Goal: Transaction & Acquisition: Book appointment/travel/reservation

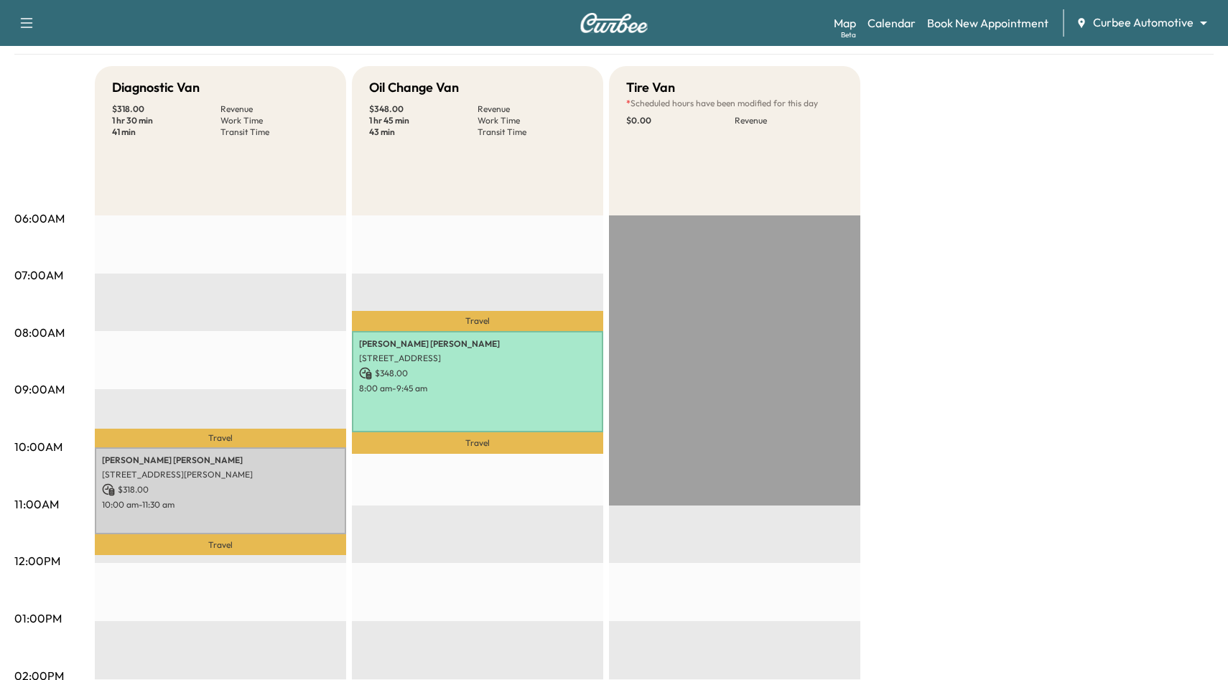
scroll to position [63, 0]
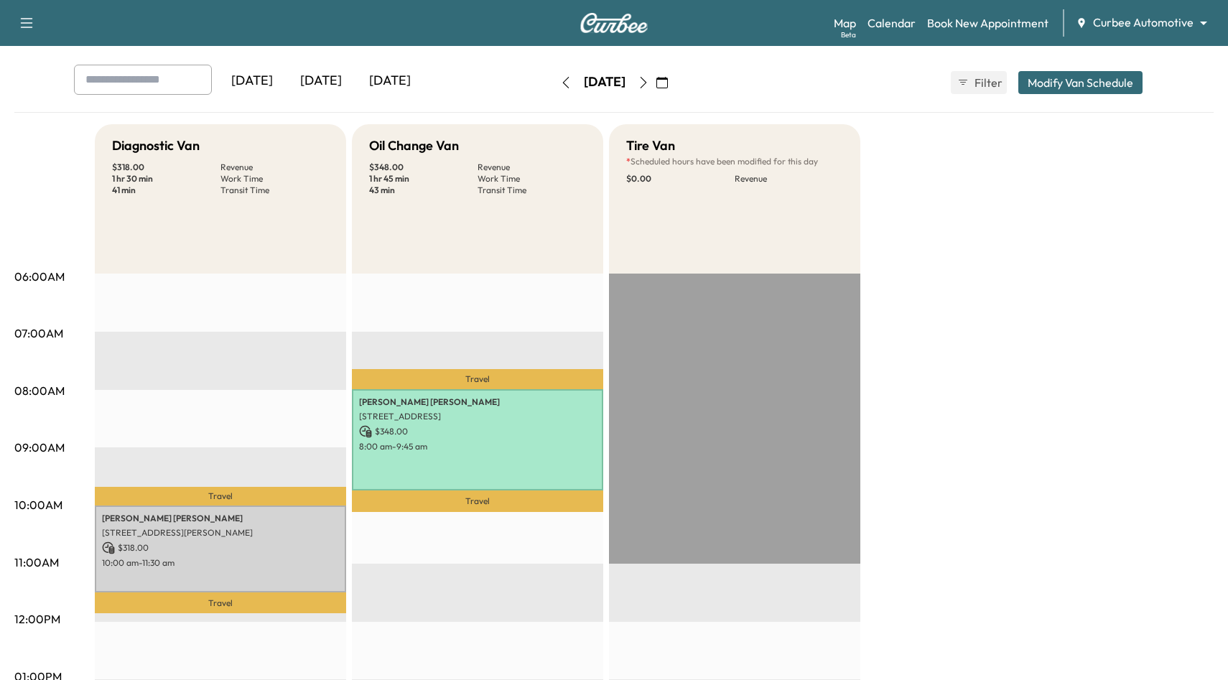
click at [560, 85] on icon "button" at bounding box center [565, 82] width 11 height 11
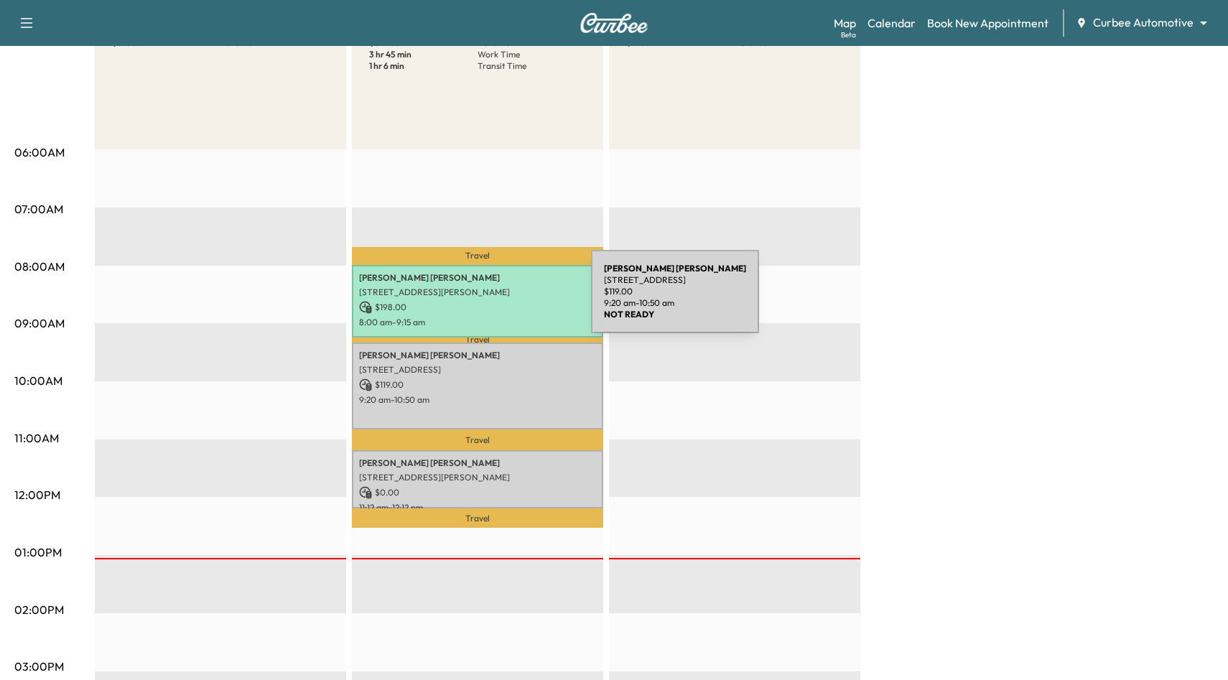
scroll to position [82, 0]
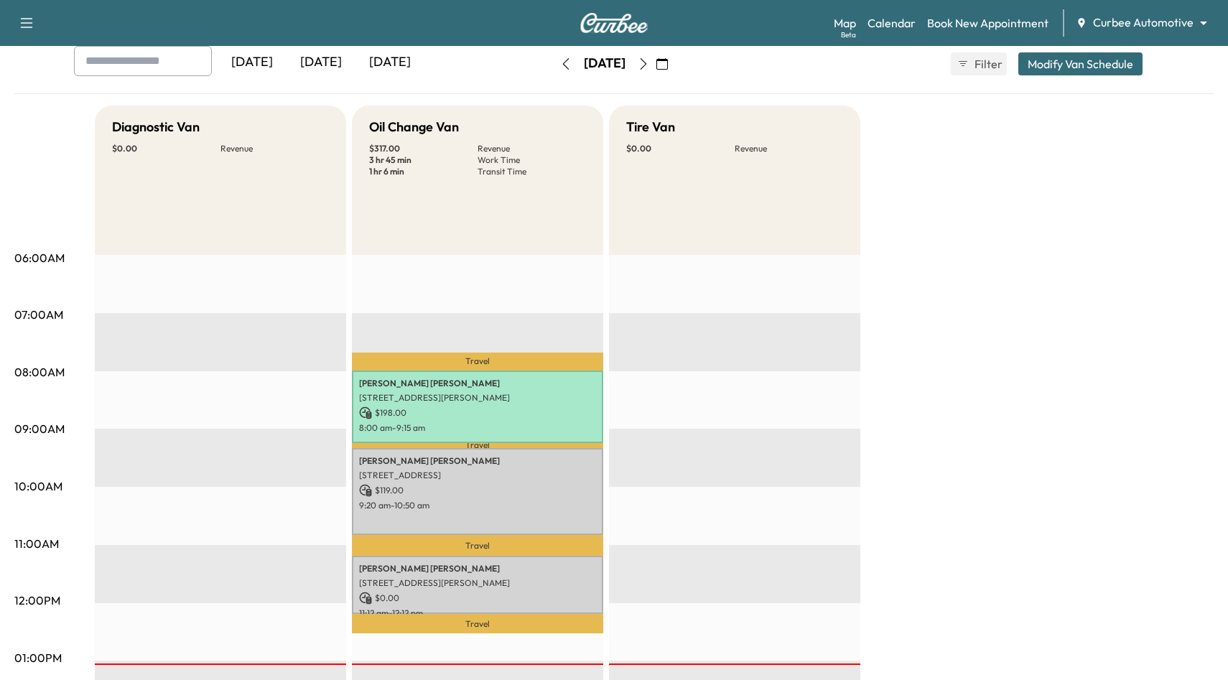
click at [655, 71] on button "button" at bounding box center [643, 63] width 24 height 23
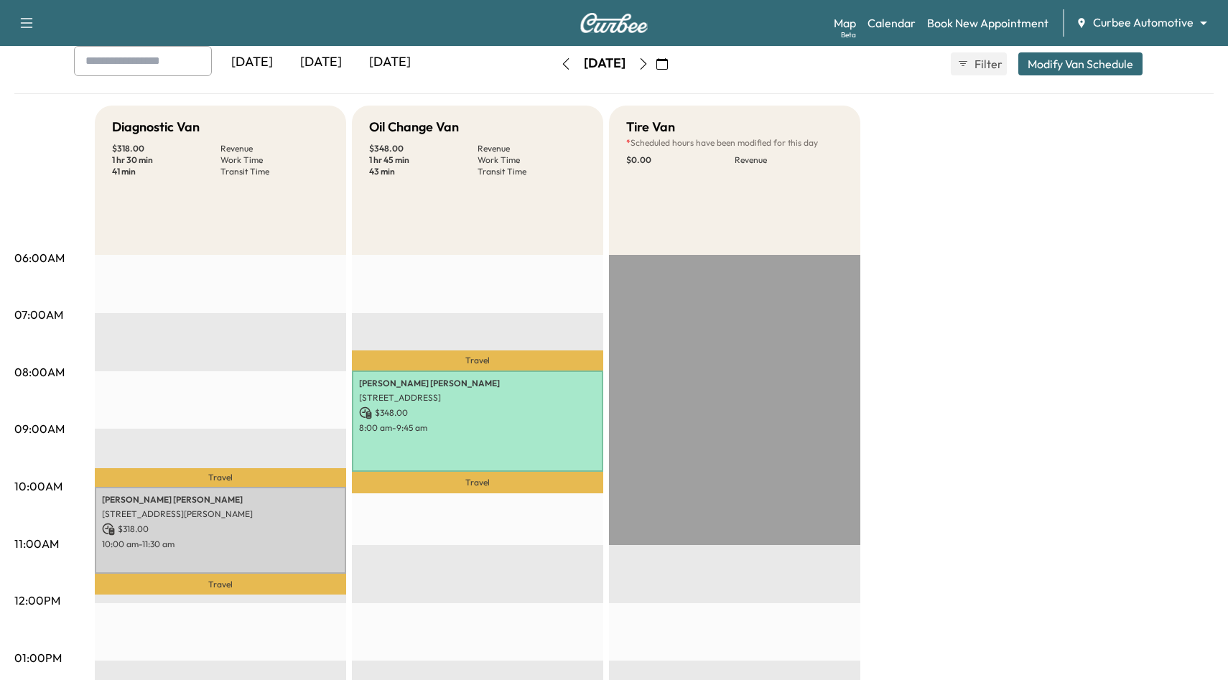
click at [554, 57] on button "button" at bounding box center [566, 63] width 24 height 23
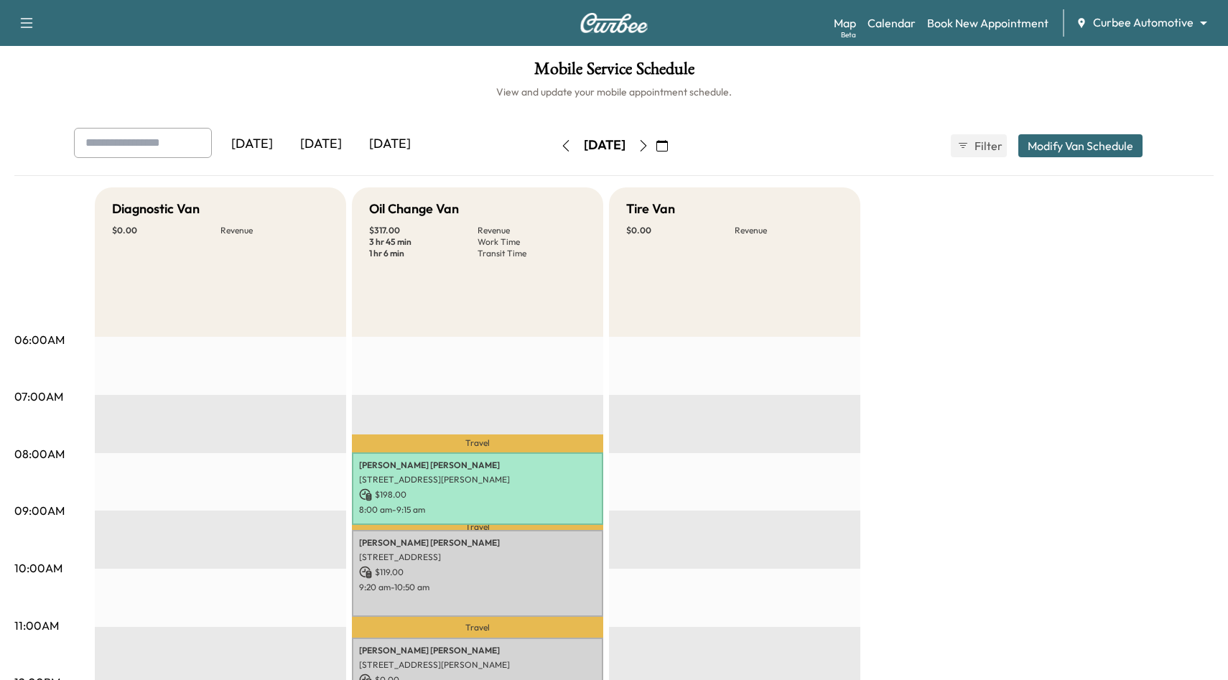
click at [647, 144] on icon "button" at bounding box center [643, 145] width 6 height 11
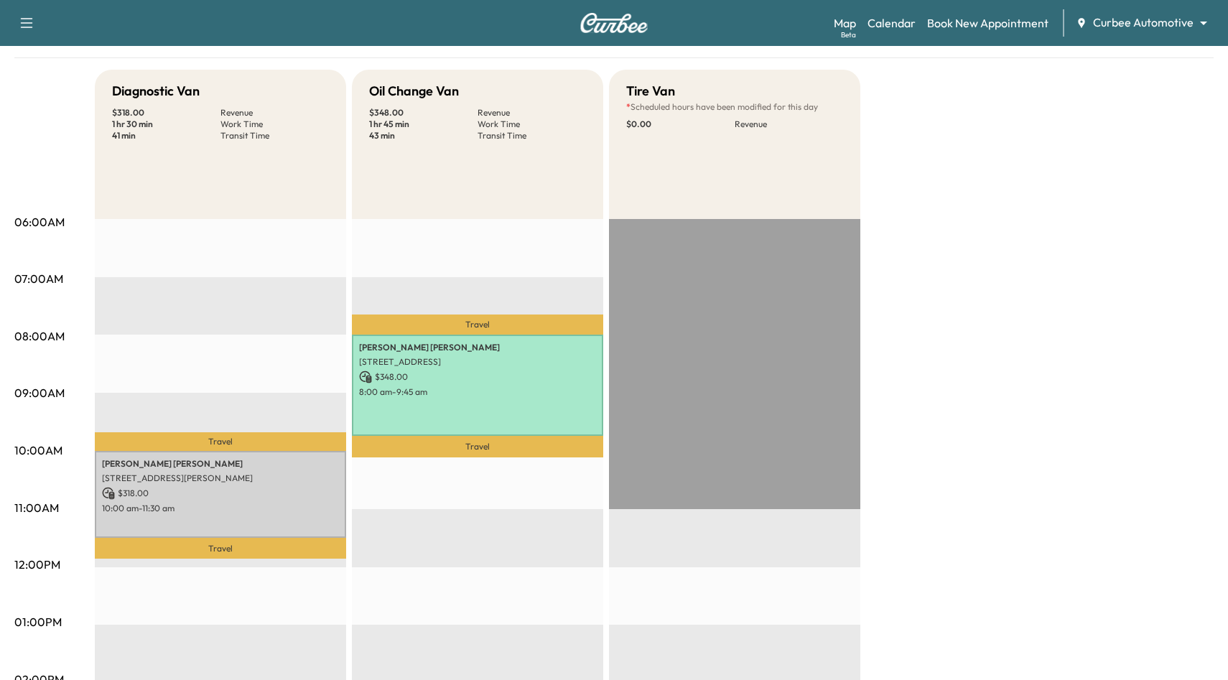
scroll to position [133, 0]
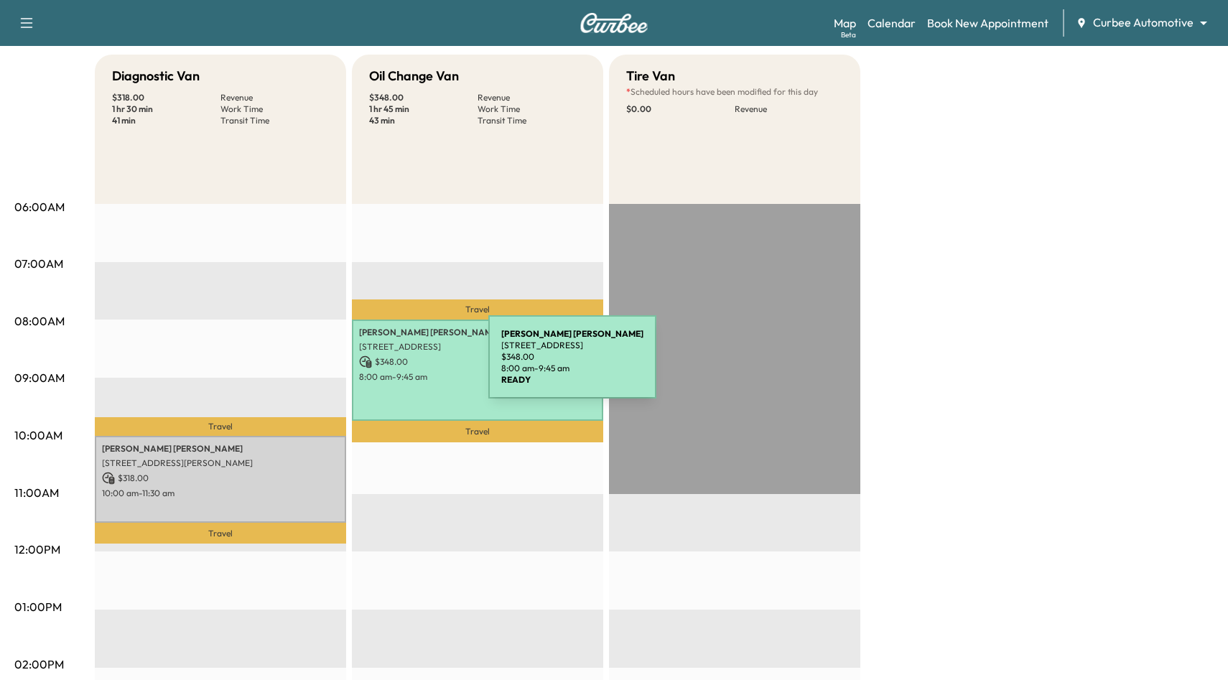
click at [380, 365] on p "$ 348.00" at bounding box center [477, 361] width 237 height 13
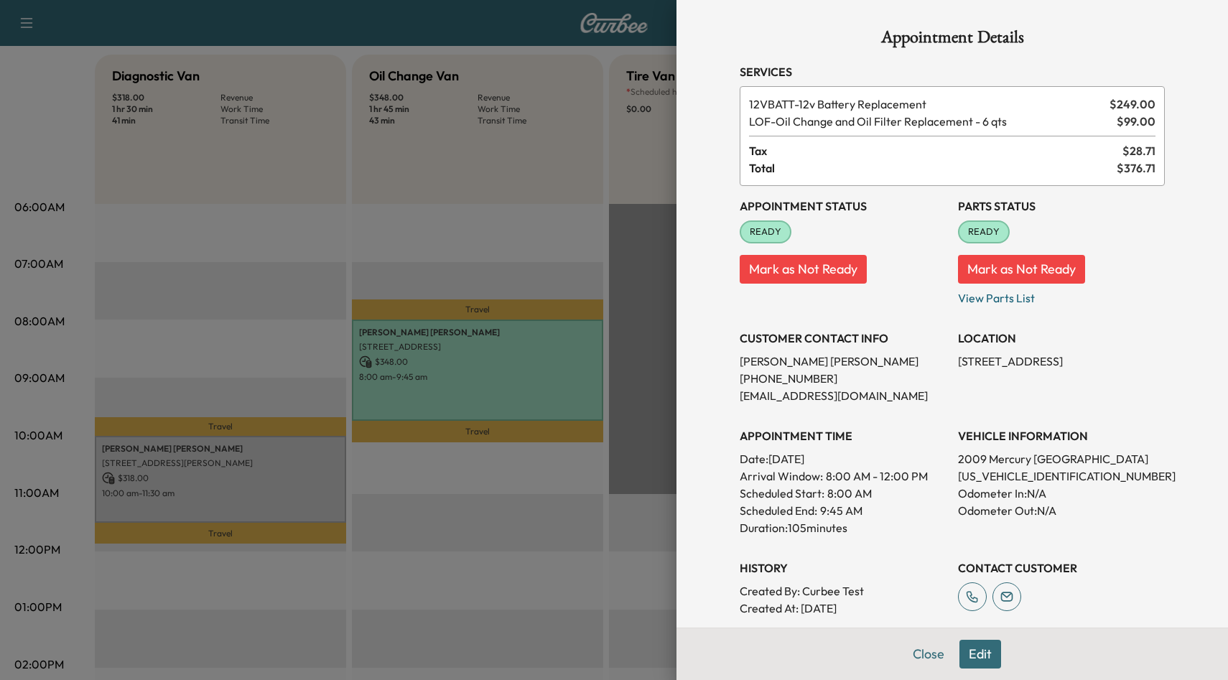
click at [612, 537] on div at bounding box center [614, 340] width 1228 height 680
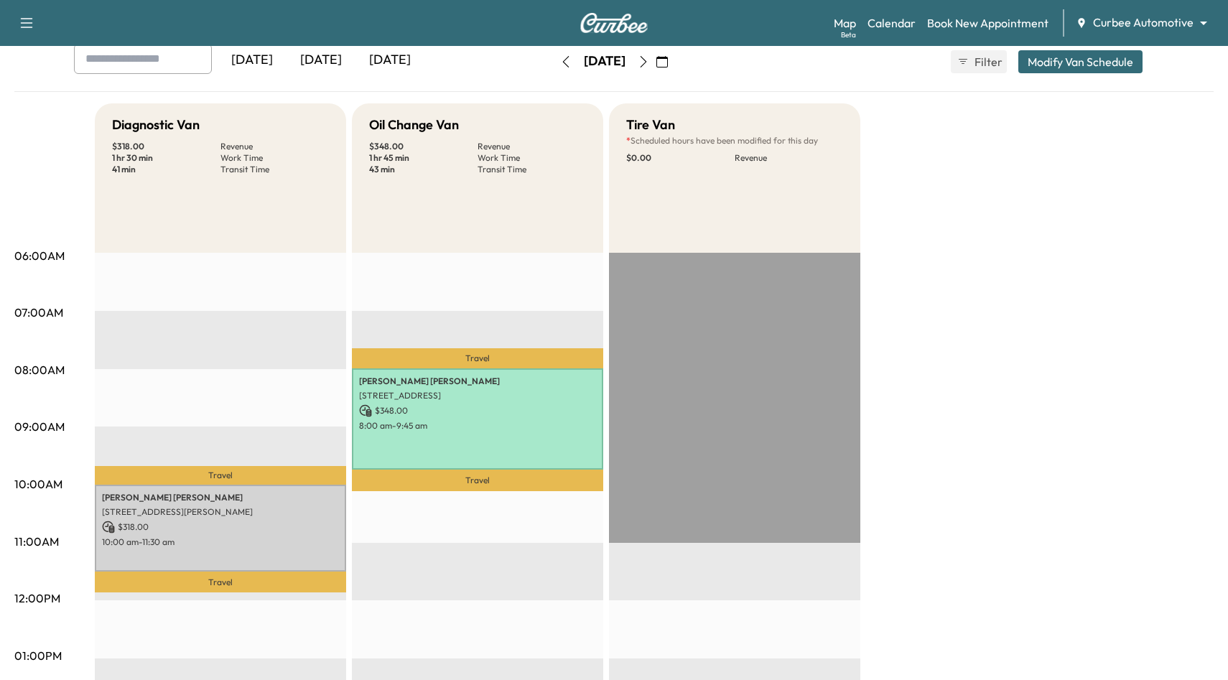
scroll to position [0, 0]
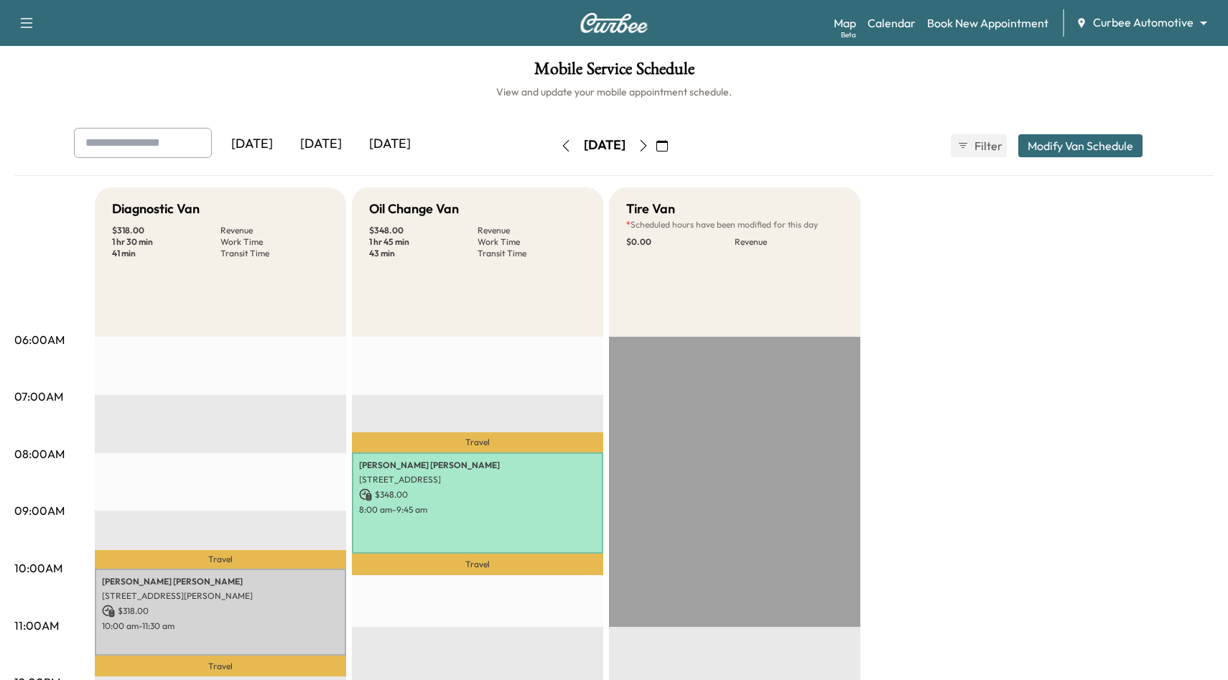
click at [560, 145] on icon "button" at bounding box center [565, 145] width 11 height 11
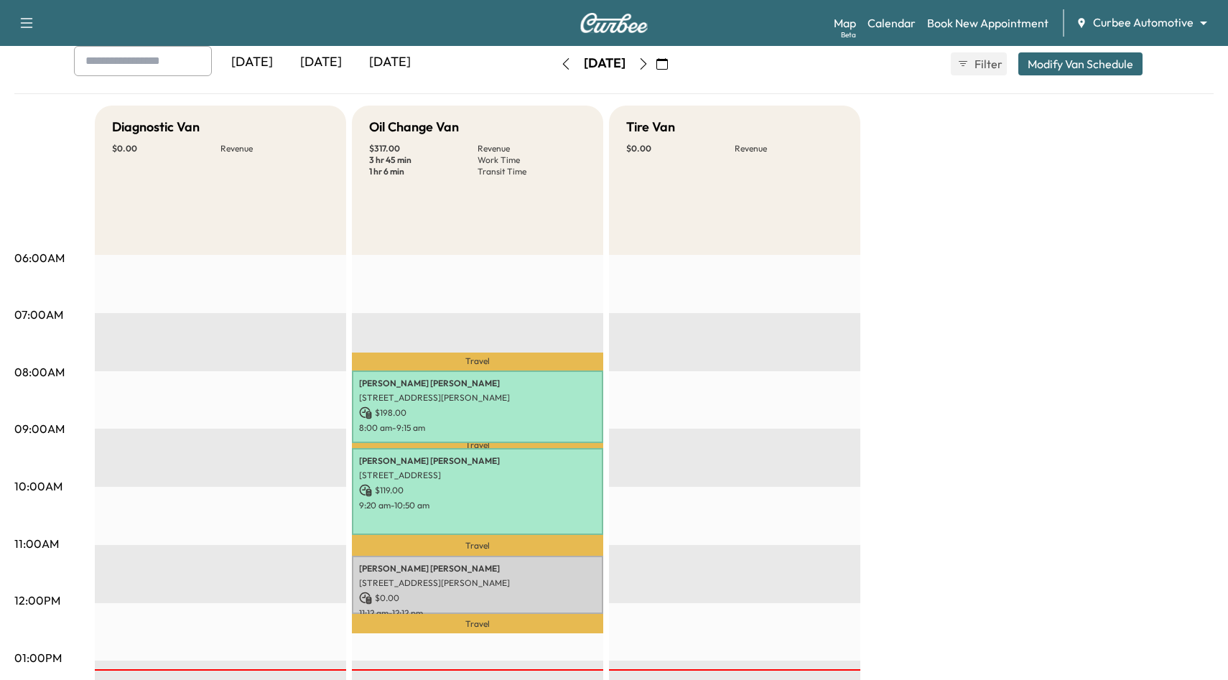
scroll to position [39, 0]
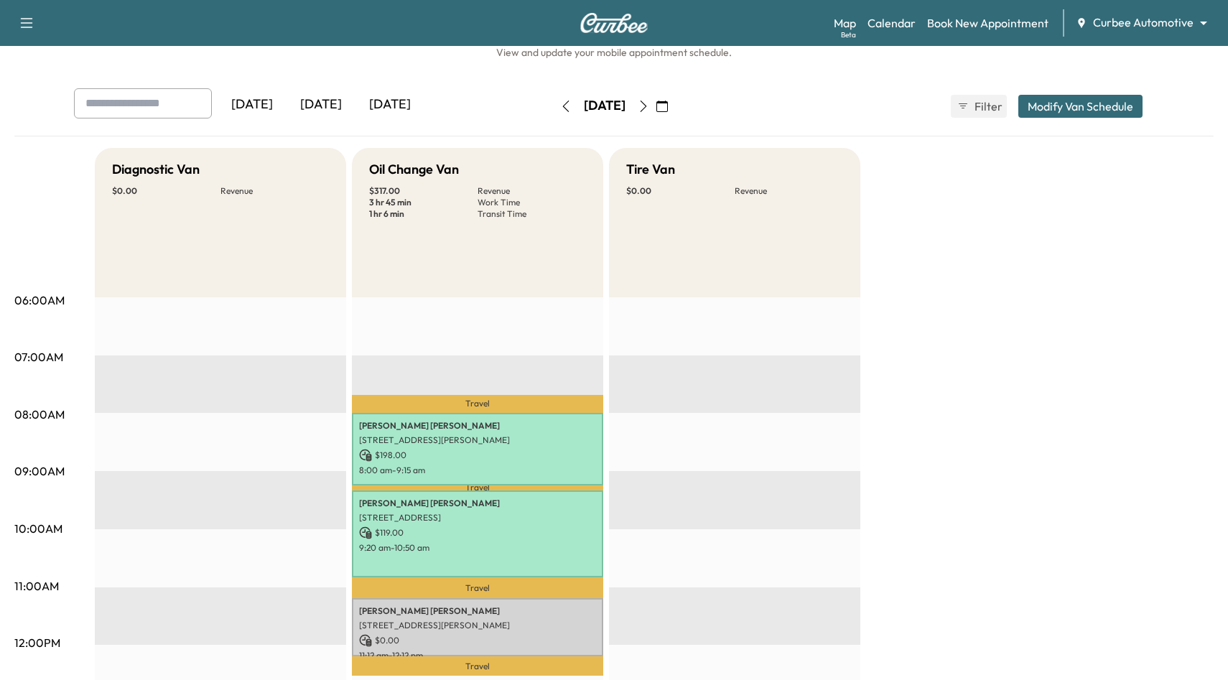
click at [649, 108] on icon "button" at bounding box center [643, 106] width 11 height 11
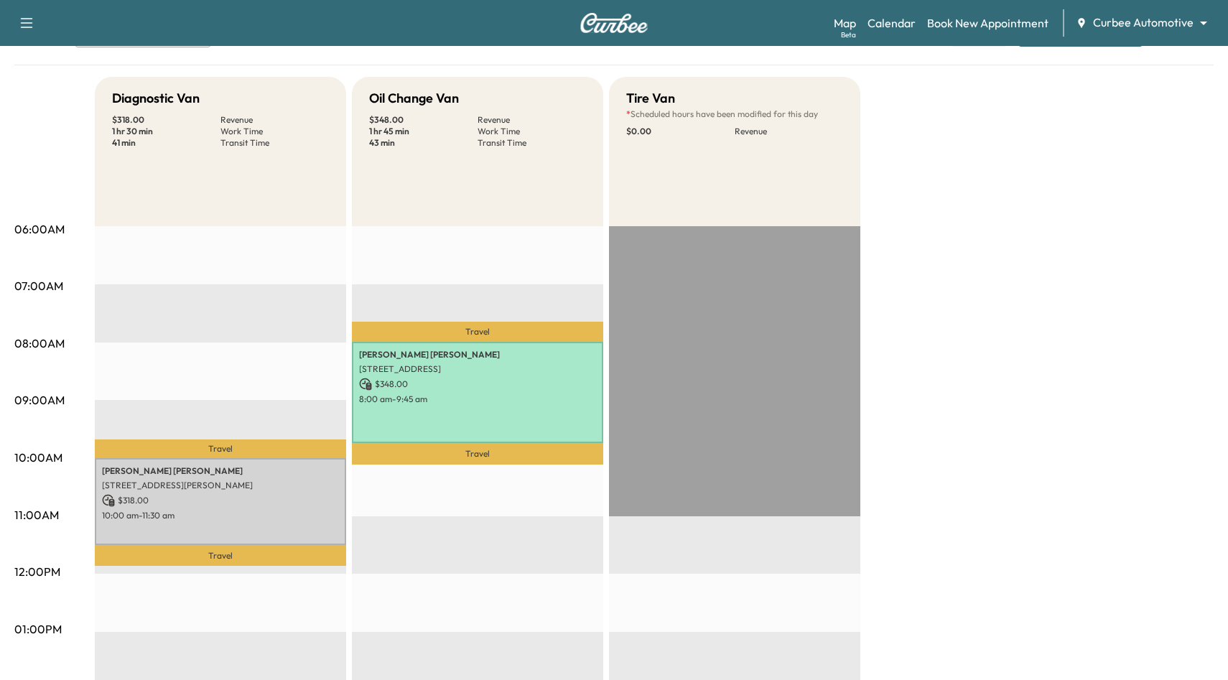
scroll to position [56, 0]
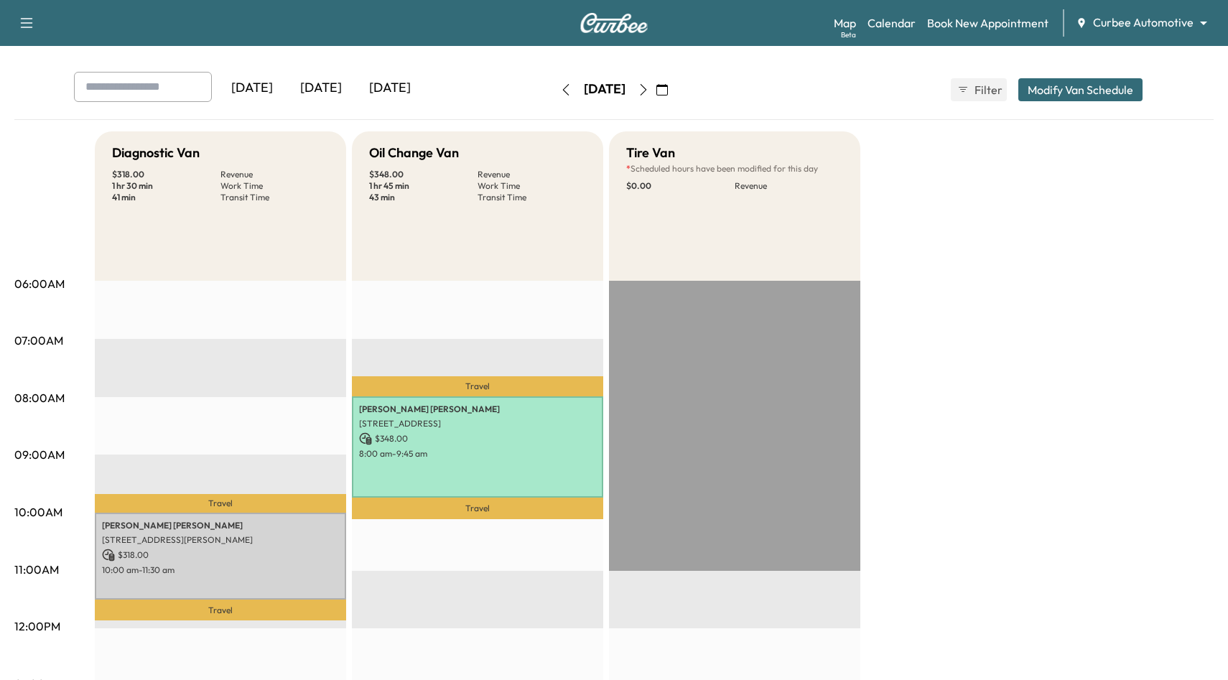
click at [554, 100] on button "button" at bounding box center [566, 89] width 24 height 23
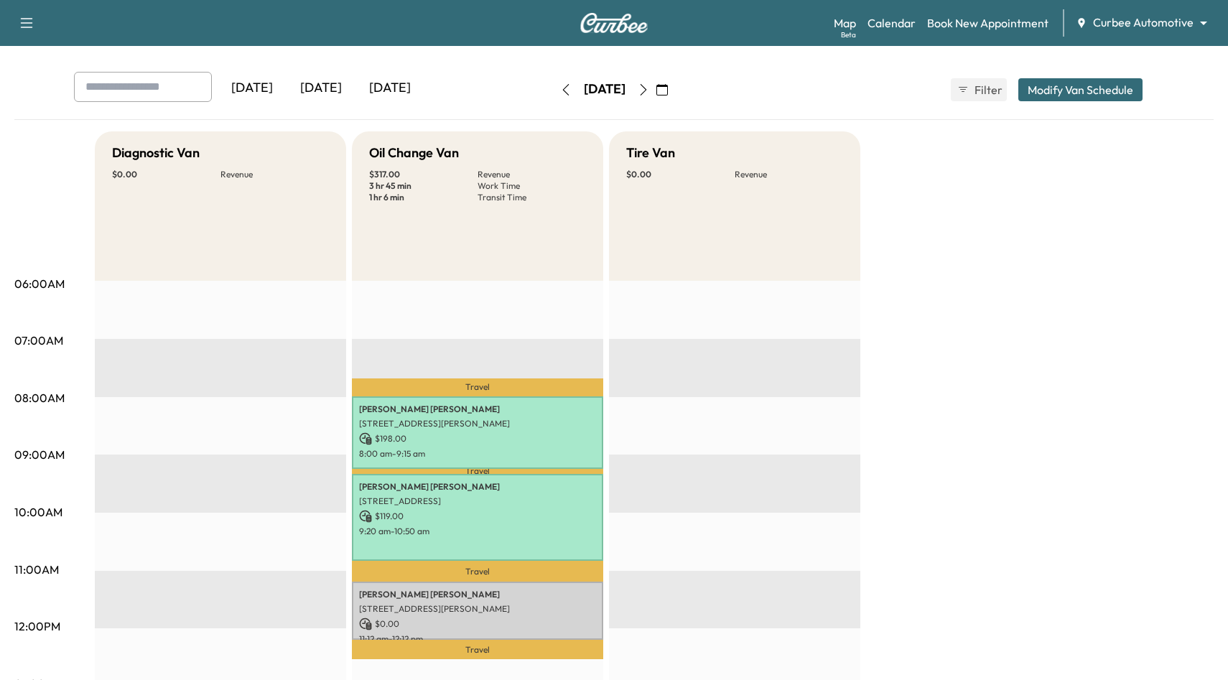
click at [649, 90] on icon "button" at bounding box center [643, 89] width 11 height 11
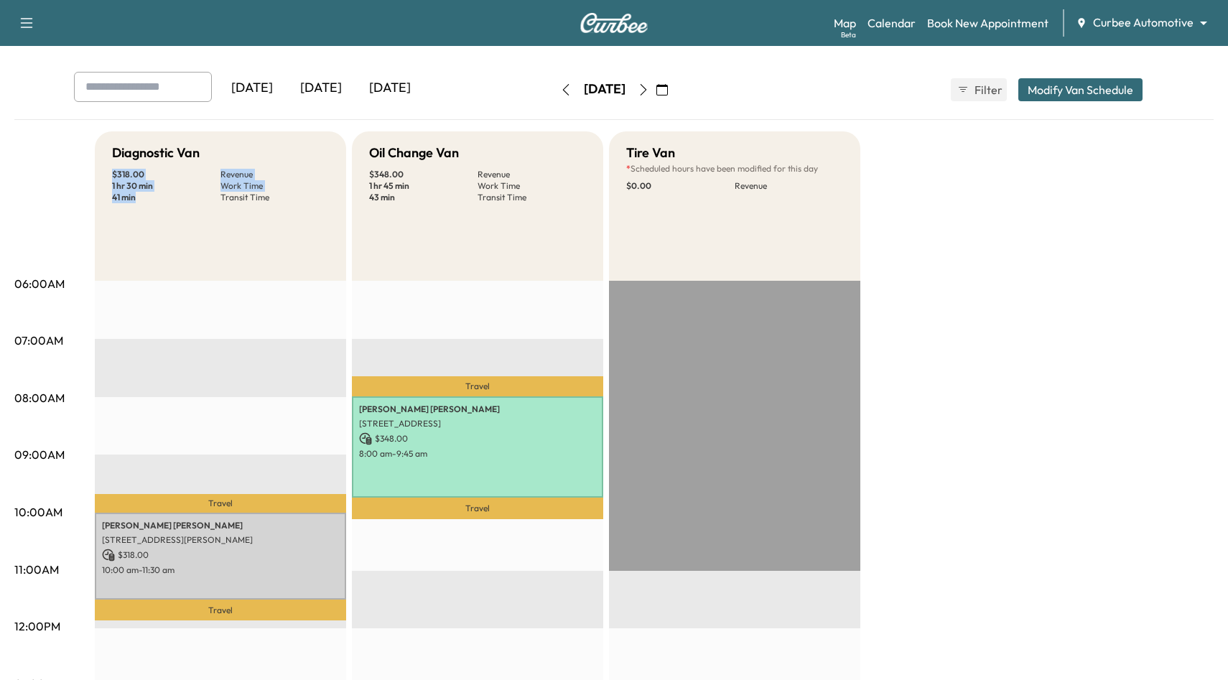
drag, startPoint x: 112, startPoint y: 175, endPoint x: 144, endPoint y: 206, distance: 44.2
click at [144, 206] on div "Diagnostic Van $ 318.00 Revenue 1 hr 30 min Work Time 41 min Transit Time" at bounding box center [220, 205] width 251 height 149
click at [560, 93] on icon "button" at bounding box center [565, 89] width 11 height 11
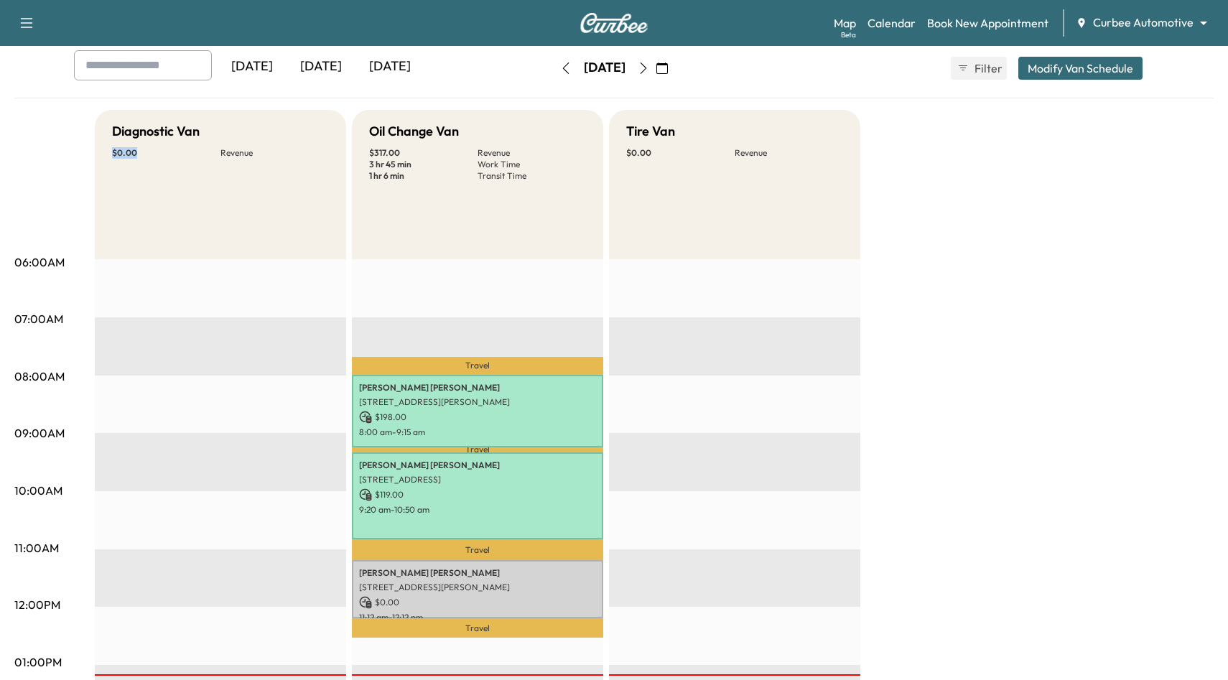
scroll to position [72, 0]
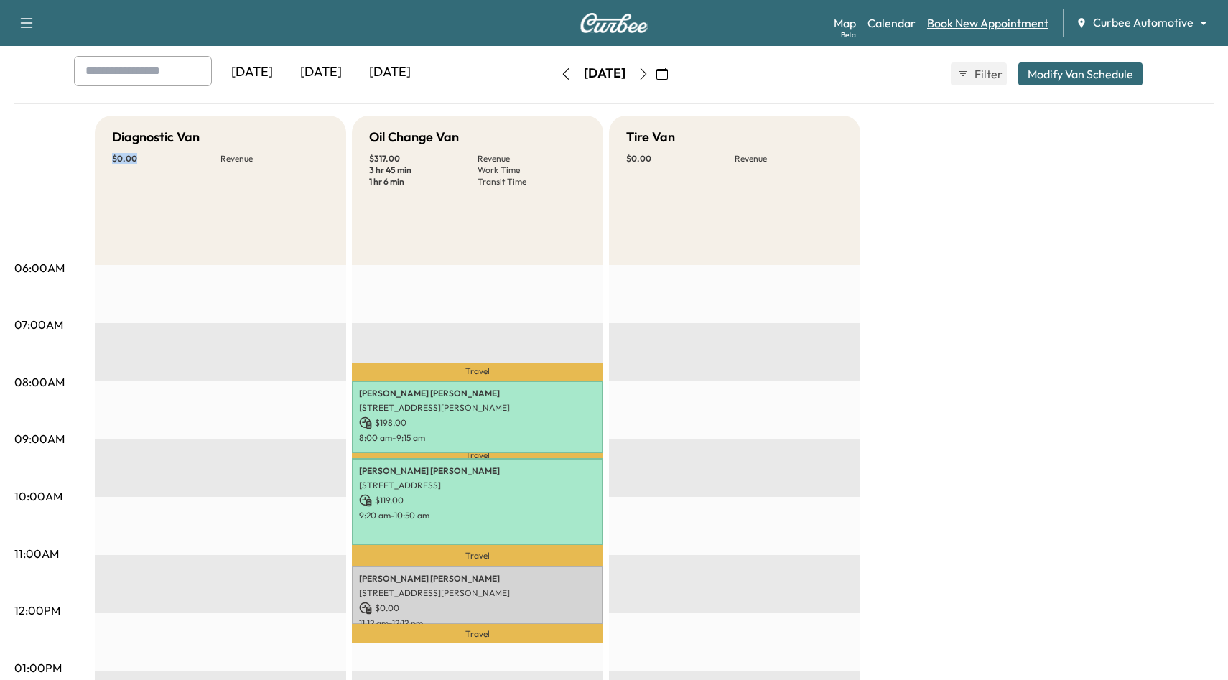
click at [972, 28] on link "Book New Appointment" at bounding box center [987, 22] width 121 height 17
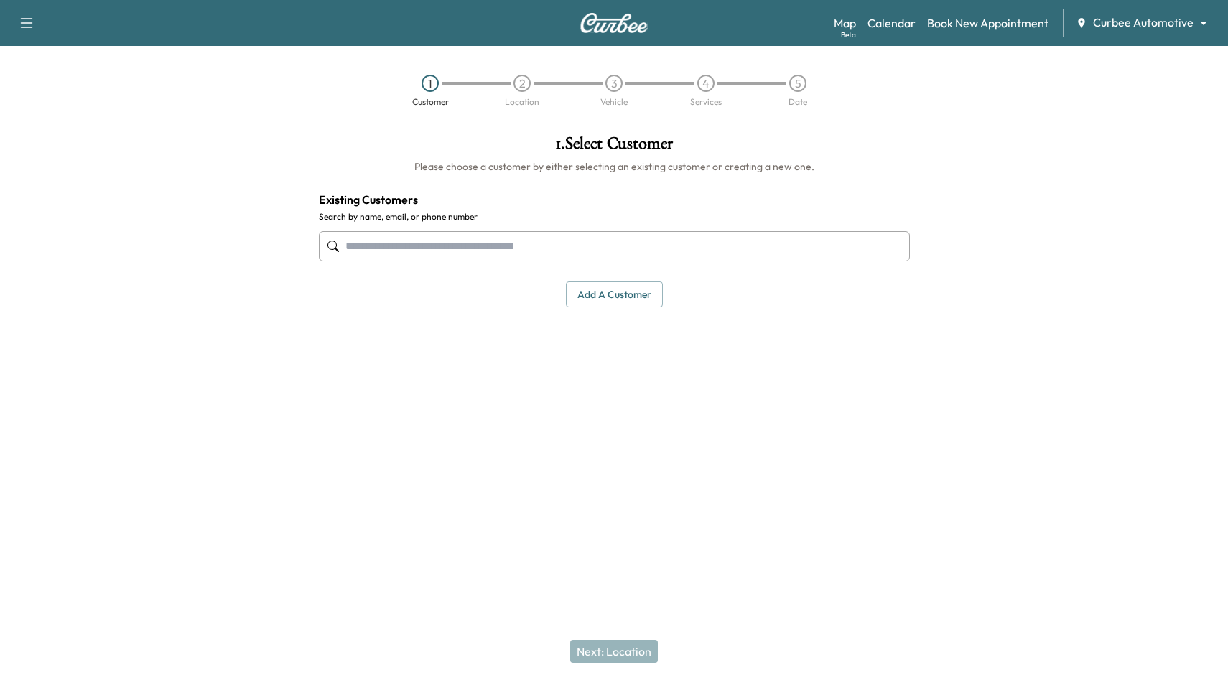
click at [501, 233] on input "text" at bounding box center [614, 246] width 591 height 30
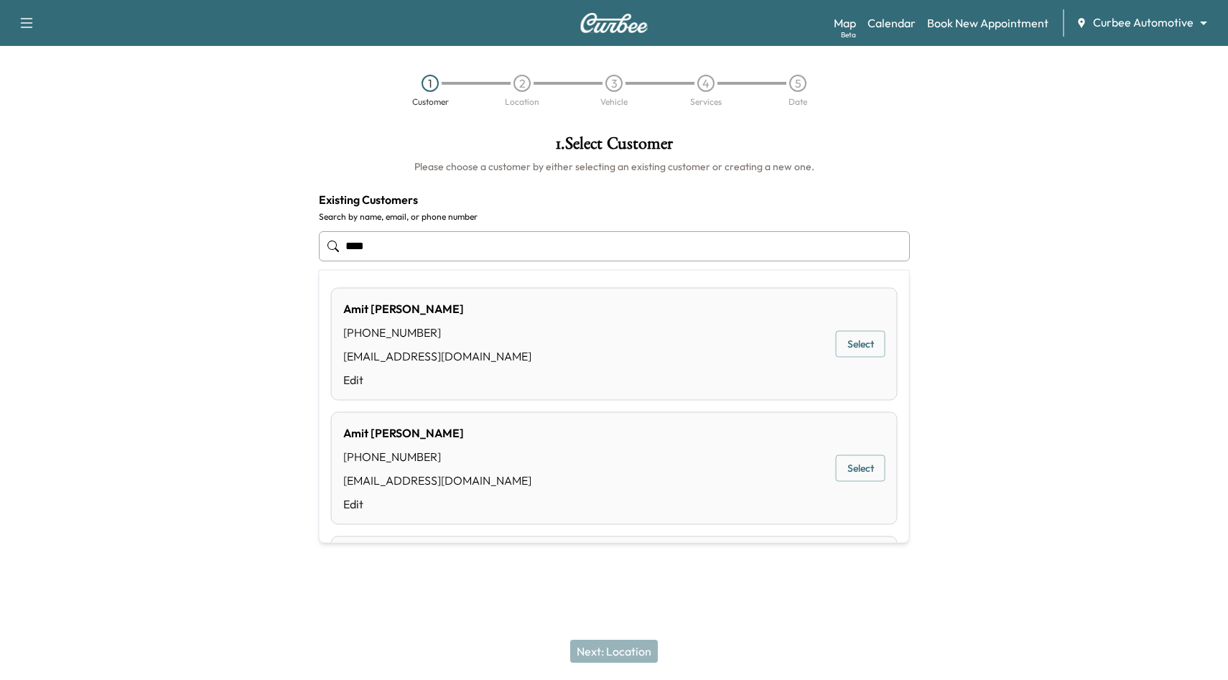
click at [493, 329] on div "[PERSON_NAME] [PHONE_NUMBER] [EMAIL_ADDRESS][DOMAIN_NAME] Edit Select" at bounding box center [614, 344] width 566 height 113
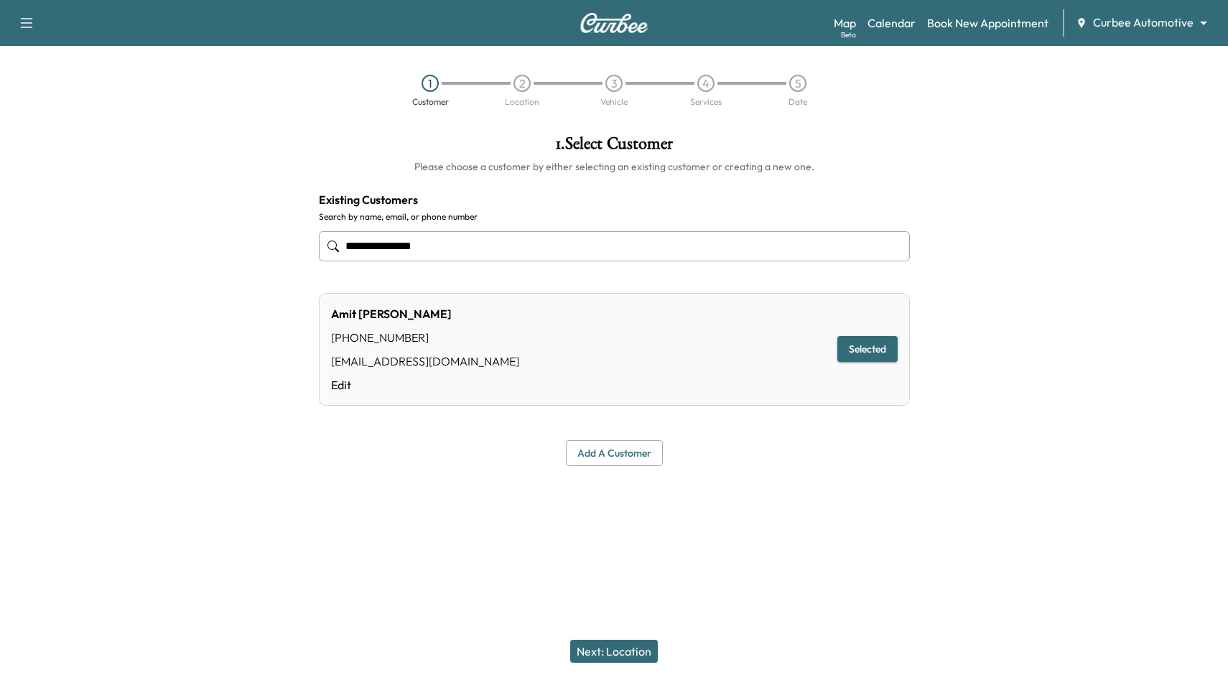
type input "**********"
click at [666, 639] on div "Next: Location" at bounding box center [614, 650] width 1228 height 57
click at [642, 640] on button "Next: Location" at bounding box center [614, 651] width 88 height 23
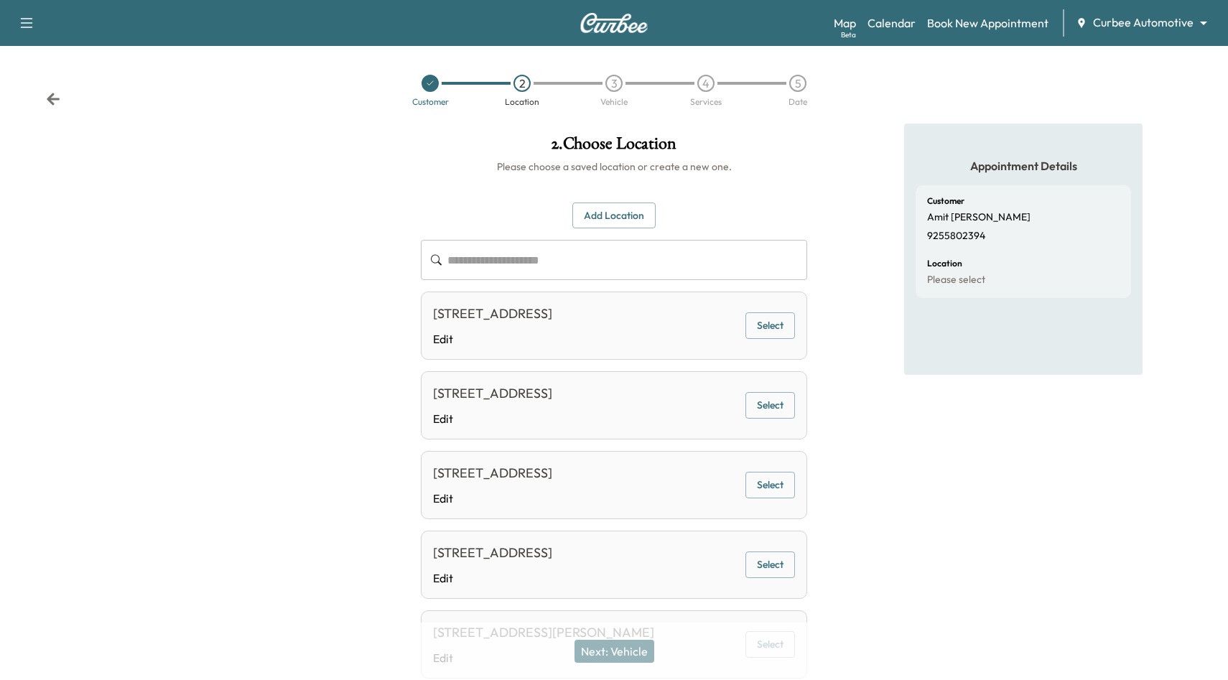
scroll to position [164, 0]
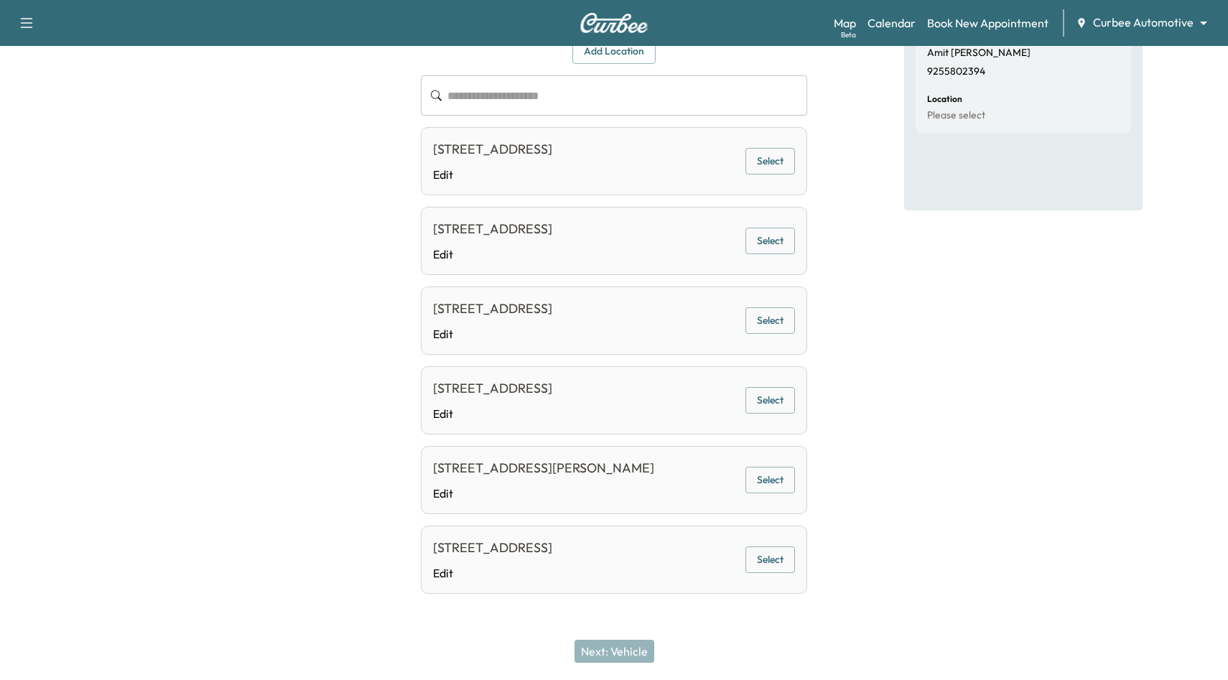
click at [775, 483] on button "Select" at bounding box center [770, 480] width 50 height 27
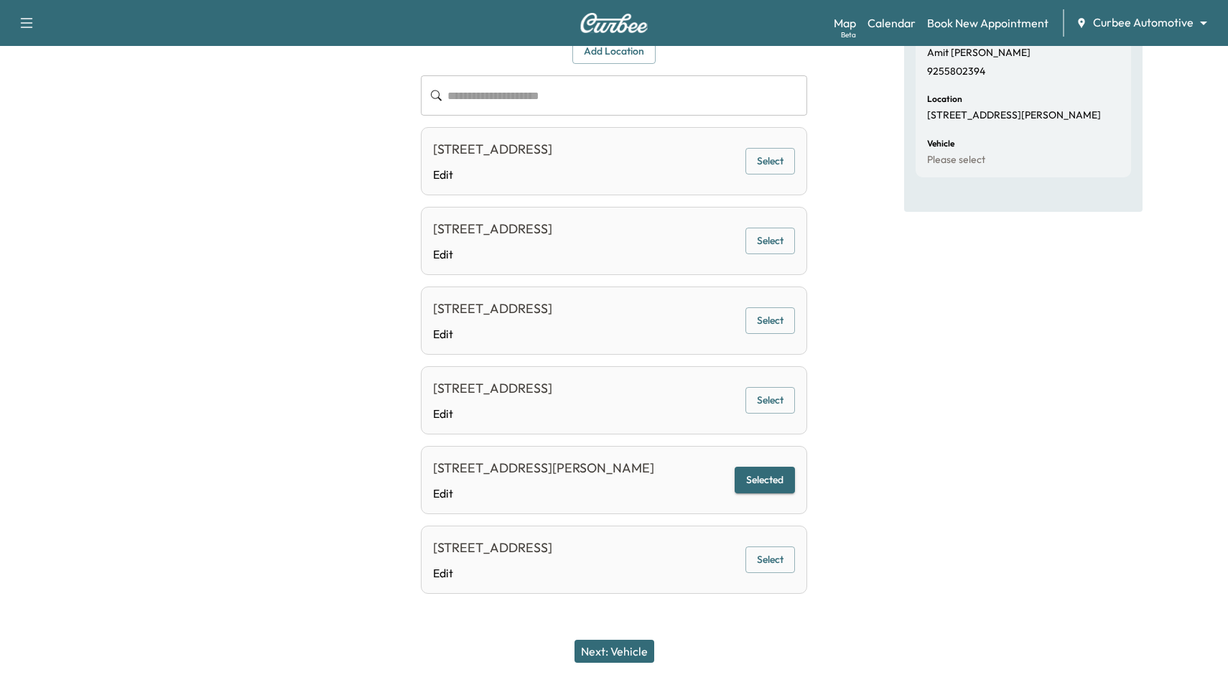
click at [637, 650] on button "Next: Vehicle" at bounding box center [614, 651] width 80 height 23
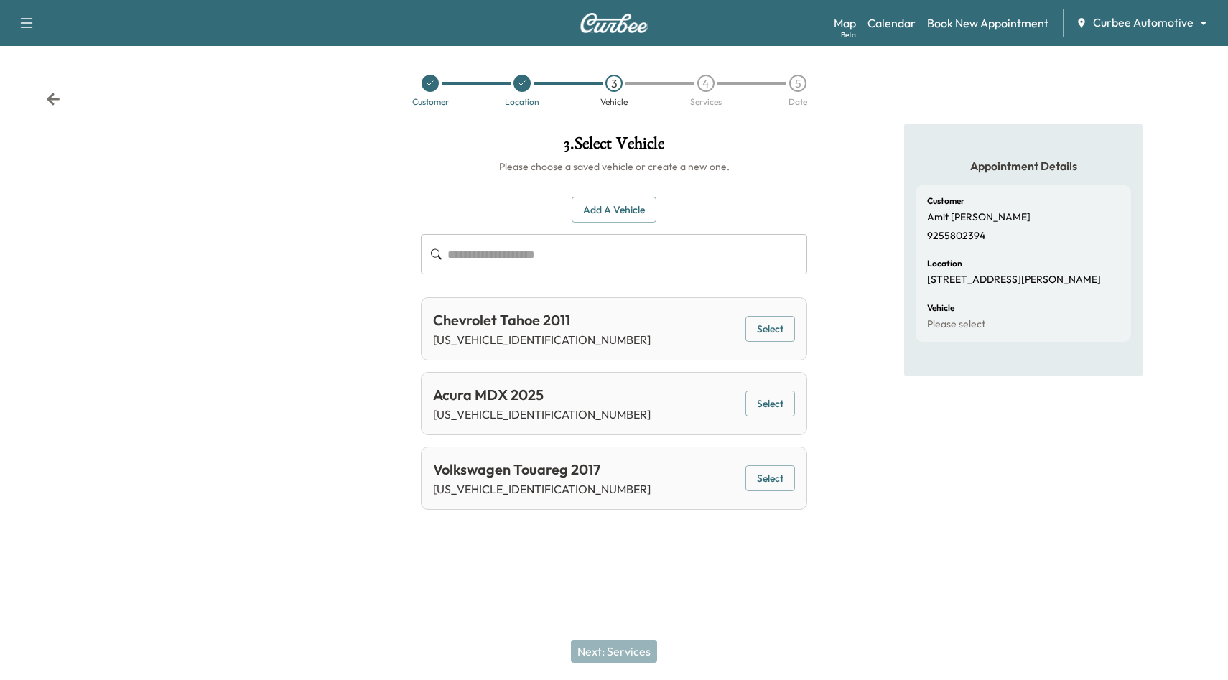
scroll to position [0, 0]
click at [783, 479] on button "Select" at bounding box center [770, 478] width 50 height 27
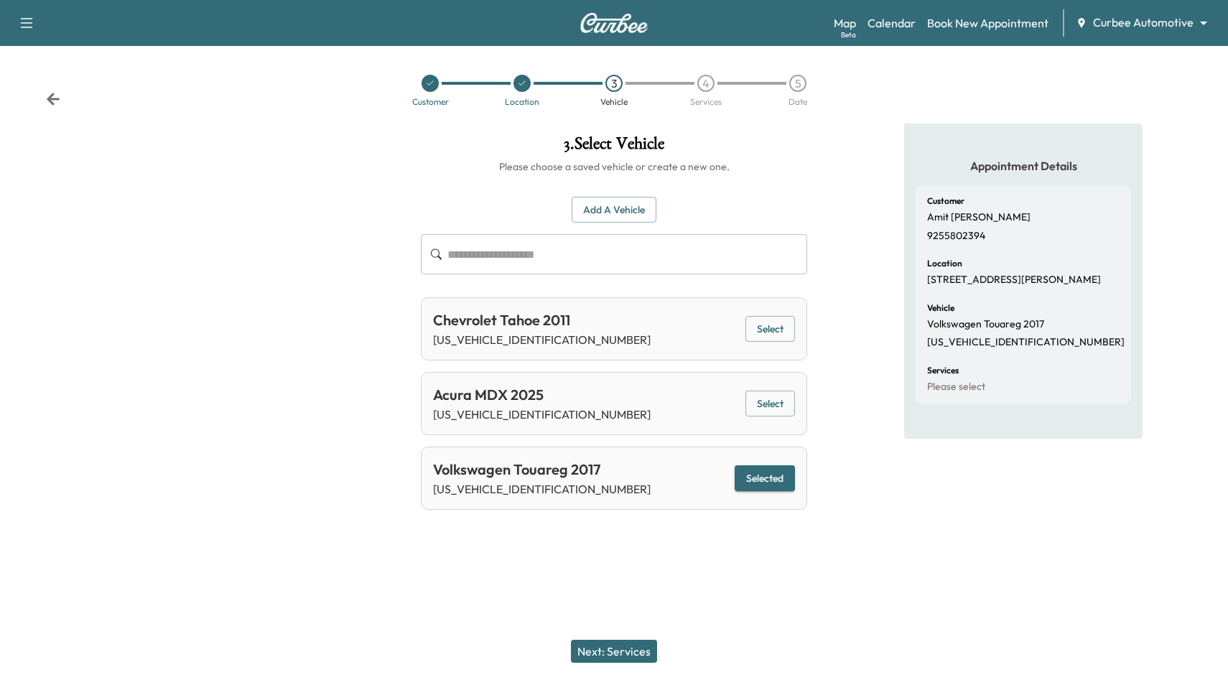
click at [618, 652] on button "Next: Services" at bounding box center [614, 651] width 86 height 23
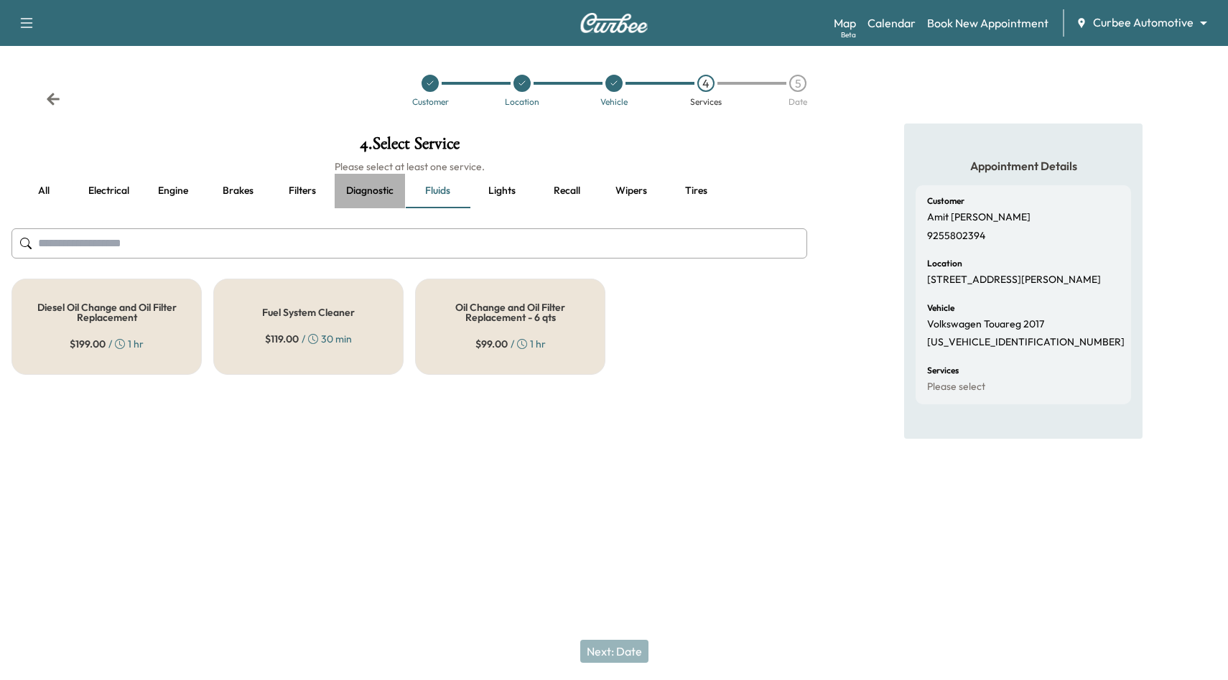
click at [350, 196] on button "Diagnostic" at bounding box center [370, 191] width 70 height 34
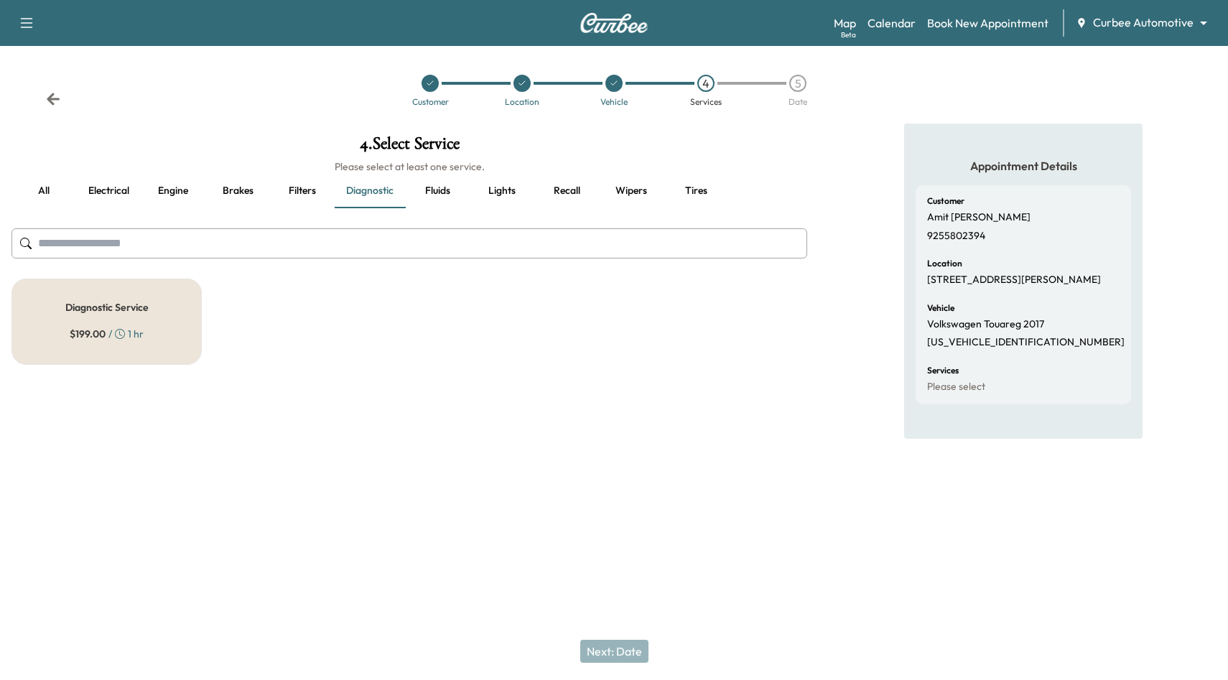
click at [111, 305] on h5 "Diagnostic Service" at bounding box center [106, 307] width 83 height 10
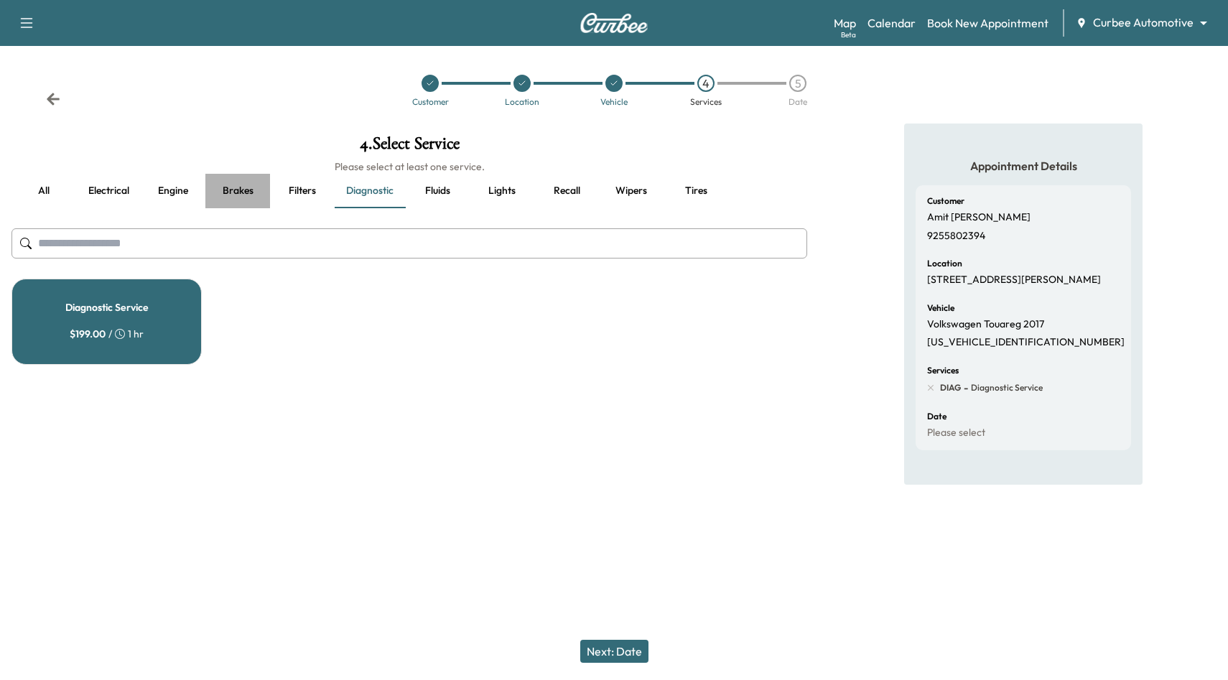
click at [238, 191] on button "Brakes" at bounding box center [237, 191] width 65 height 34
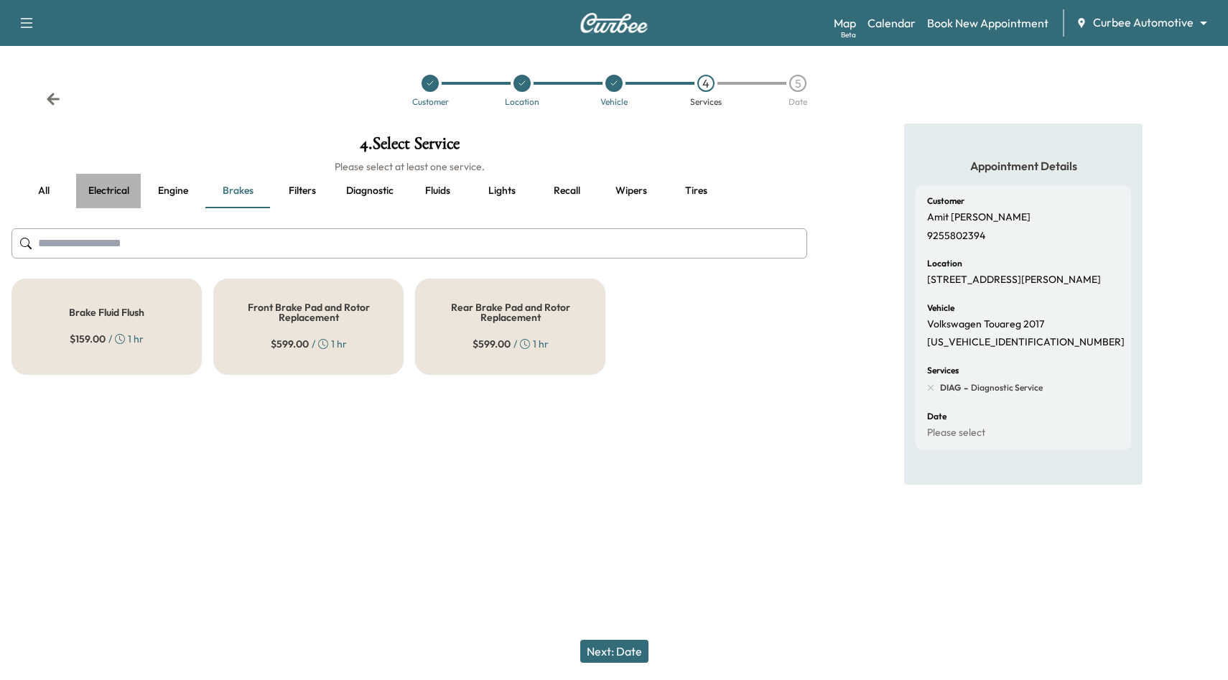
click at [121, 192] on button "Electrical" at bounding box center [108, 191] width 65 height 34
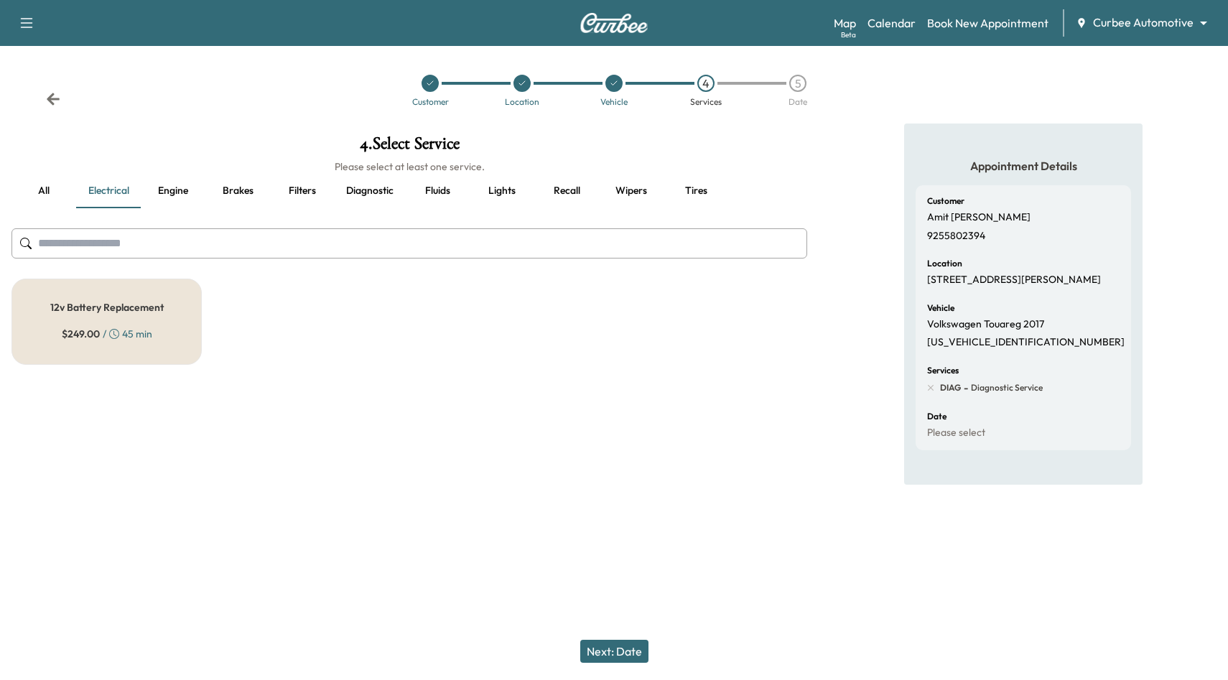
click at [141, 342] on div "12v Battery Replacement $ 249.00 / 45 min" at bounding box center [106, 322] width 190 height 86
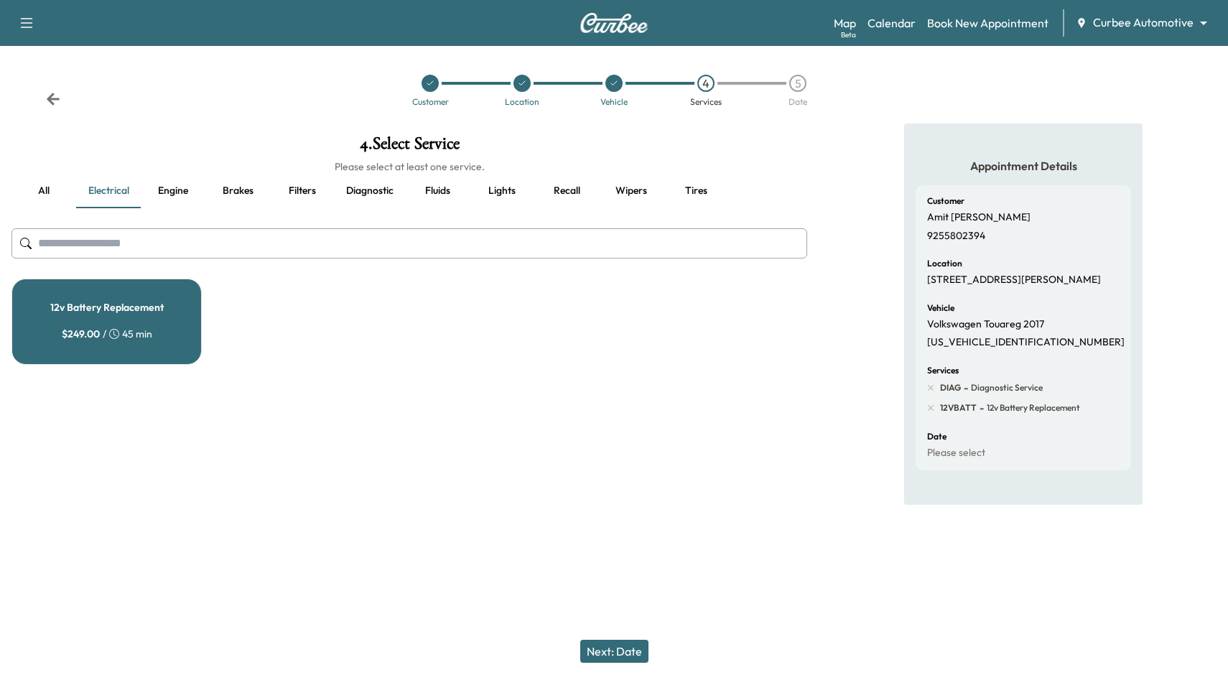
click at [620, 647] on button "Next: Date" at bounding box center [614, 651] width 68 height 23
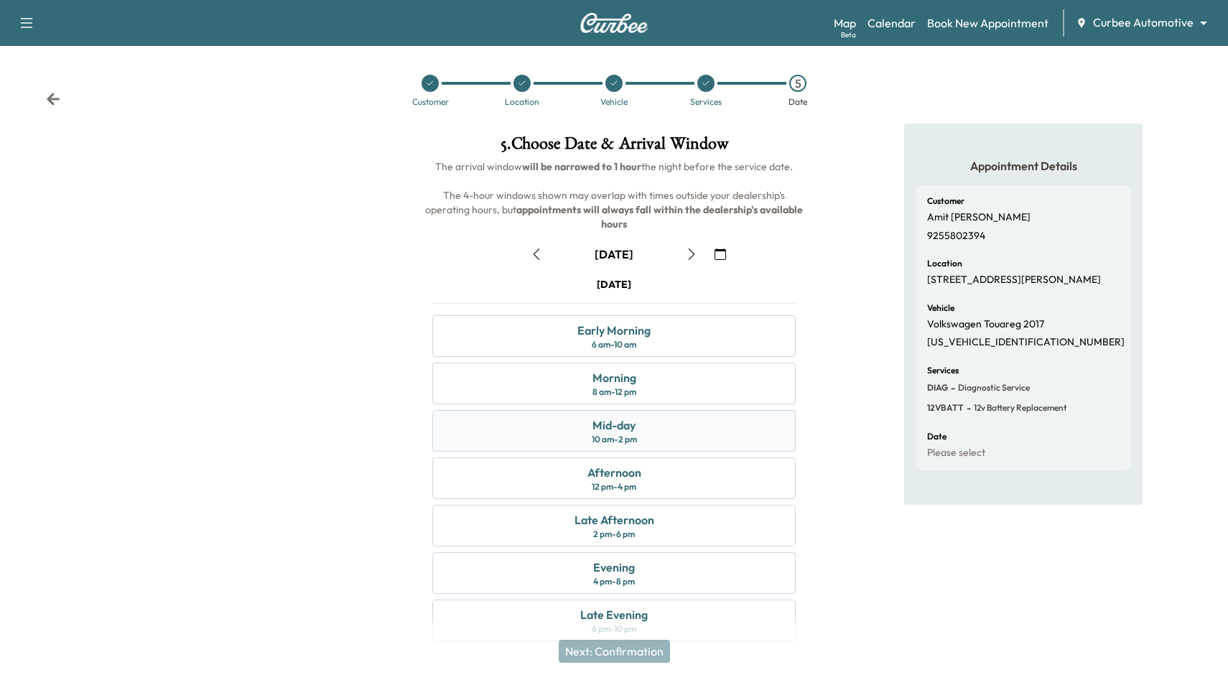
click at [639, 410] on div "Mid-day 10 am - 2 pm" at bounding box center [613, 431] width 363 height 42
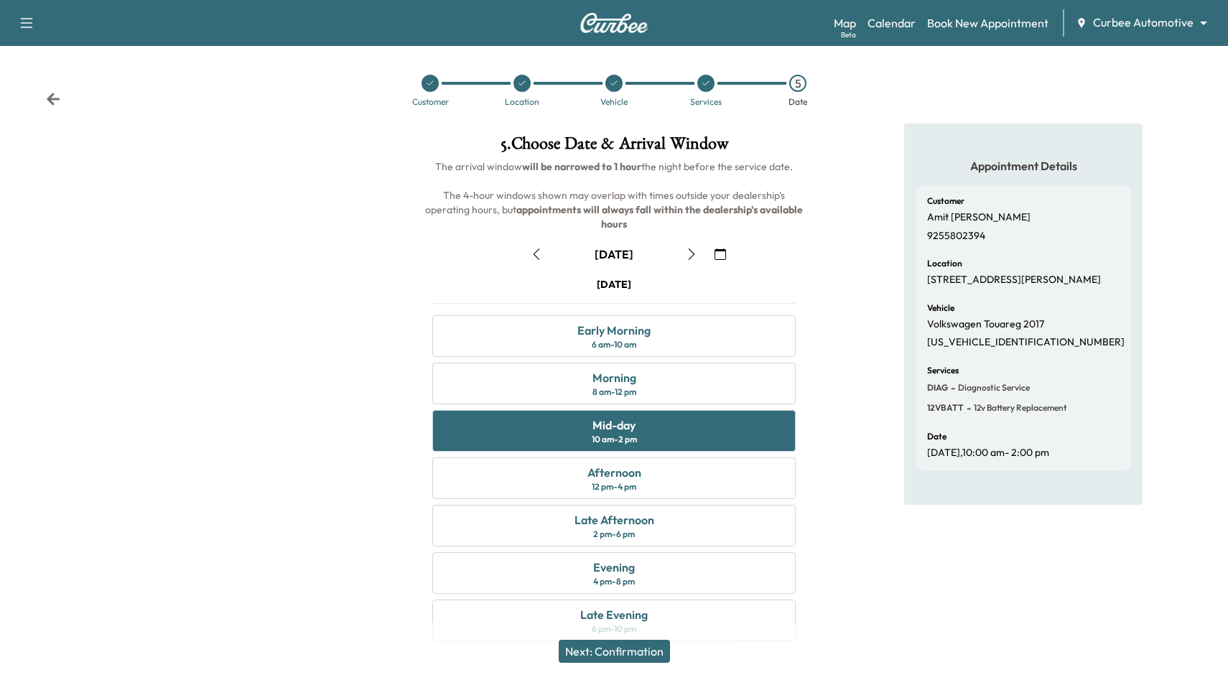
click at [614, 641] on button "Next: Confirmation" at bounding box center [614, 651] width 111 height 23
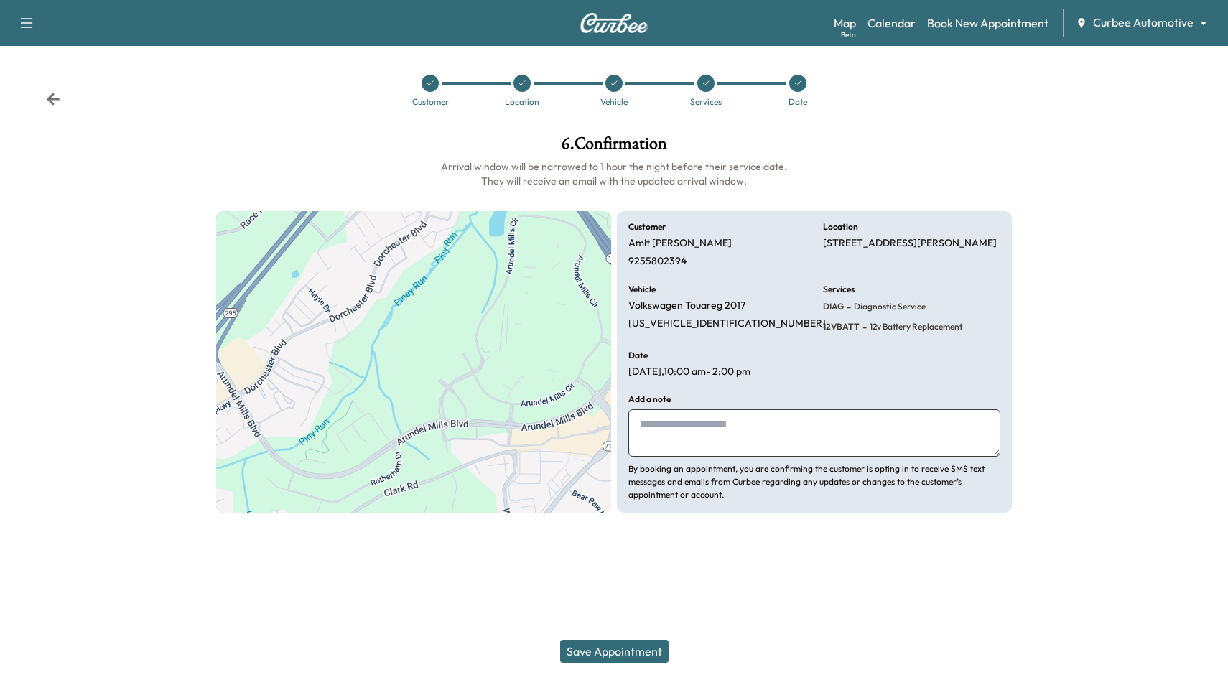
click at [641, 655] on button "Save Appointment" at bounding box center [614, 651] width 108 height 23
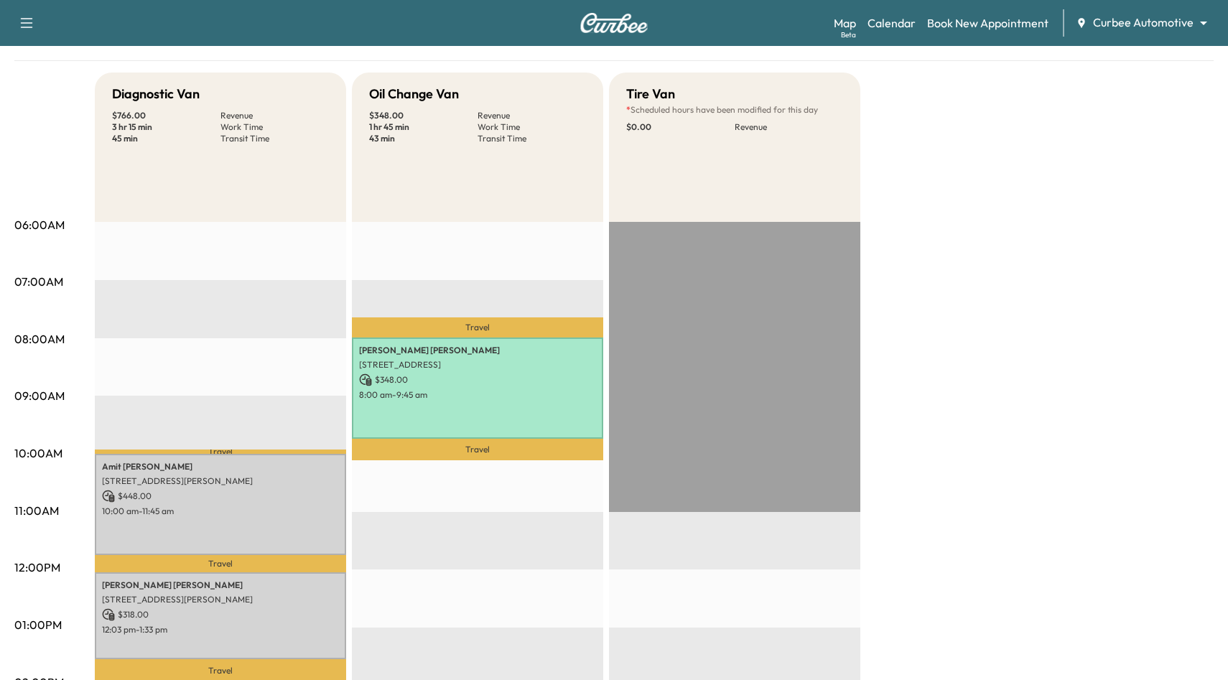
scroll to position [118, 0]
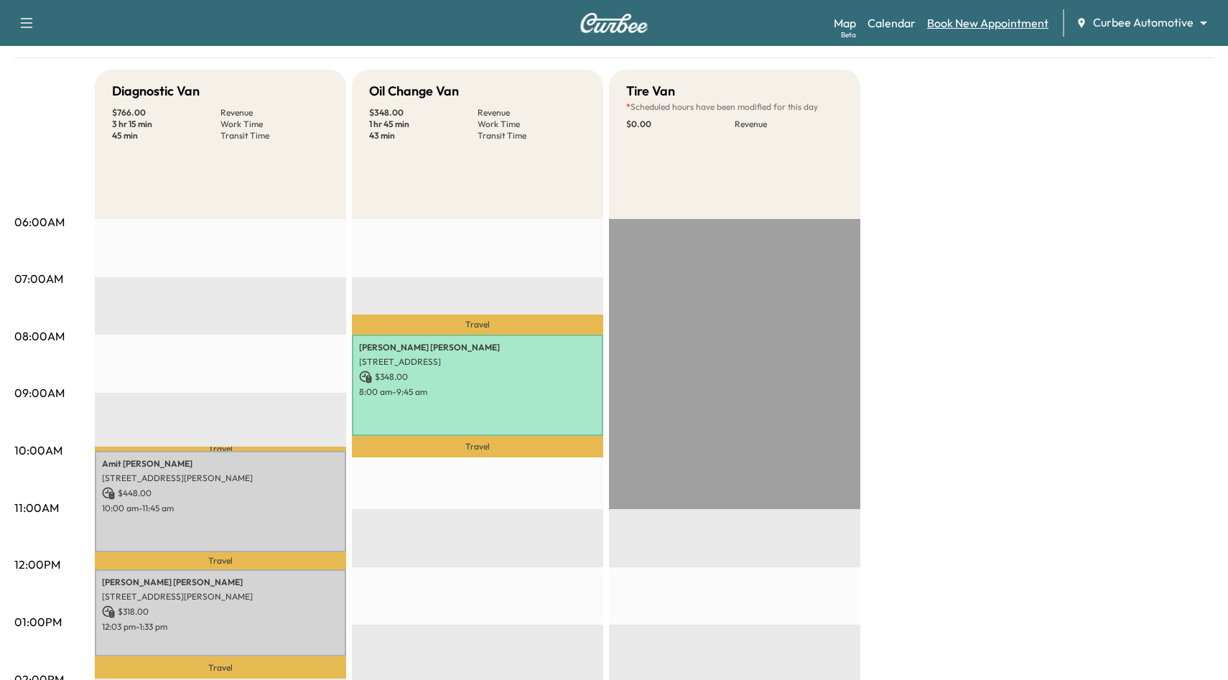
click at [963, 25] on link "Book New Appointment" at bounding box center [987, 22] width 121 height 17
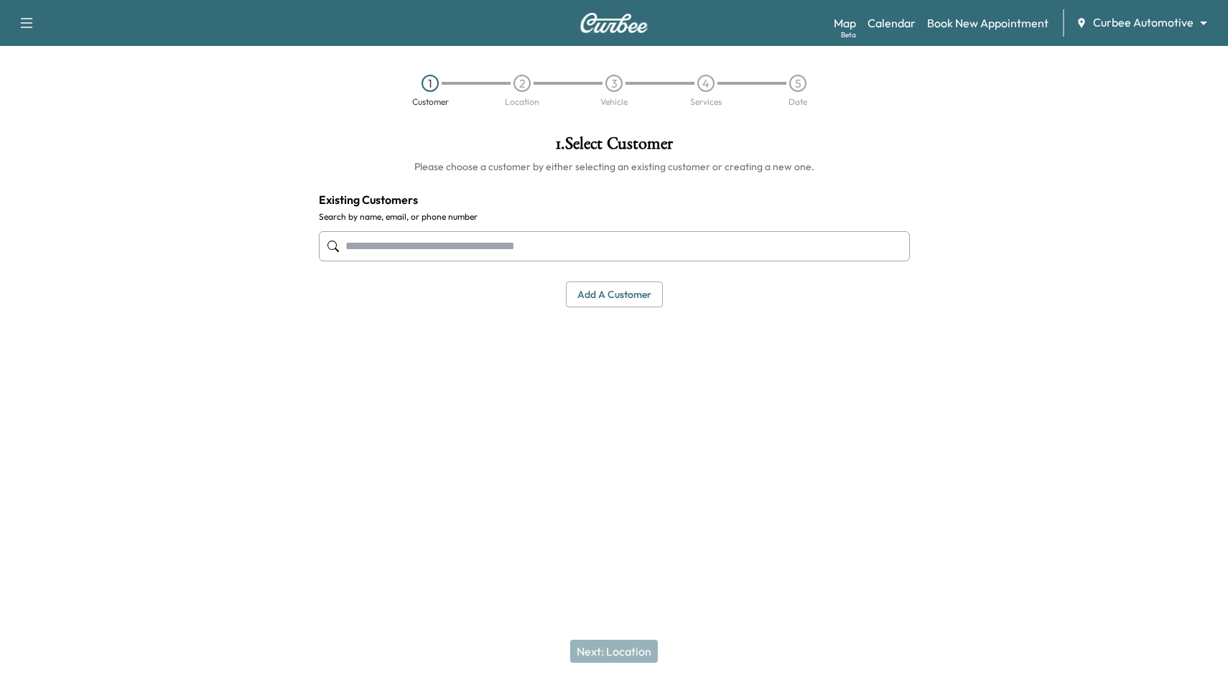
click at [582, 247] on input "text" at bounding box center [614, 246] width 591 height 30
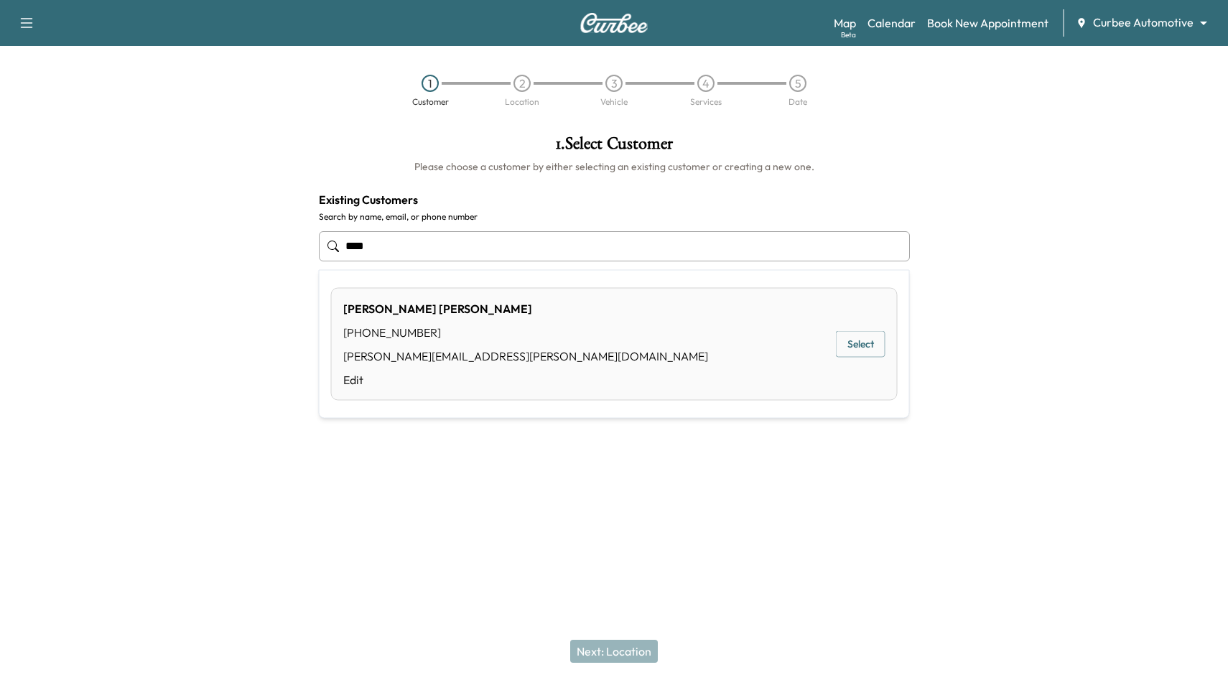
click at [856, 336] on button "Select" at bounding box center [861, 344] width 50 height 27
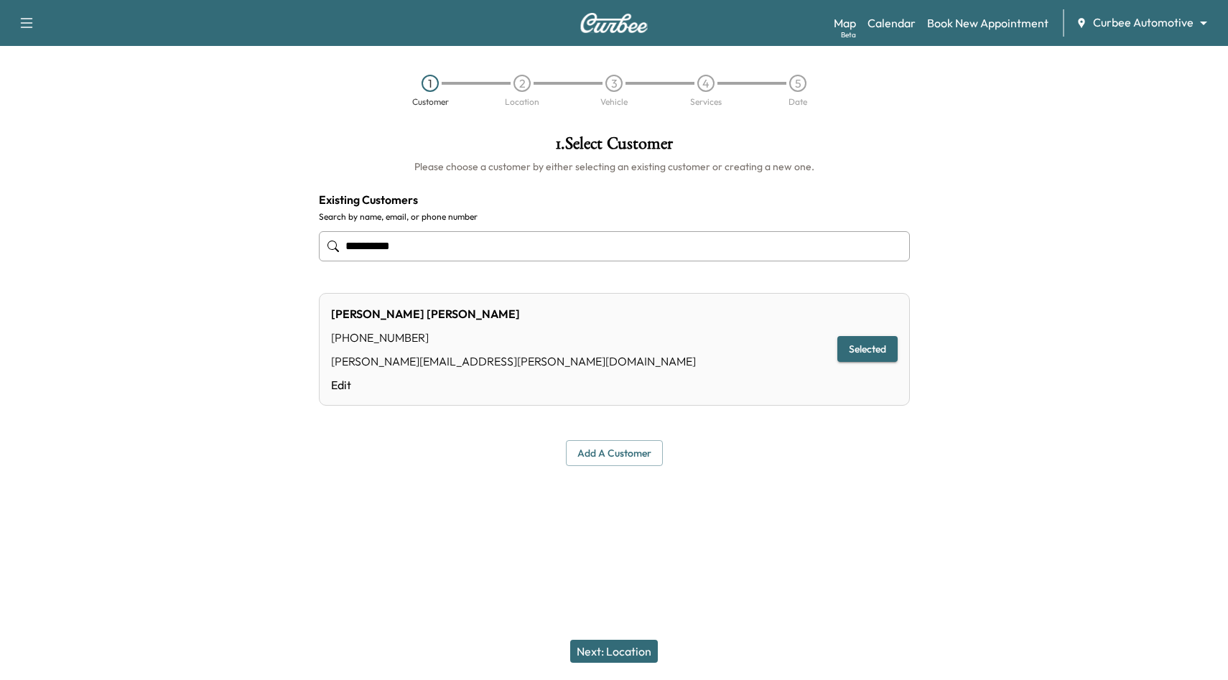
type input "**********"
click at [884, 358] on button "Selected" at bounding box center [867, 349] width 60 height 27
click at [608, 654] on button "Next: Location" at bounding box center [614, 651] width 88 height 23
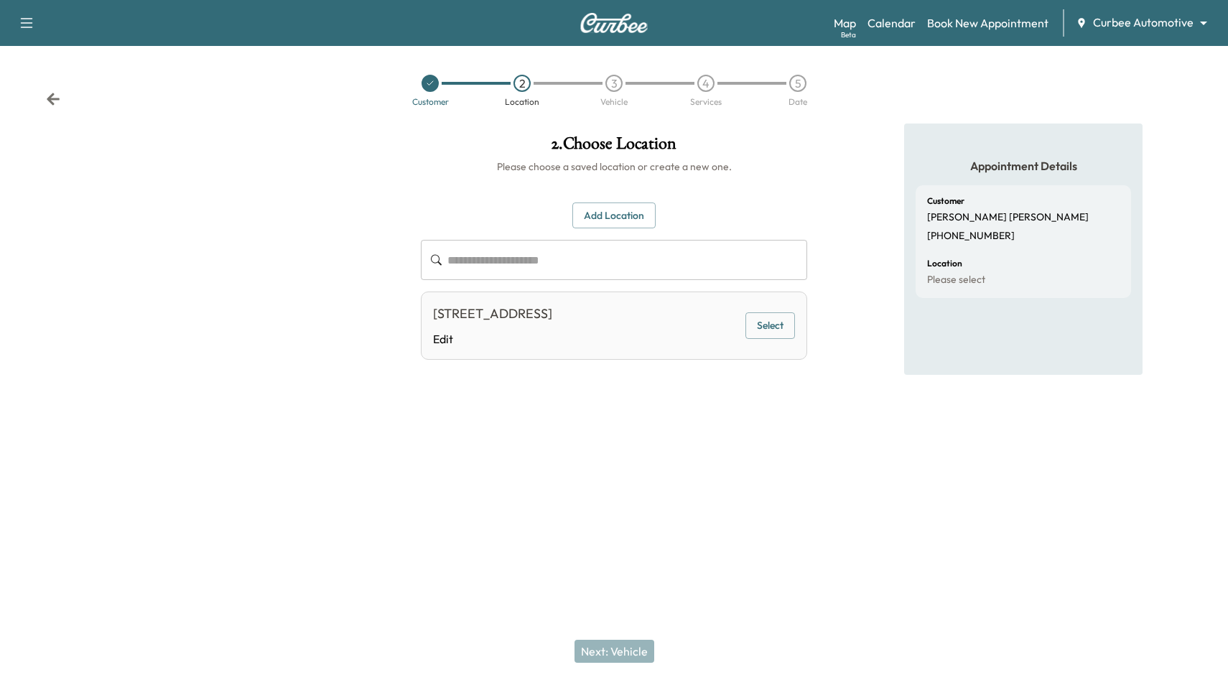
click at [777, 328] on button "Select" at bounding box center [770, 325] width 50 height 27
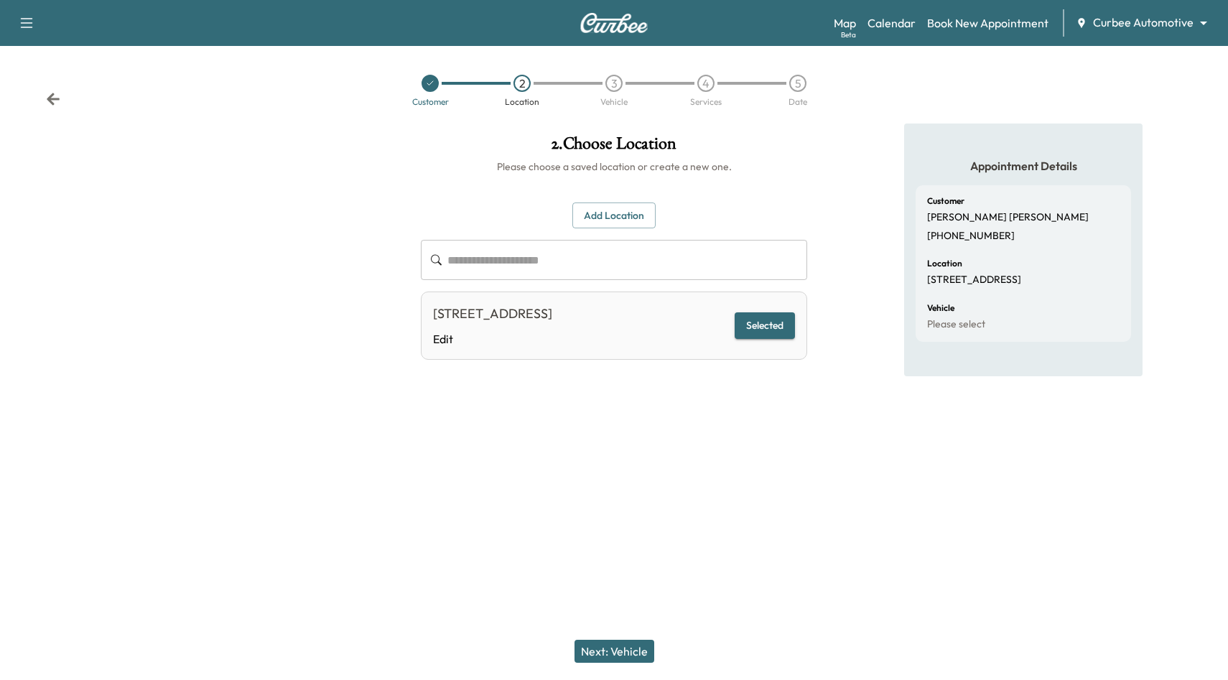
click at [625, 650] on button "Next: Vehicle" at bounding box center [614, 651] width 80 height 23
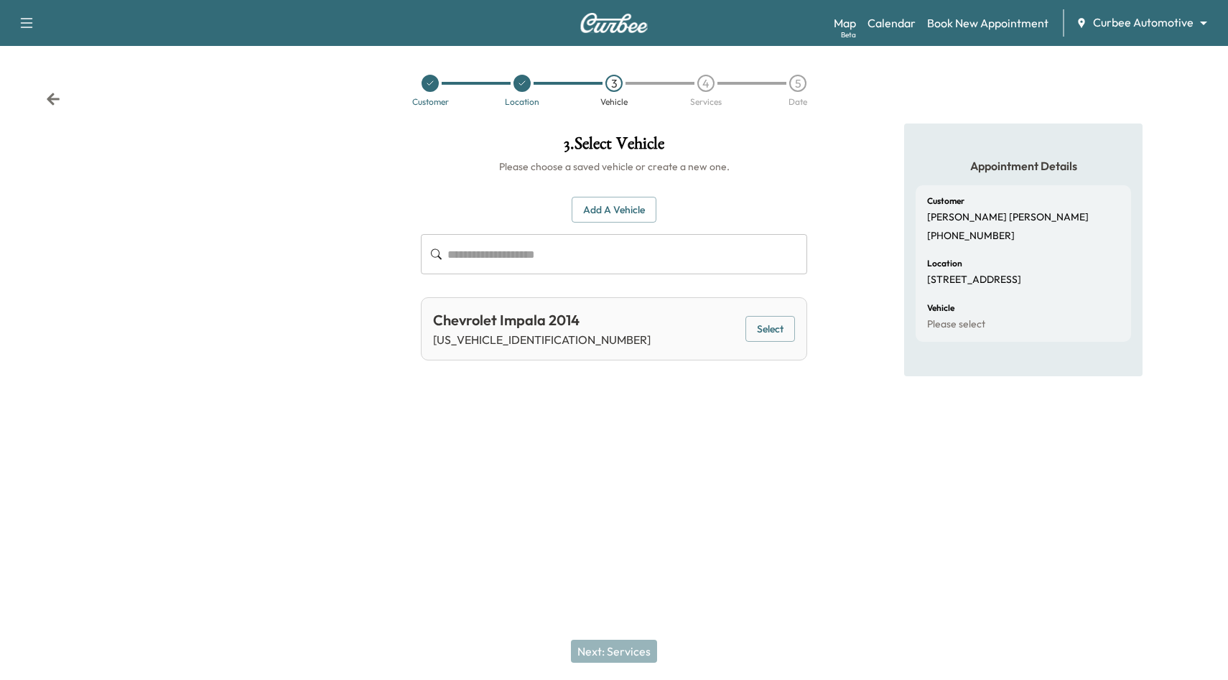
click at [782, 330] on button "Select" at bounding box center [770, 329] width 50 height 27
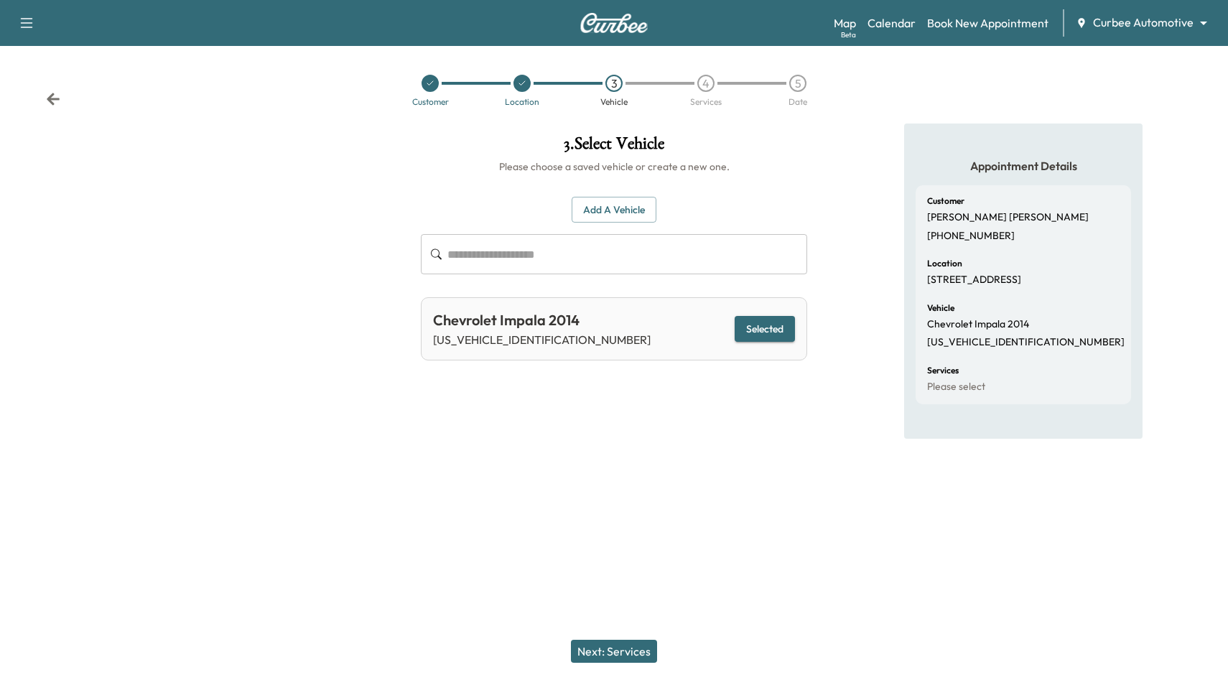
click at [621, 644] on button "Next: Services" at bounding box center [614, 651] width 86 height 23
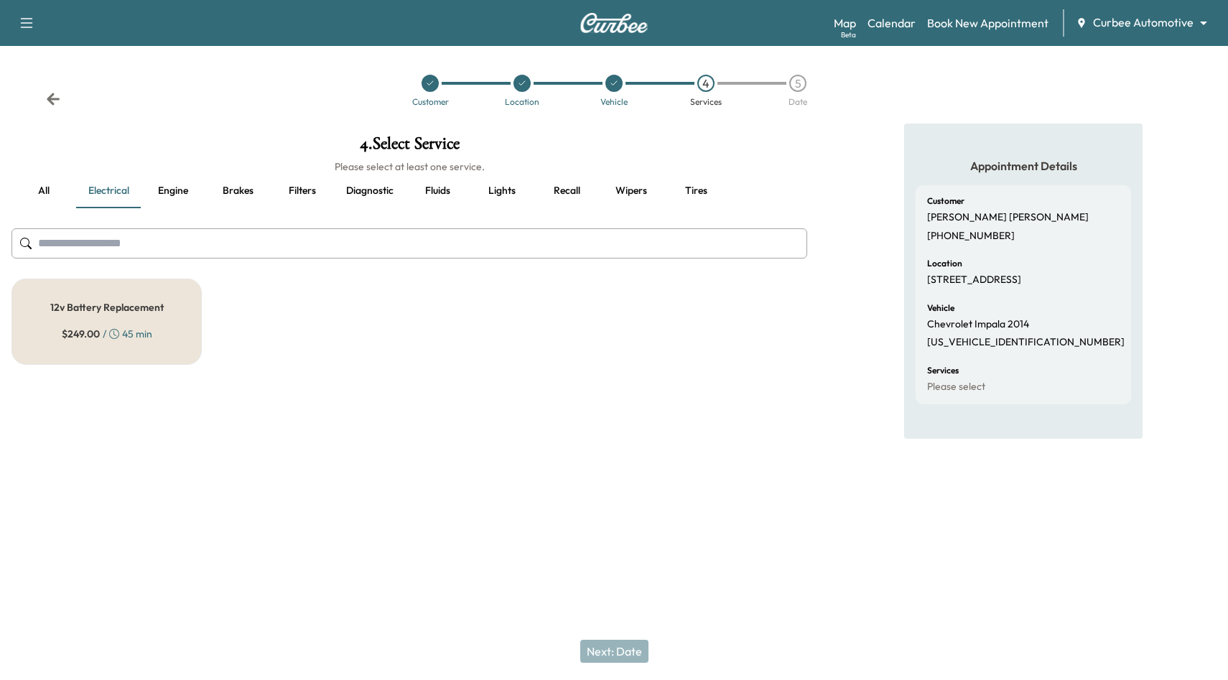
click at [422, 190] on button "Fluids" at bounding box center [437, 191] width 65 height 34
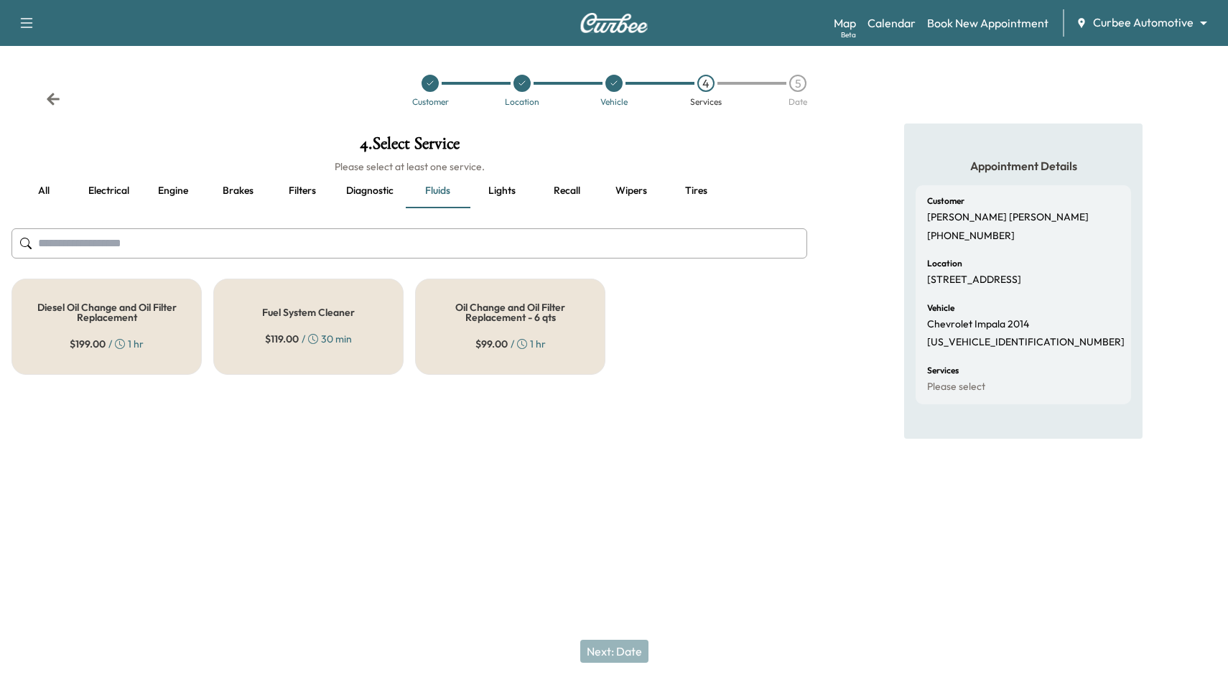
click at [147, 324] on div "Diesel Oil Change and Oil Filter Replacement $ 199.00 / 1 hr" at bounding box center [106, 327] width 190 height 96
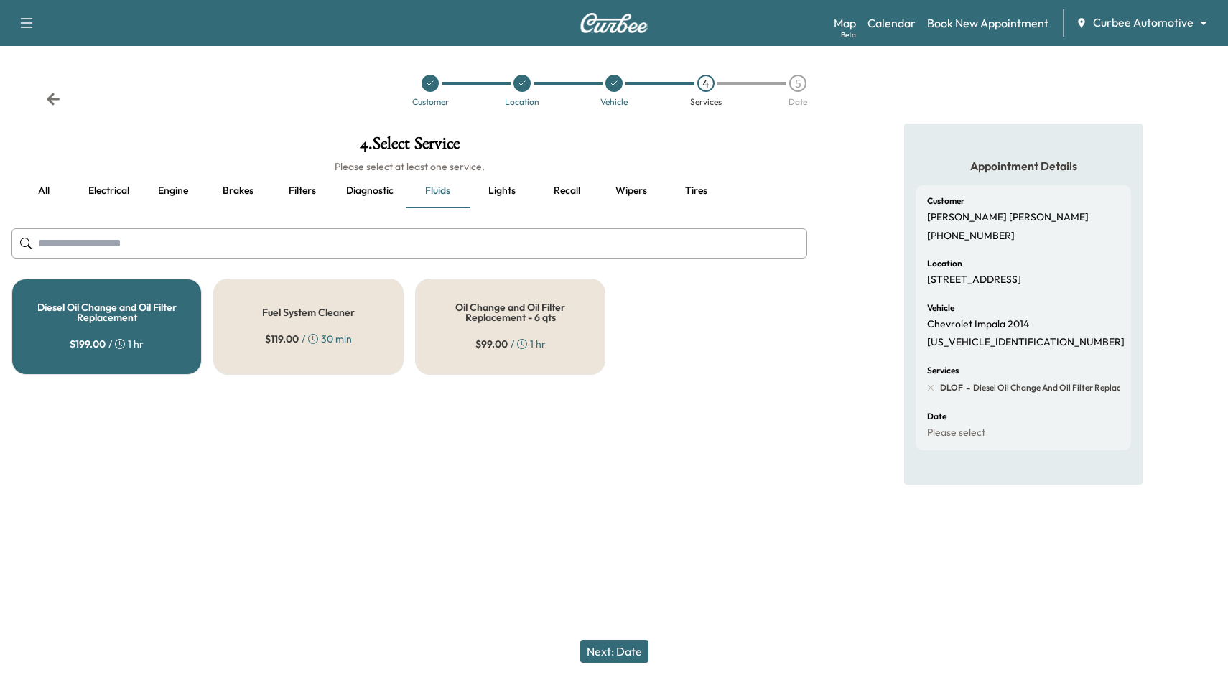
click at [154, 322] on div "Diesel Oil Change and Oil Filter Replacement $ 199.00 / 1 hr" at bounding box center [106, 327] width 190 height 96
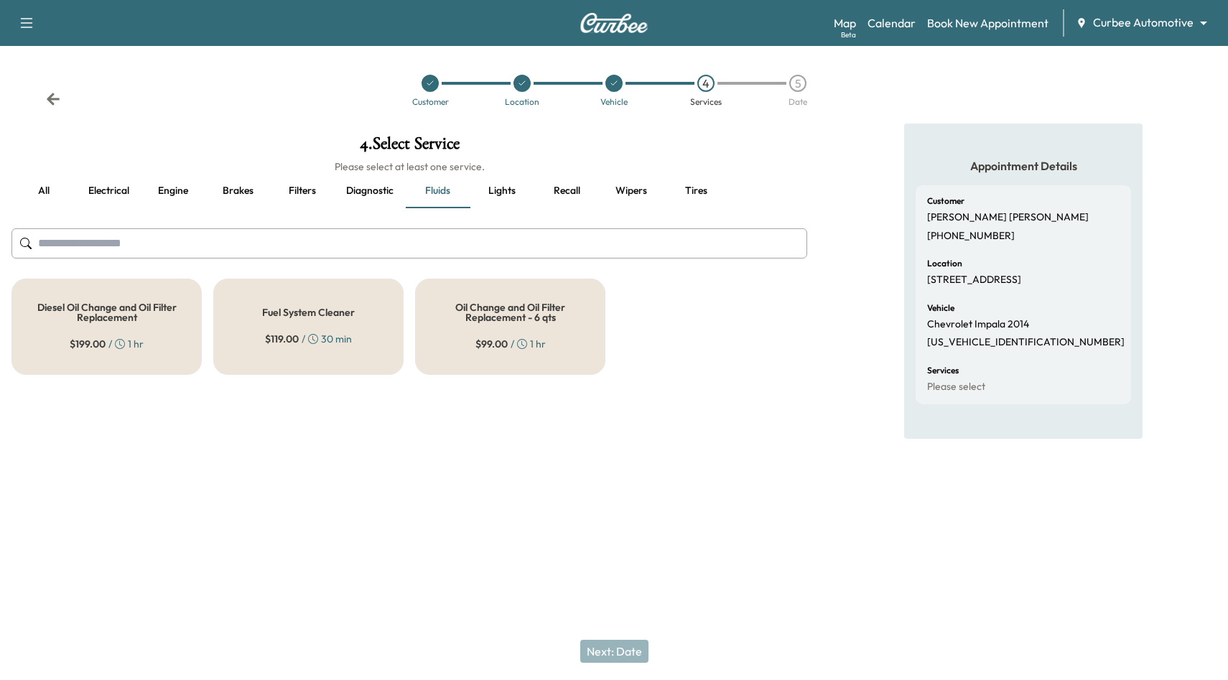
click at [513, 330] on div "Oil Change and Oil Filter Replacement - 6 qts $ 99.00 / 1 hr" at bounding box center [510, 327] width 190 height 96
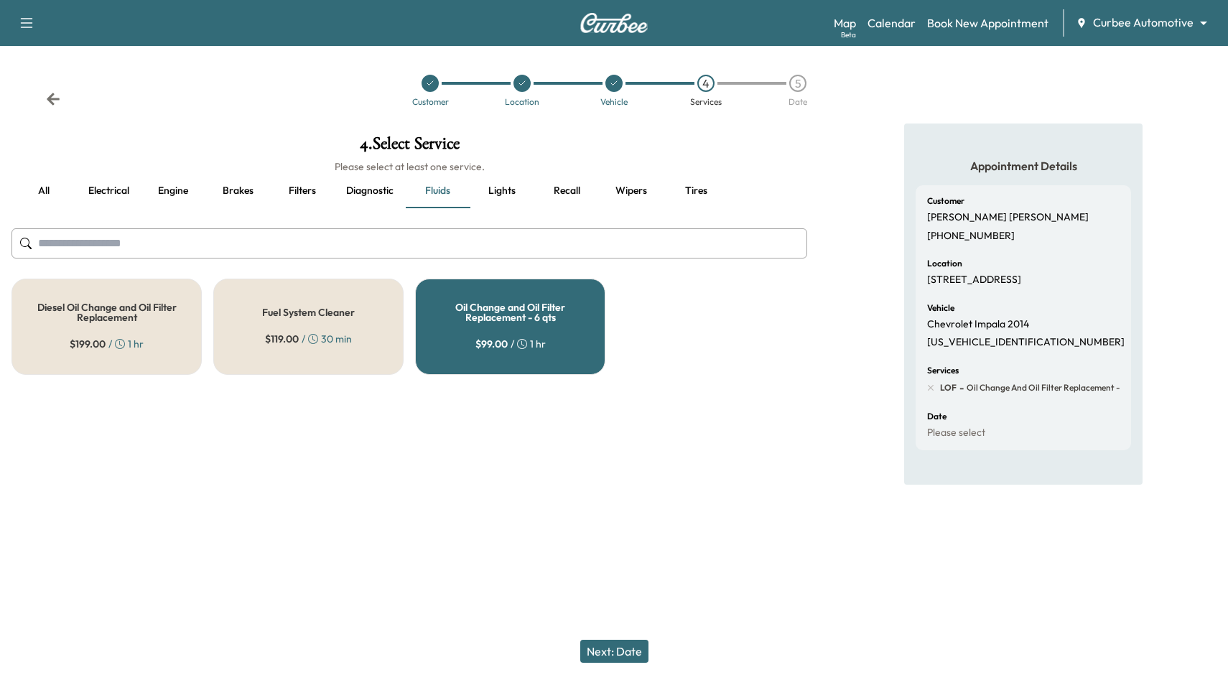
click at [604, 653] on button "Next: Date" at bounding box center [614, 651] width 68 height 23
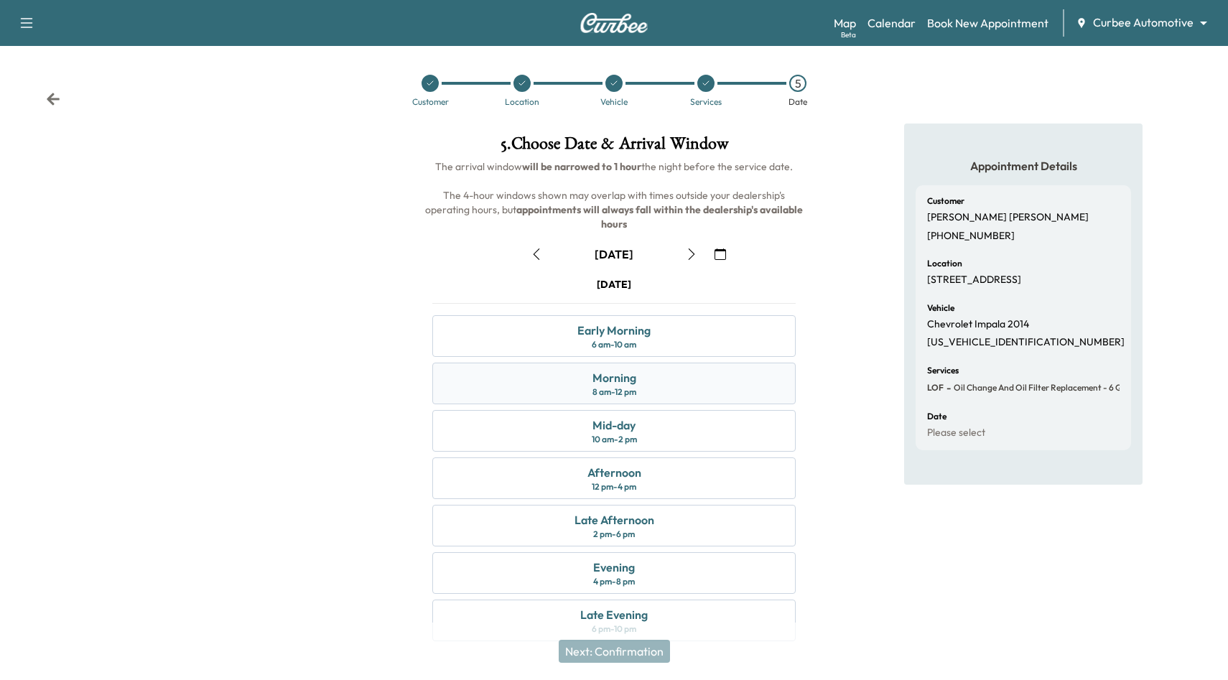
click at [653, 384] on div "Morning 8 am - 12 pm" at bounding box center [613, 384] width 363 height 42
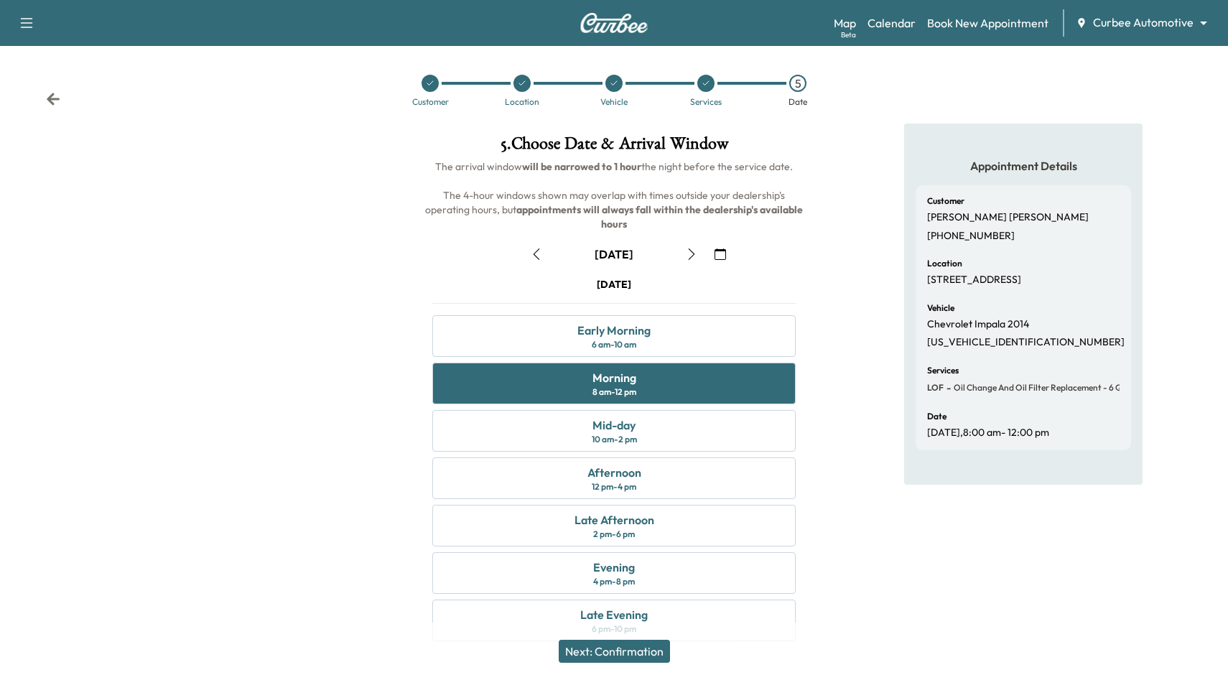
click at [637, 644] on button "Next: Confirmation" at bounding box center [614, 651] width 111 height 23
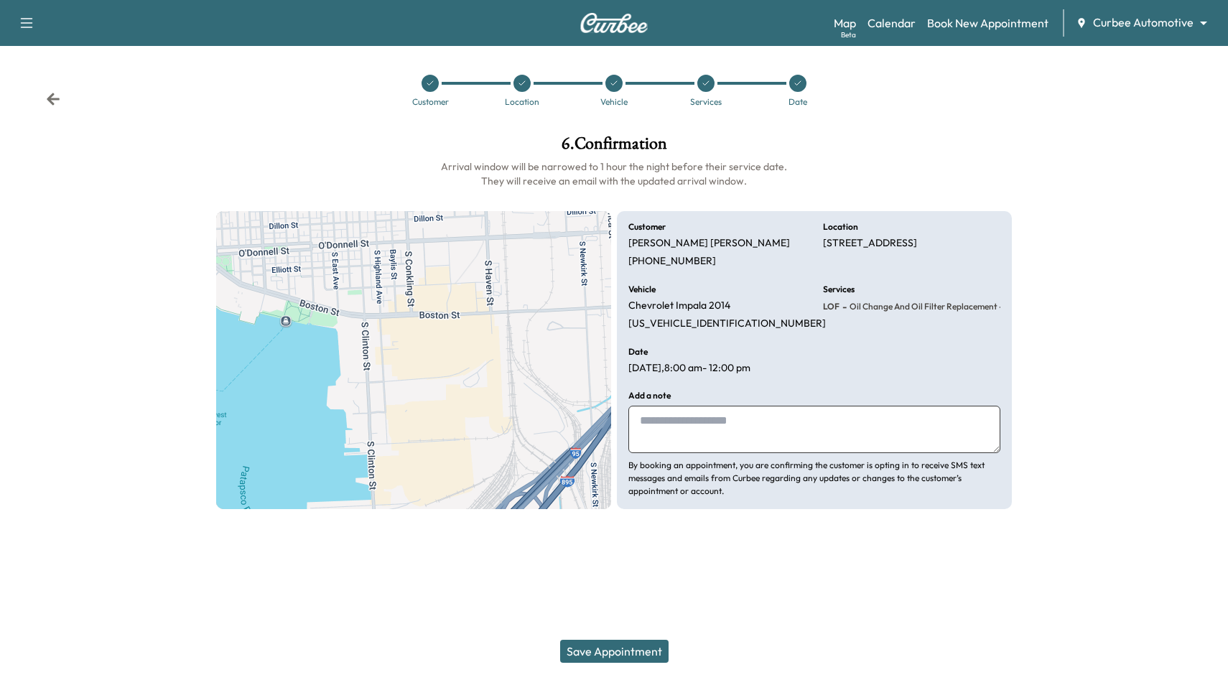
click at [643, 648] on button "Save Appointment" at bounding box center [614, 651] width 108 height 23
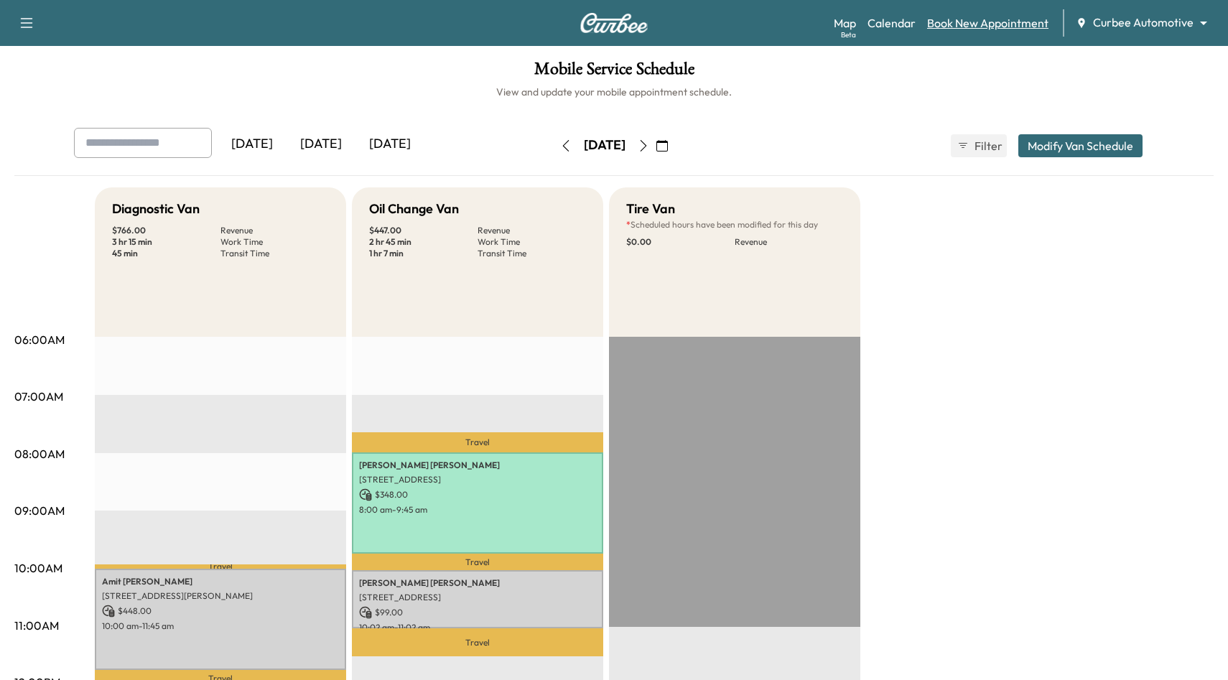
click at [989, 27] on link "Book New Appointment" at bounding box center [987, 22] width 121 height 17
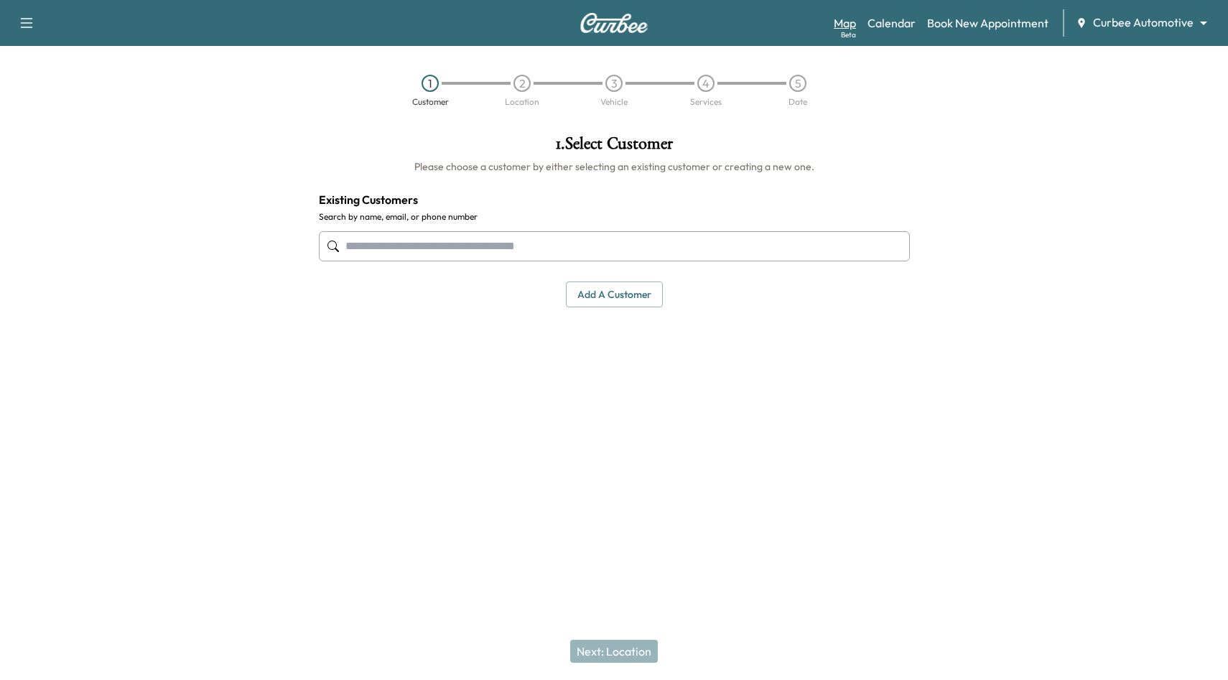
click at [837, 21] on link "Map Beta" at bounding box center [845, 22] width 22 height 17
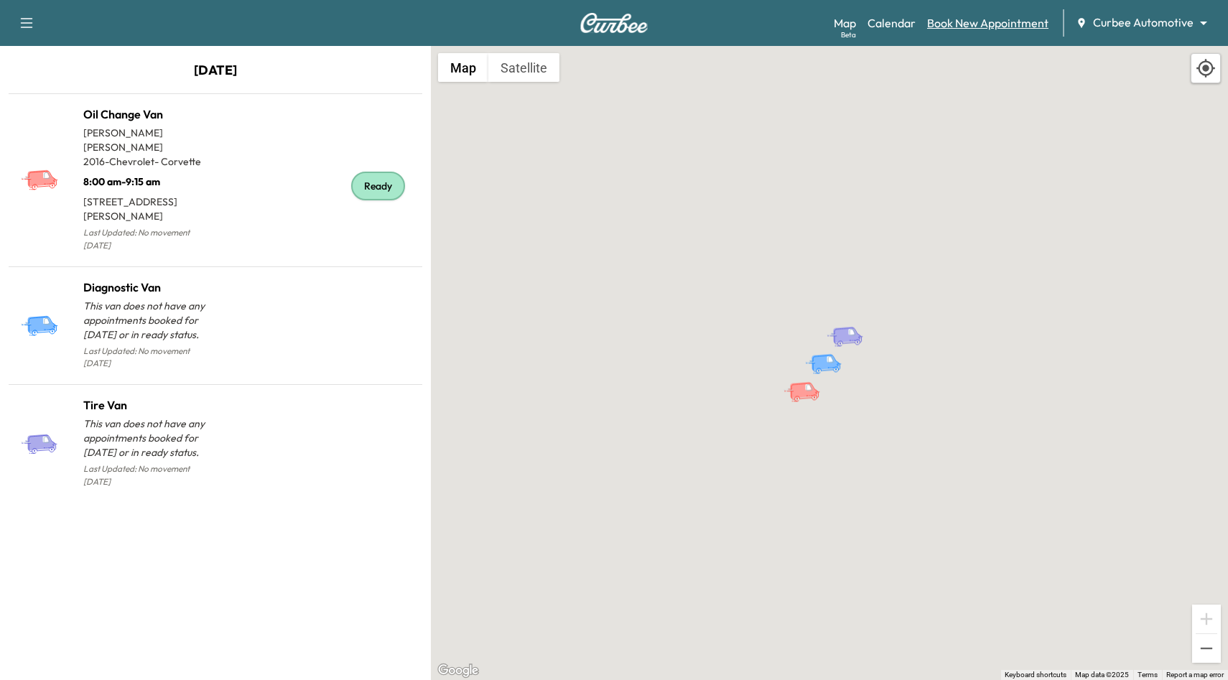
click at [989, 29] on link "Book New Appointment" at bounding box center [987, 22] width 121 height 17
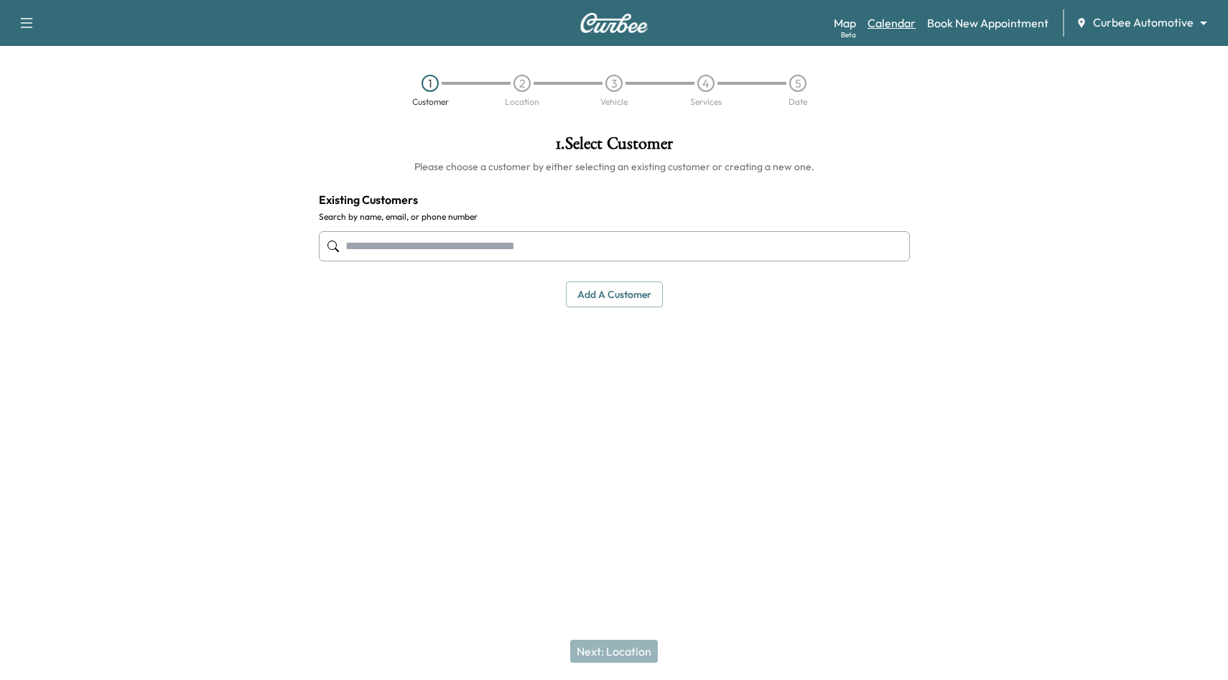
click at [896, 25] on link "Calendar" at bounding box center [891, 22] width 48 height 17
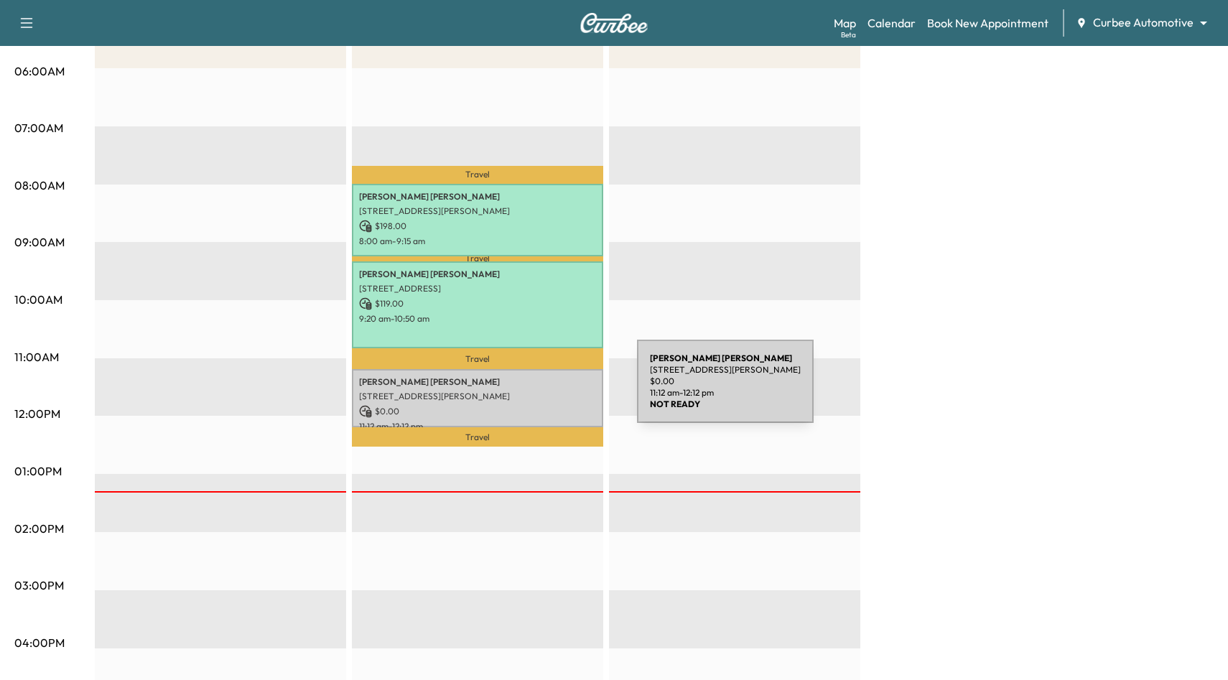
scroll to position [25, 0]
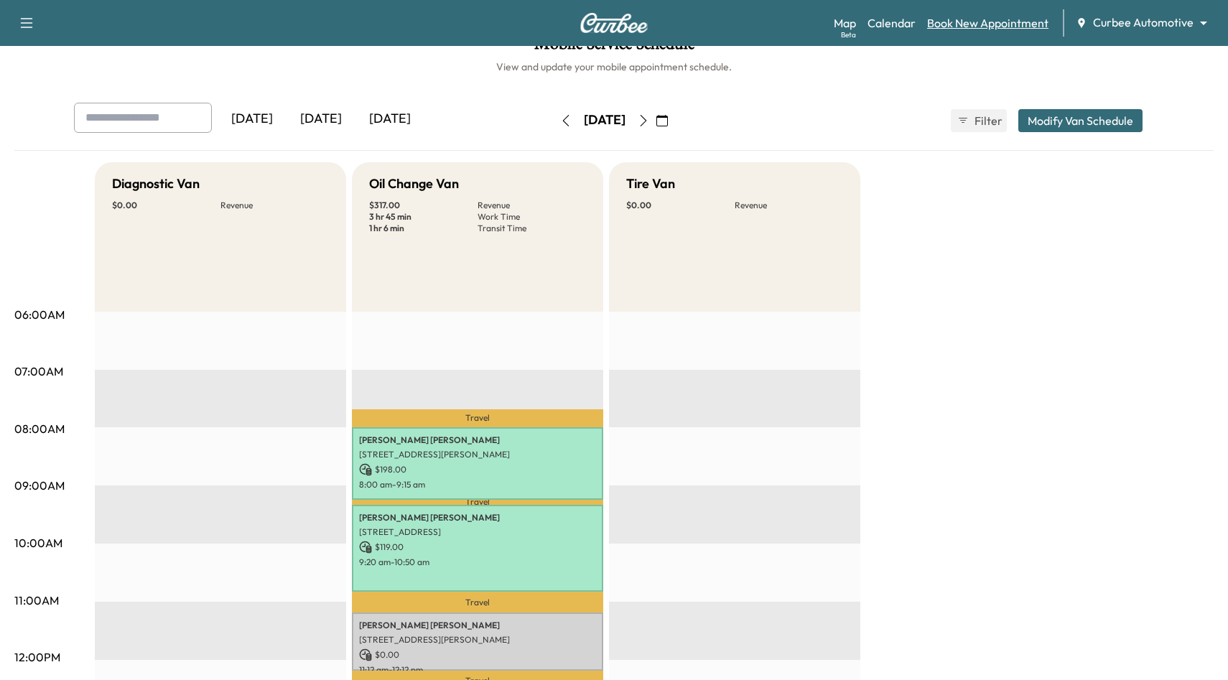
click at [966, 26] on link "Book New Appointment" at bounding box center [987, 22] width 121 height 17
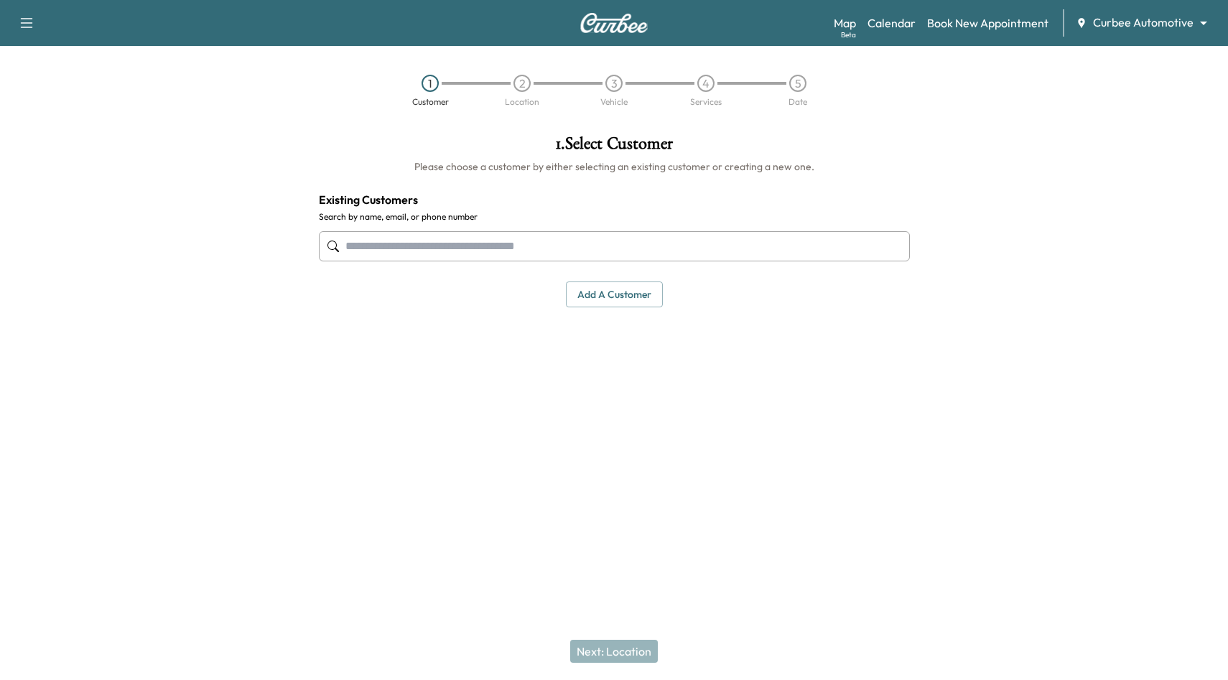
click at [649, 251] on input "text" at bounding box center [614, 246] width 591 height 30
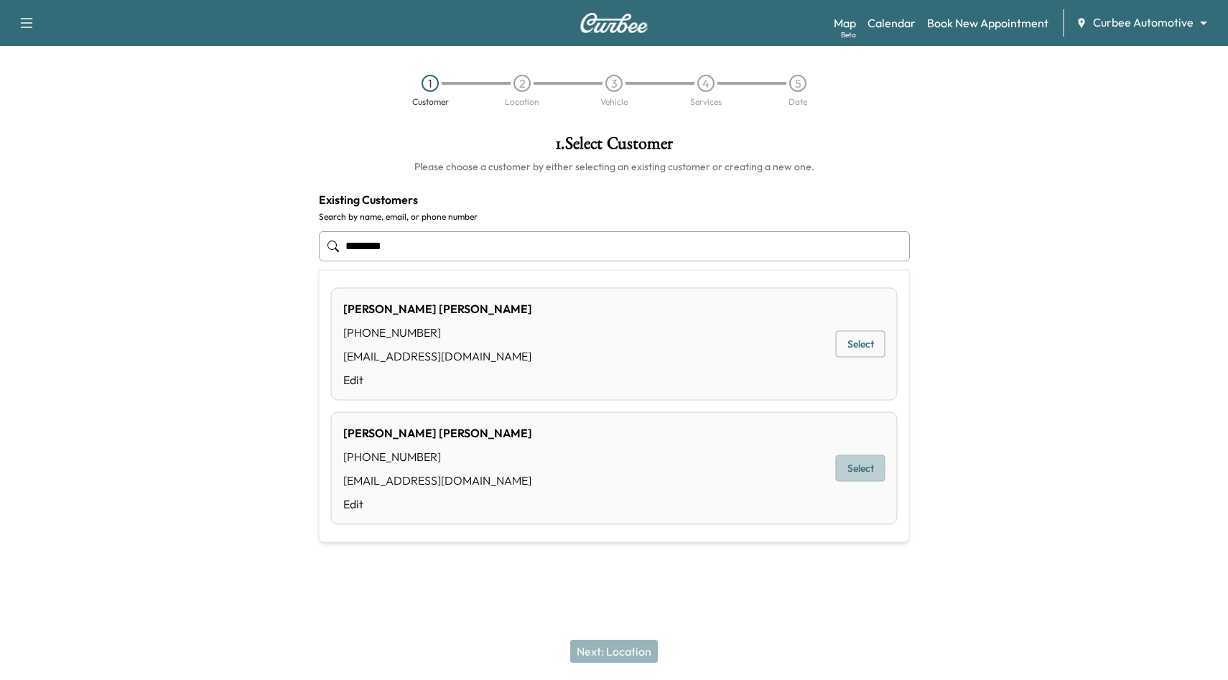
click at [868, 470] on button "Select" at bounding box center [861, 468] width 50 height 27
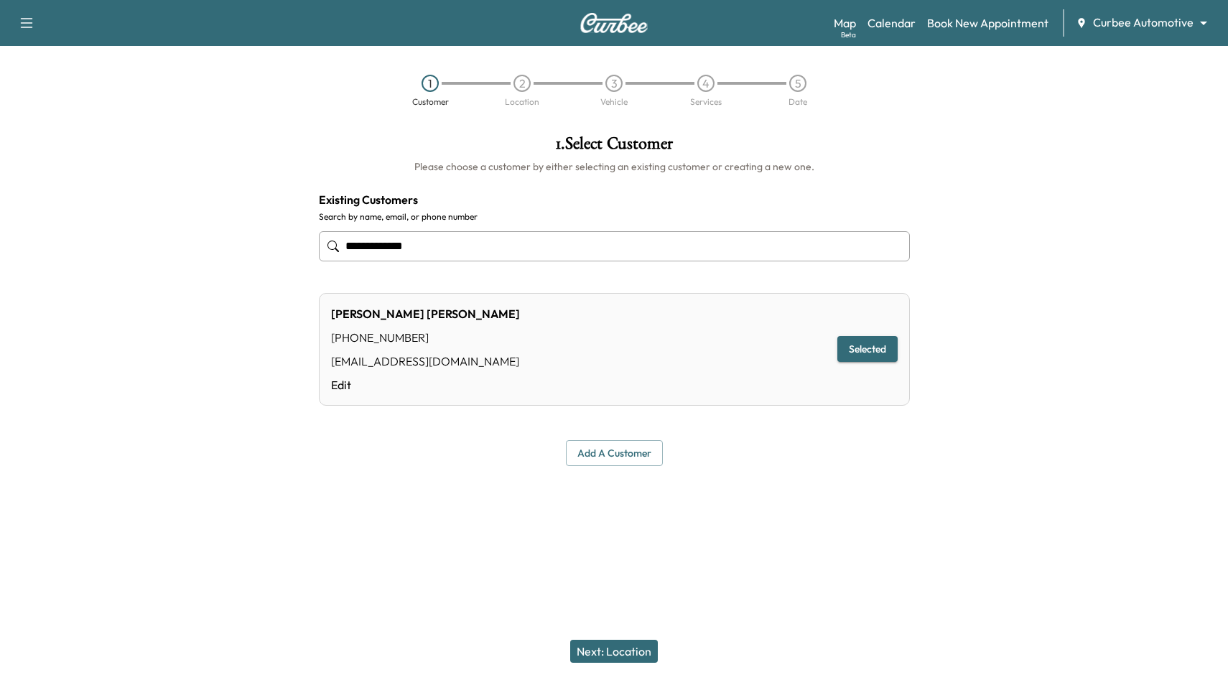
type input "**********"
click at [638, 648] on button "Next: Location" at bounding box center [614, 651] width 88 height 23
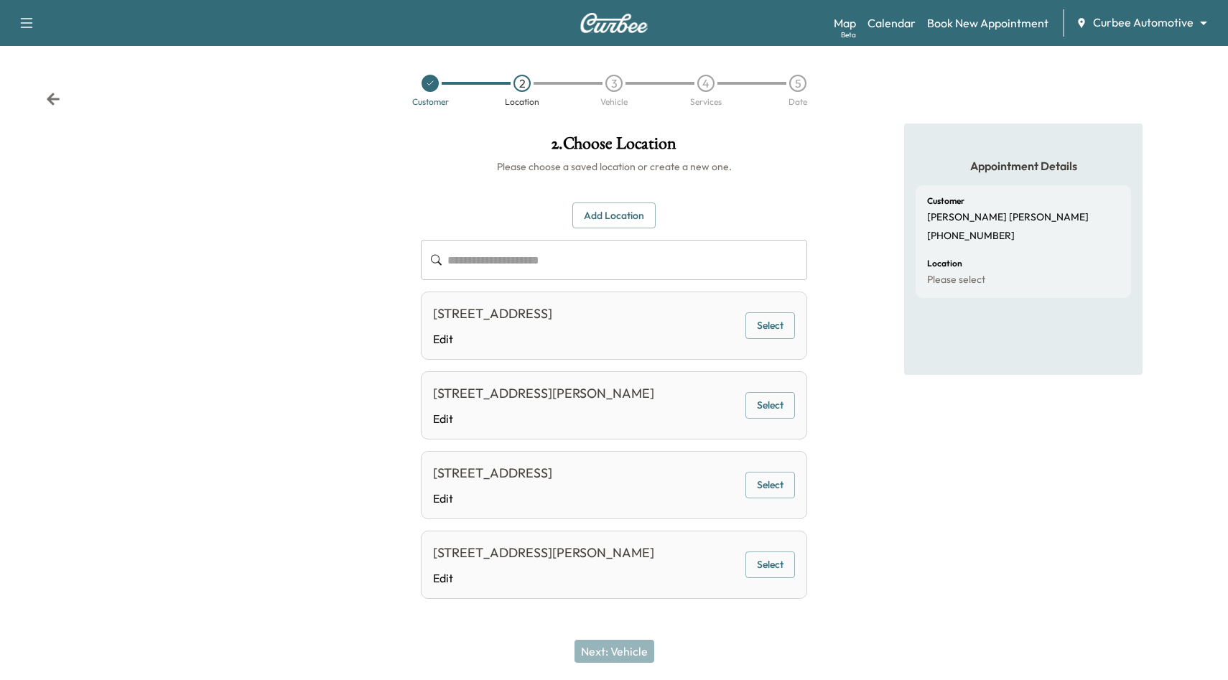
scroll to position [5, 0]
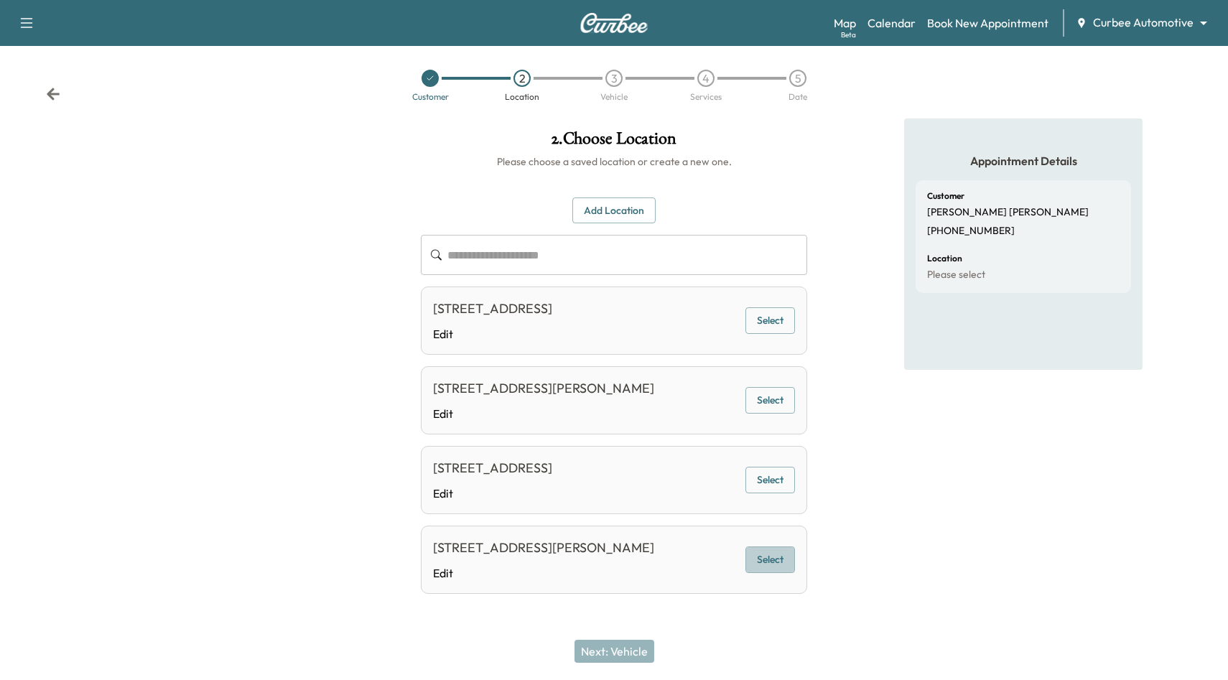
click at [767, 563] on button "Select" at bounding box center [770, 559] width 50 height 27
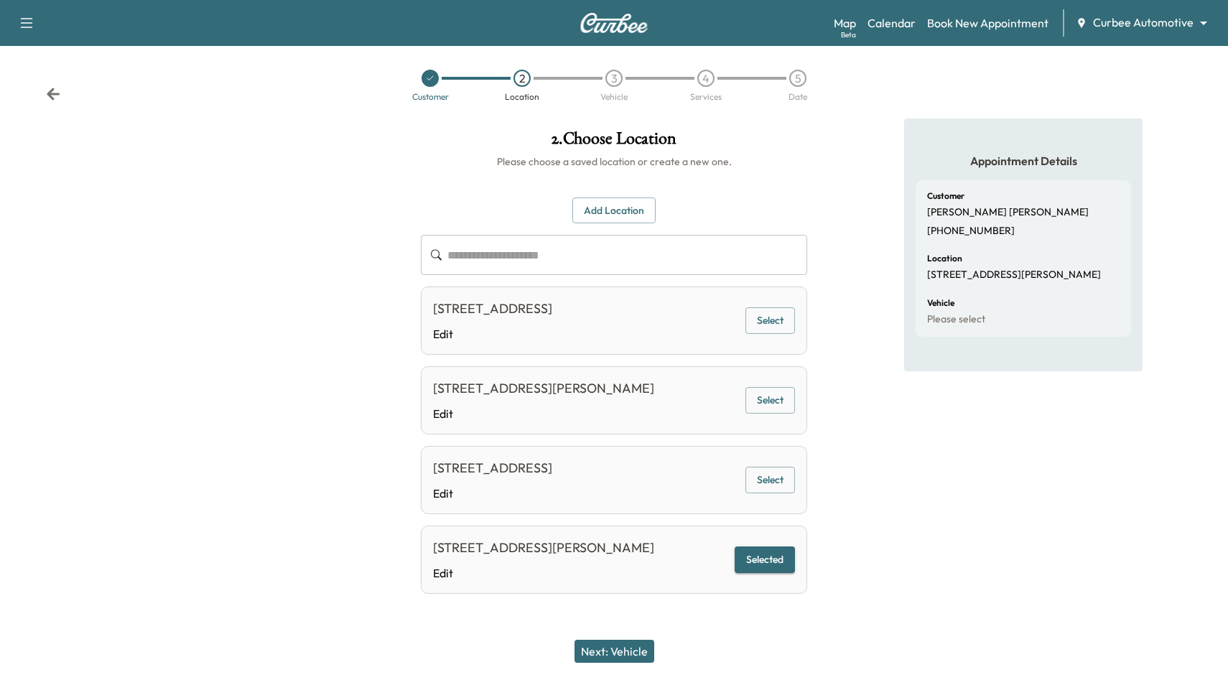
click at [640, 650] on button "Next: Vehicle" at bounding box center [614, 651] width 80 height 23
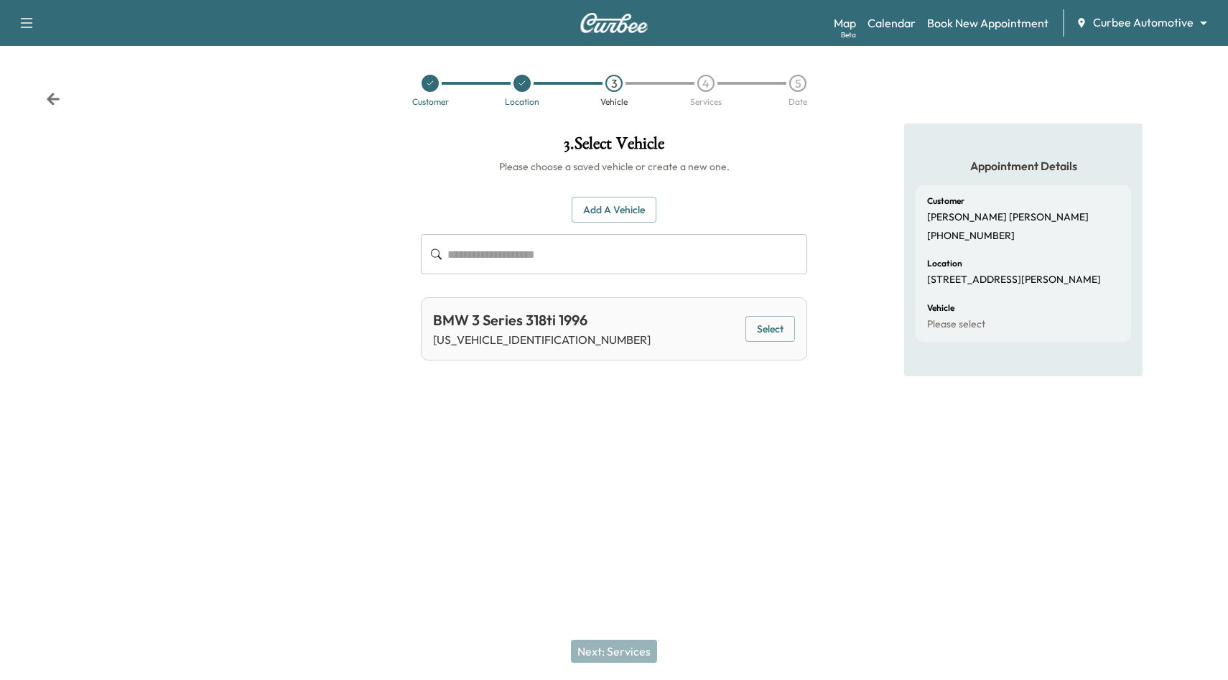
click at [630, 205] on button "Add a Vehicle" at bounding box center [613, 210] width 85 height 27
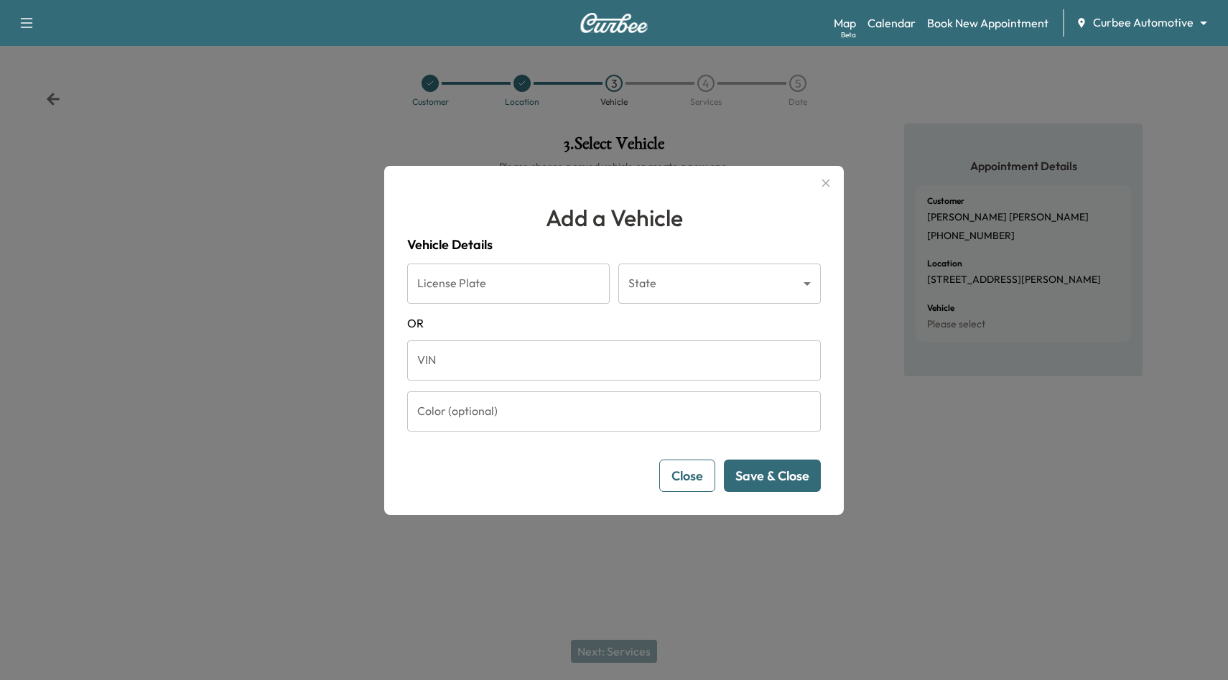
click at [543, 368] on input "VIN" at bounding box center [614, 360] width 414 height 40
paste input "**********"
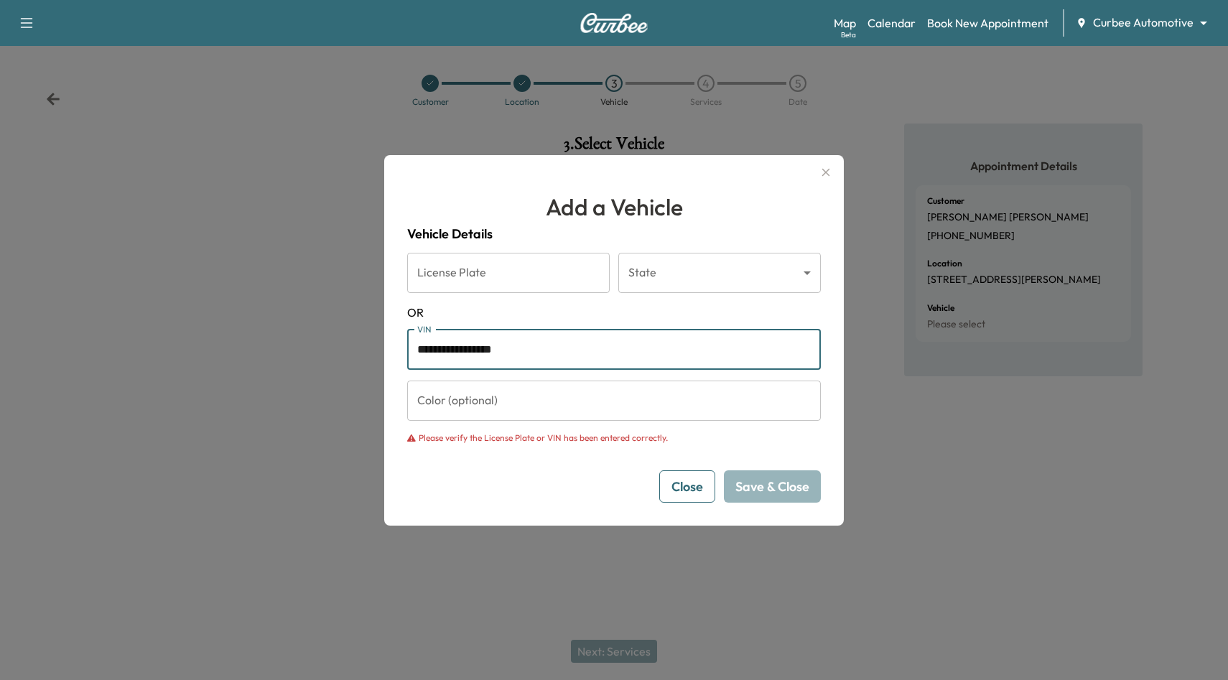
click at [592, 339] on input "**********" at bounding box center [614, 350] width 414 height 40
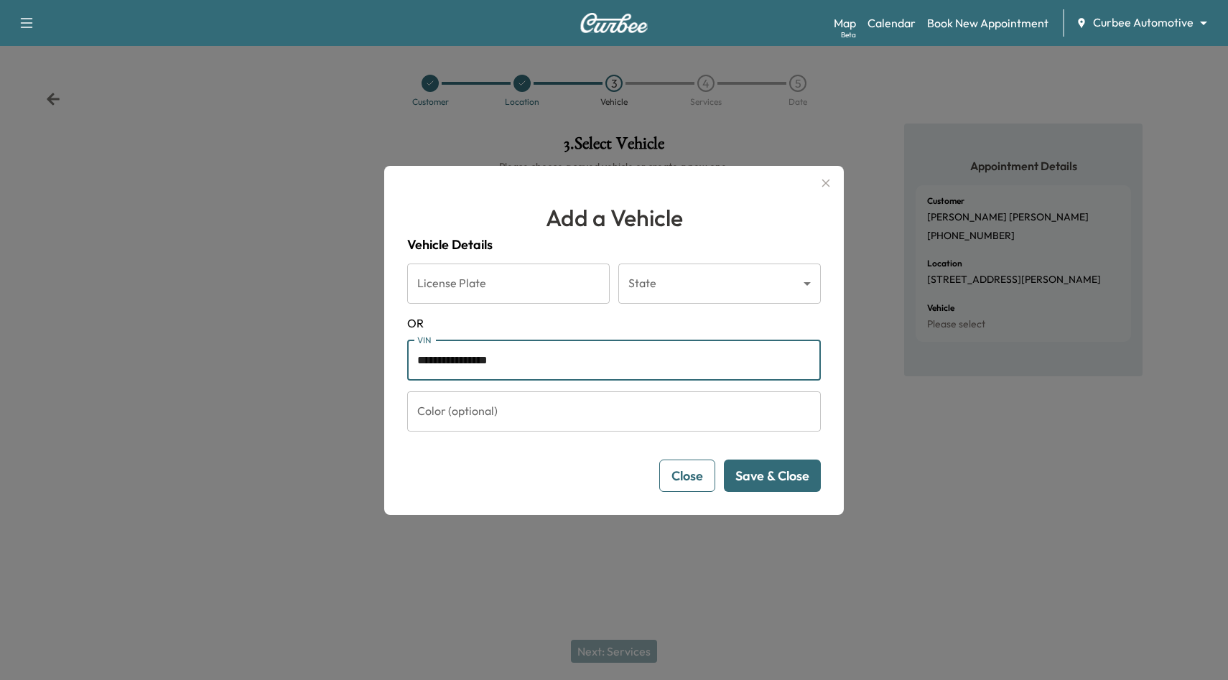
type input "**********"
click at [775, 480] on button "Save & Close" at bounding box center [772, 475] width 97 height 32
click at [785, 468] on button "Save & Close" at bounding box center [772, 475] width 97 height 32
click at [793, 477] on button "Save & Close" at bounding box center [772, 475] width 97 height 32
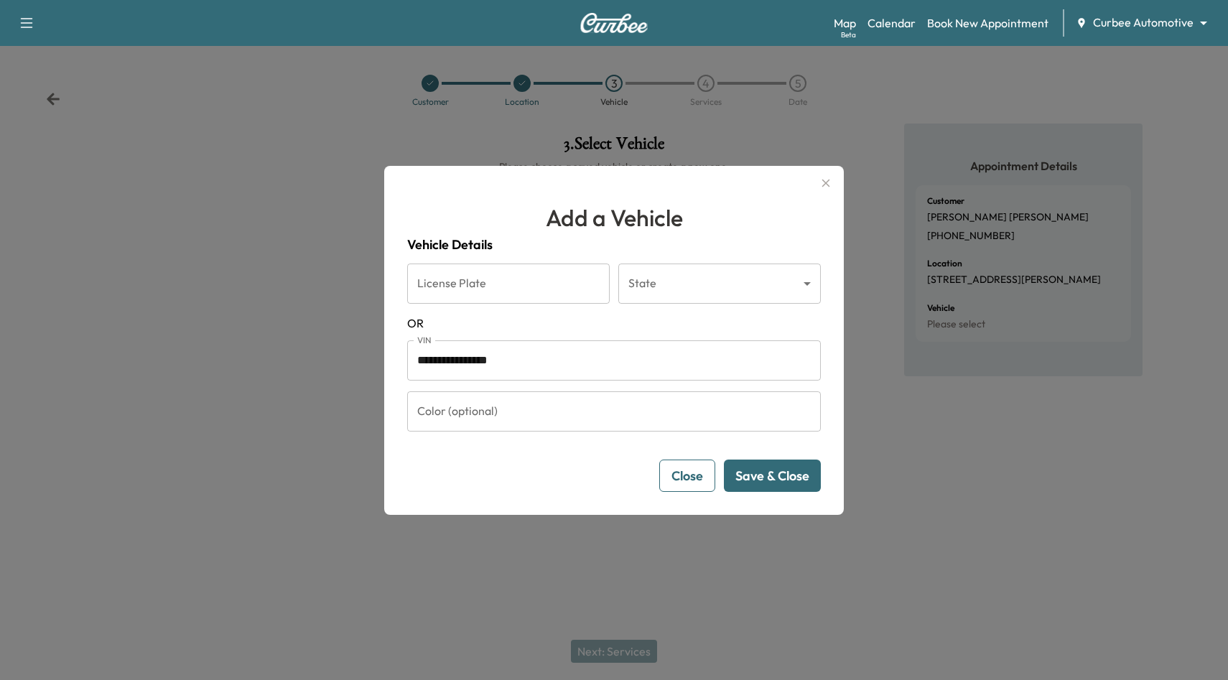
click at [793, 477] on button "Save & Close" at bounding box center [772, 475] width 97 height 32
click at [660, 370] on input "**********" at bounding box center [614, 360] width 414 height 40
drag, startPoint x: 537, startPoint y: 365, endPoint x: 386, endPoint y: 358, distance: 151.7
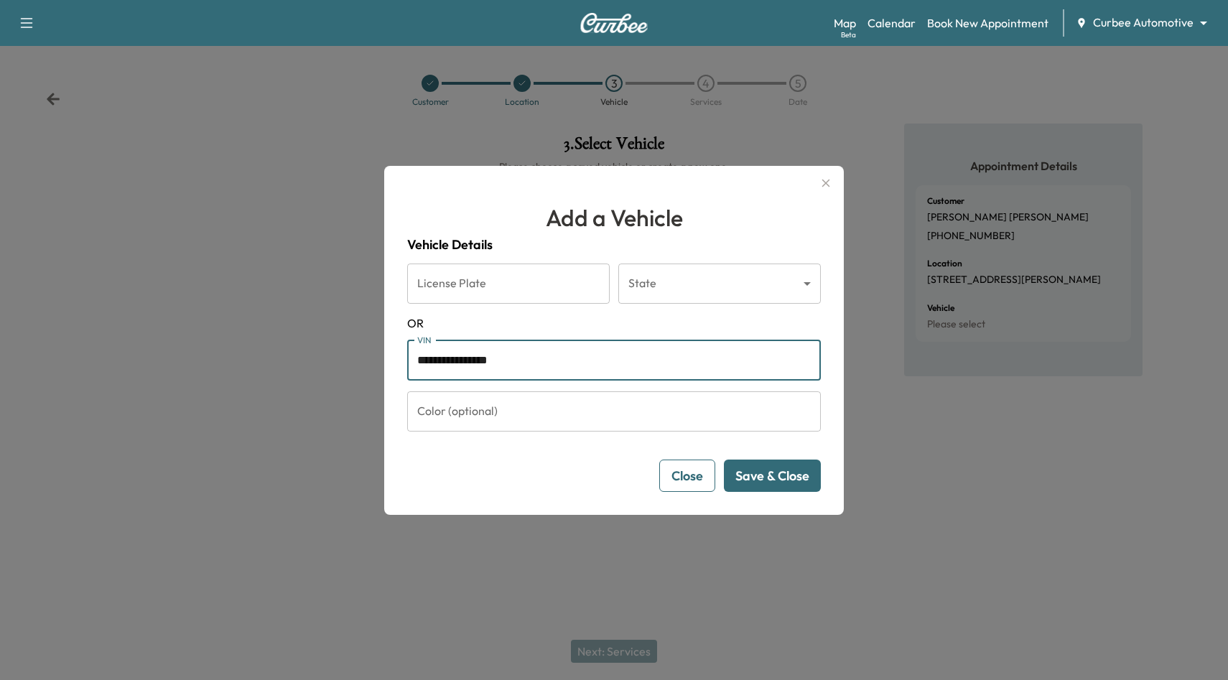
click at [386, 358] on div "**********" at bounding box center [613, 340] width 459 height 349
click at [781, 473] on button "Save & Close" at bounding box center [772, 475] width 97 height 32
click at [782, 478] on button "Save & Close" at bounding box center [772, 475] width 97 height 32
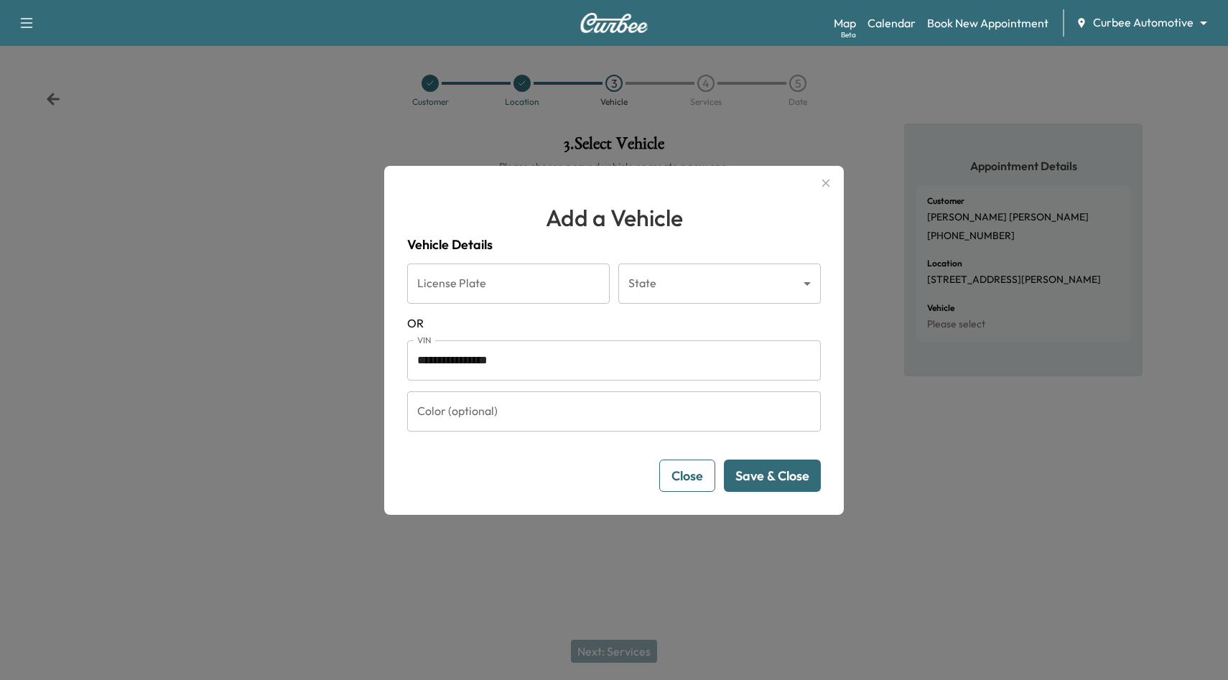
click at [778, 482] on button "Save & Close" at bounding box center [772, 475] width 97 height 32
click at [788, 472] on button "Save & Close" at bounding box center [772, 475] width 97 height 32
click at [682, 468] on button "Close" at bounding box center [687, 475] width 56 height 32
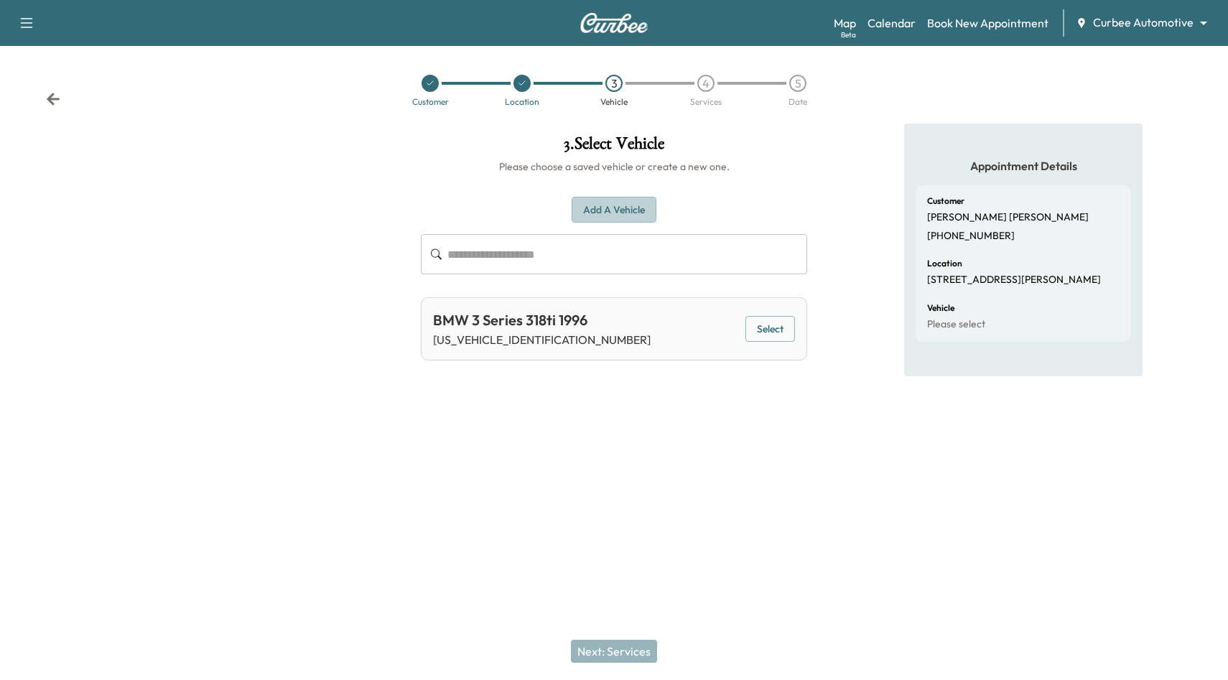
click at [639, 210] on button "Add a Vehicle" at bounding box center [613, 210] width 85 height 27
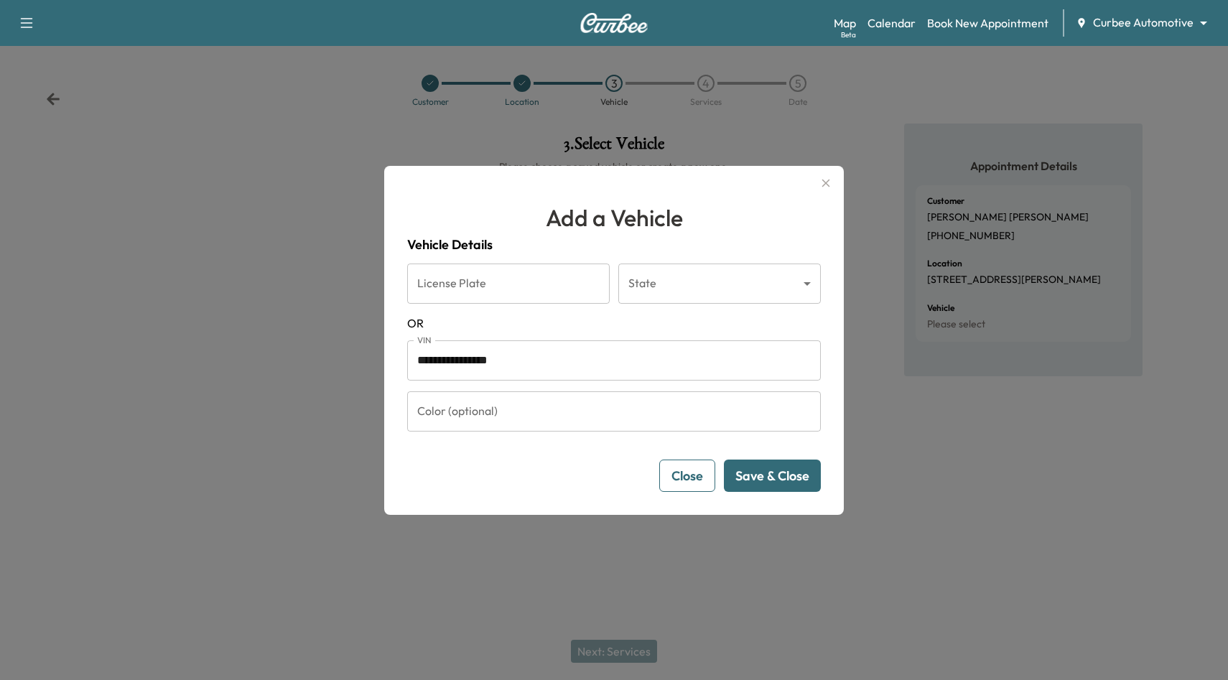
click at [779, 480] on button "Save & Close" at bounding box center [772, 475] width 97 height 32
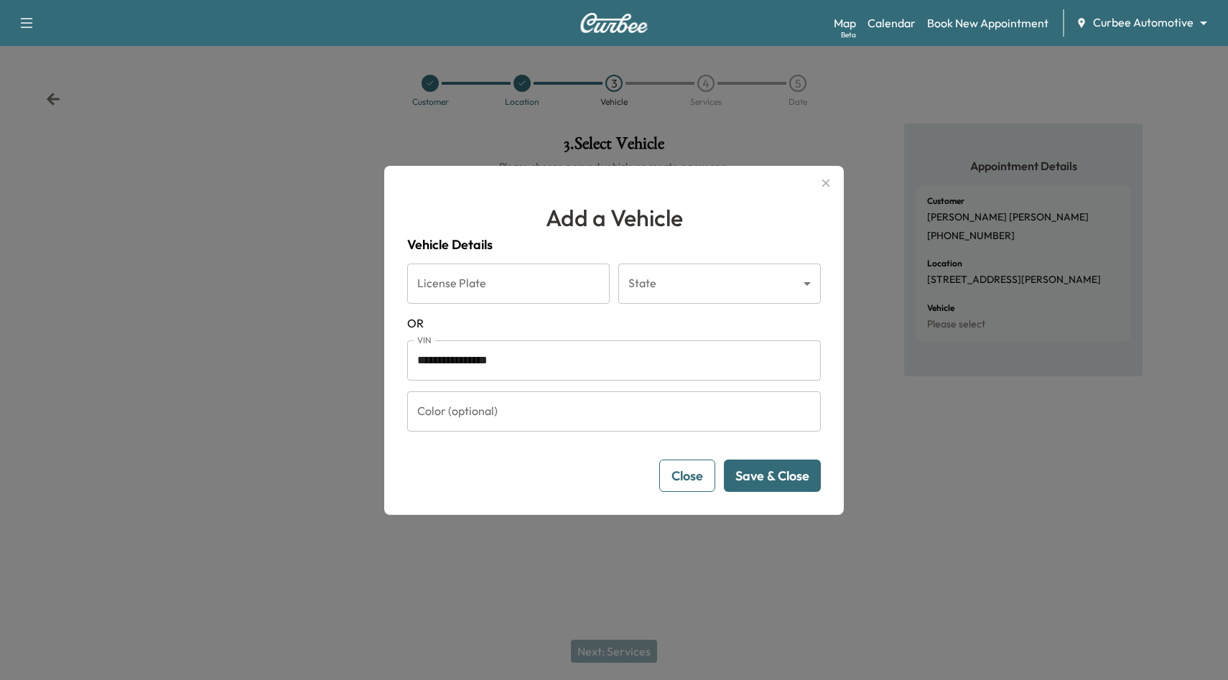
click at [779, 480] on button "Save & Close" at bounding box center [772, 475] width 97 height 32
click at [686, 471] on button "Close" at bounding box center [687, 475] width 56 height 32
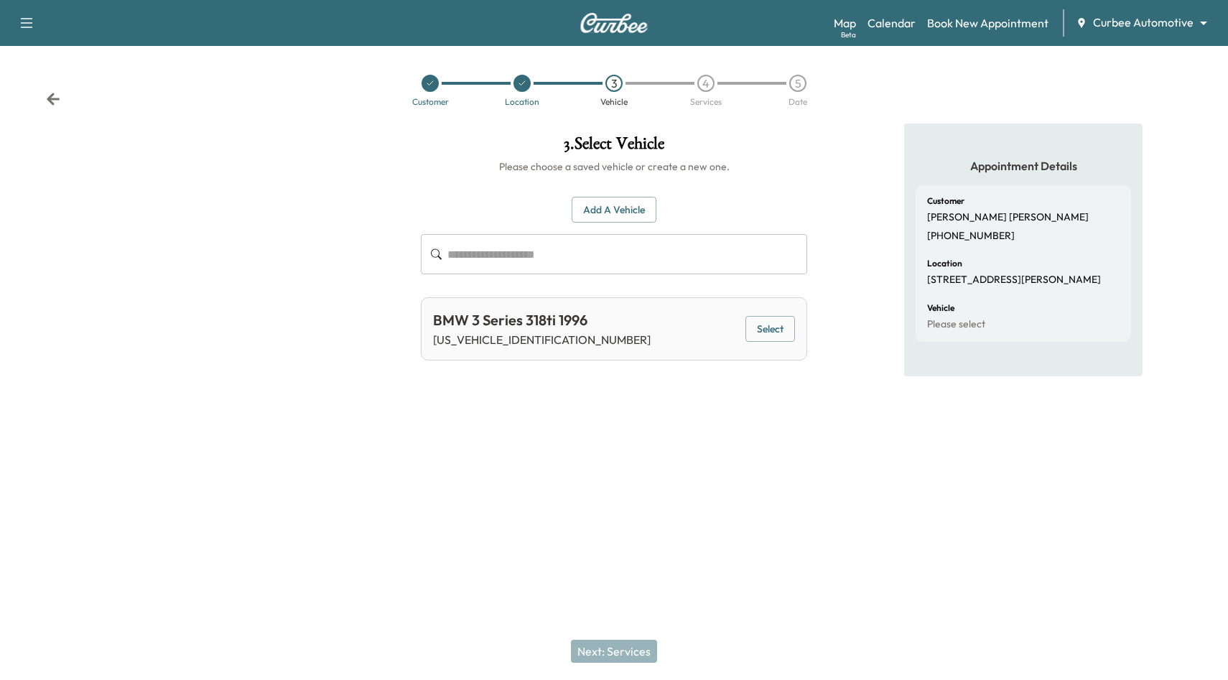
click at [526, 85] on div at bounding box center [521, 83] width 17 height 17
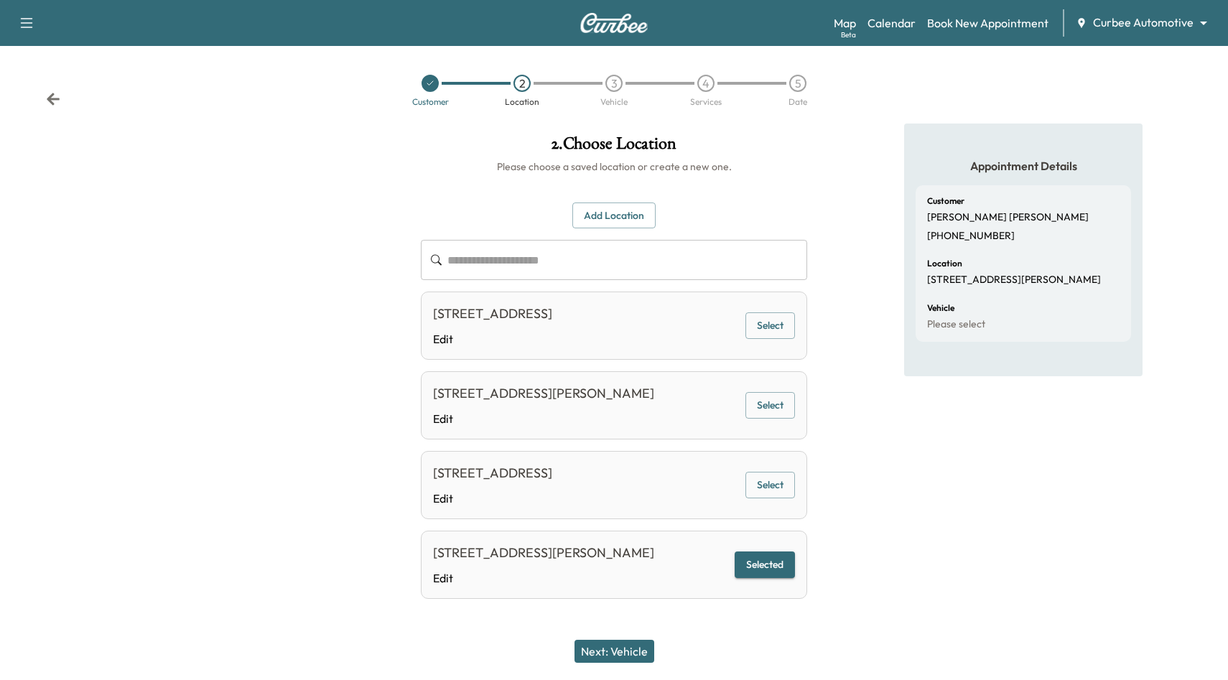
click at [630, 647] on button "Next: Vehicle" at bounding box center [614, 651] width 80 height 23
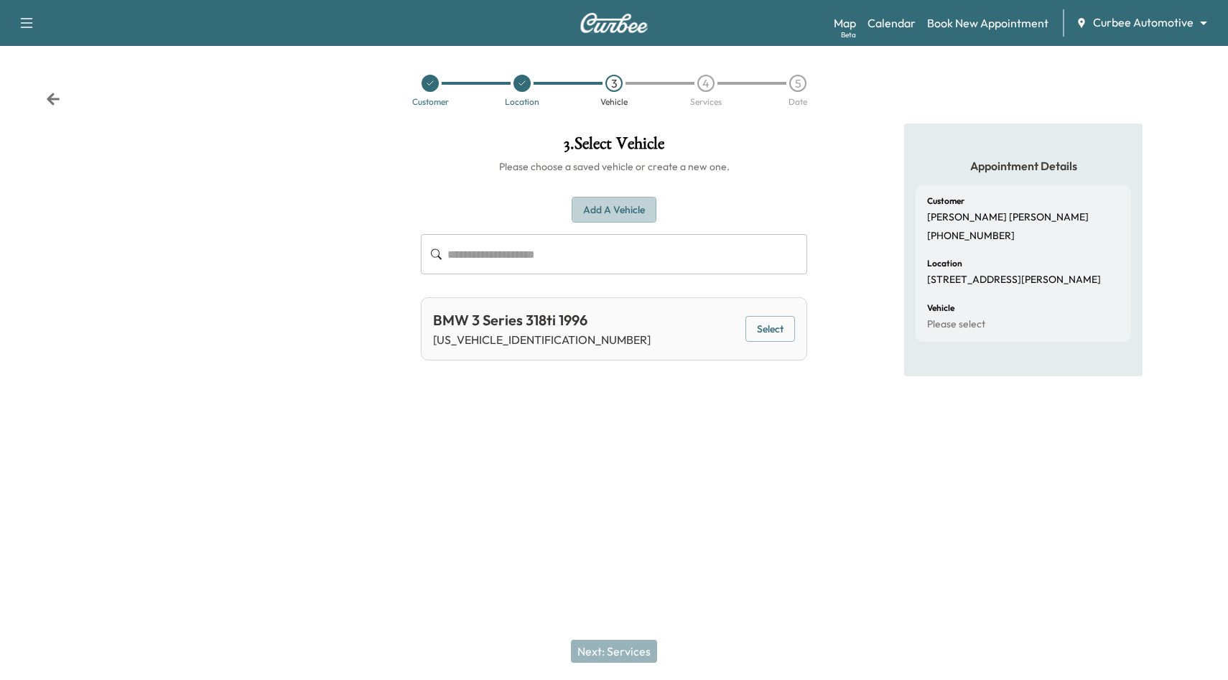
click at [633, 200] on button "Add a Vehicle" at bounding box center [613, 210] width 85 height 27
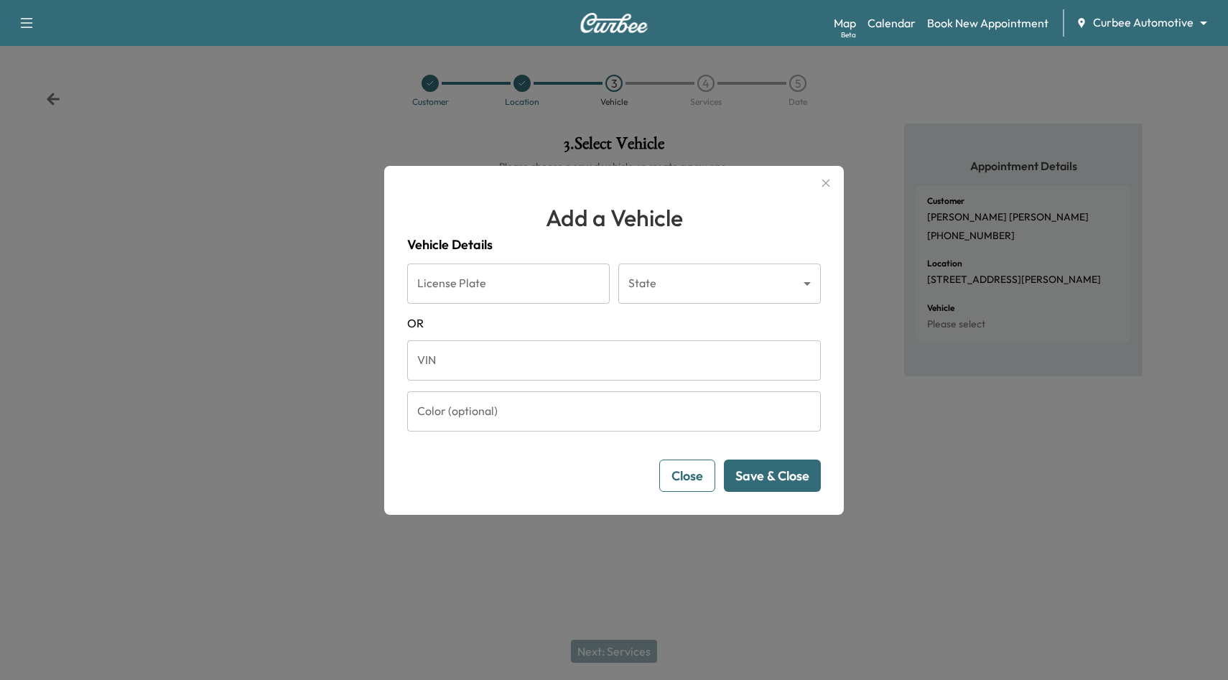
click at [602, 364] on input "VIN" at bounding box center [614, 360] width 414 height 40
type input "**********"
click at [790, 472] on button "Save & Close" at bounding box center [772, 475] width 97 height 32
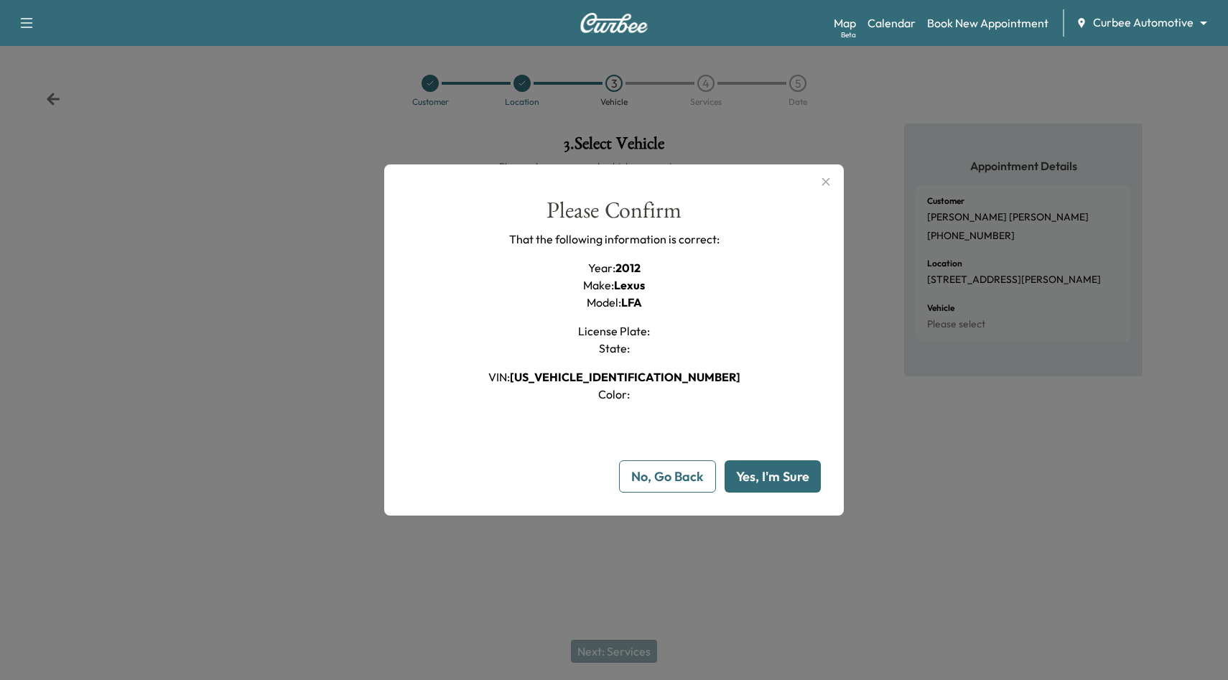
click at [790, 472] on button "Yes, I'm Sure" at bounding box center [772, 476] width 96 height 32
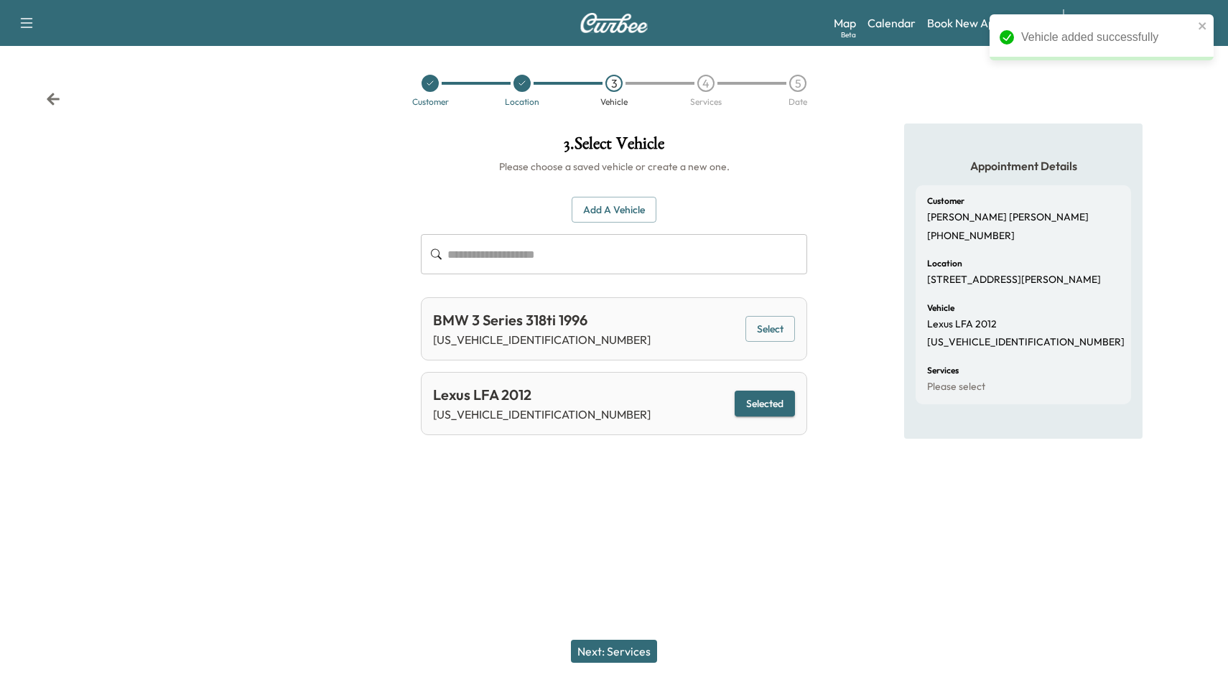
click at [603, 657] on button "Next: Services" at bounding box center [614, 651] width 86 height 23
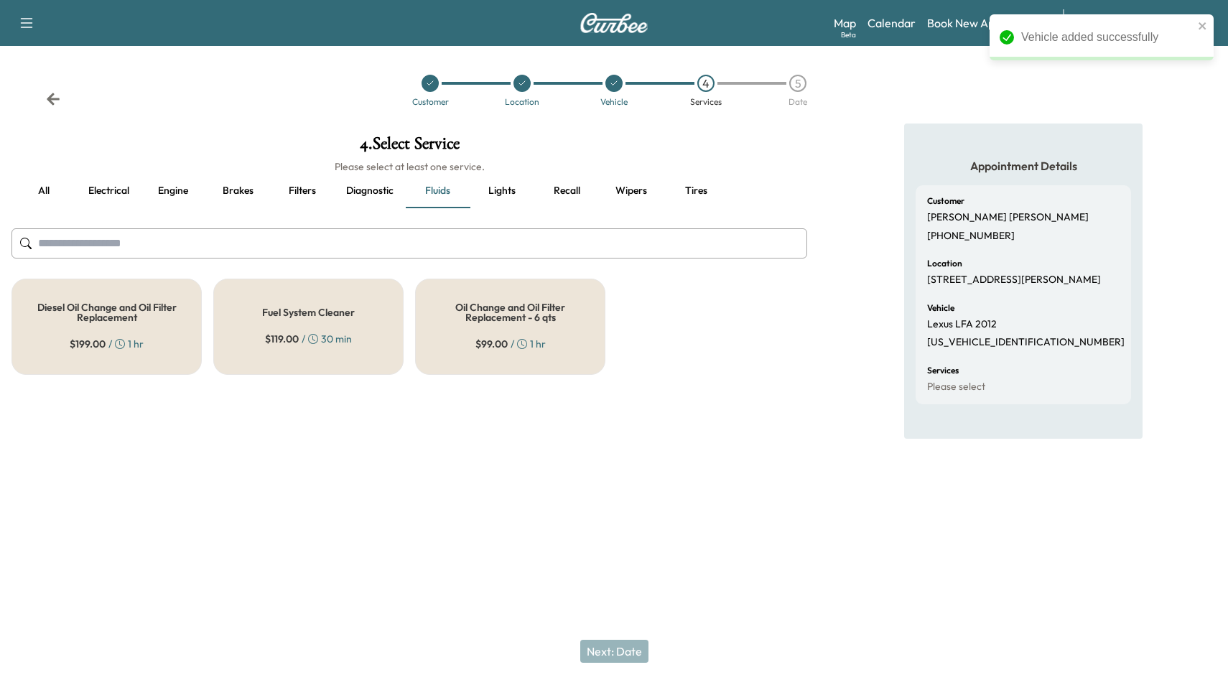
click at [545, 304] on h5 "Oil Change and Oil Filter Replacement - 6 qts" at bounding box center [510, 312] width 143 height 20
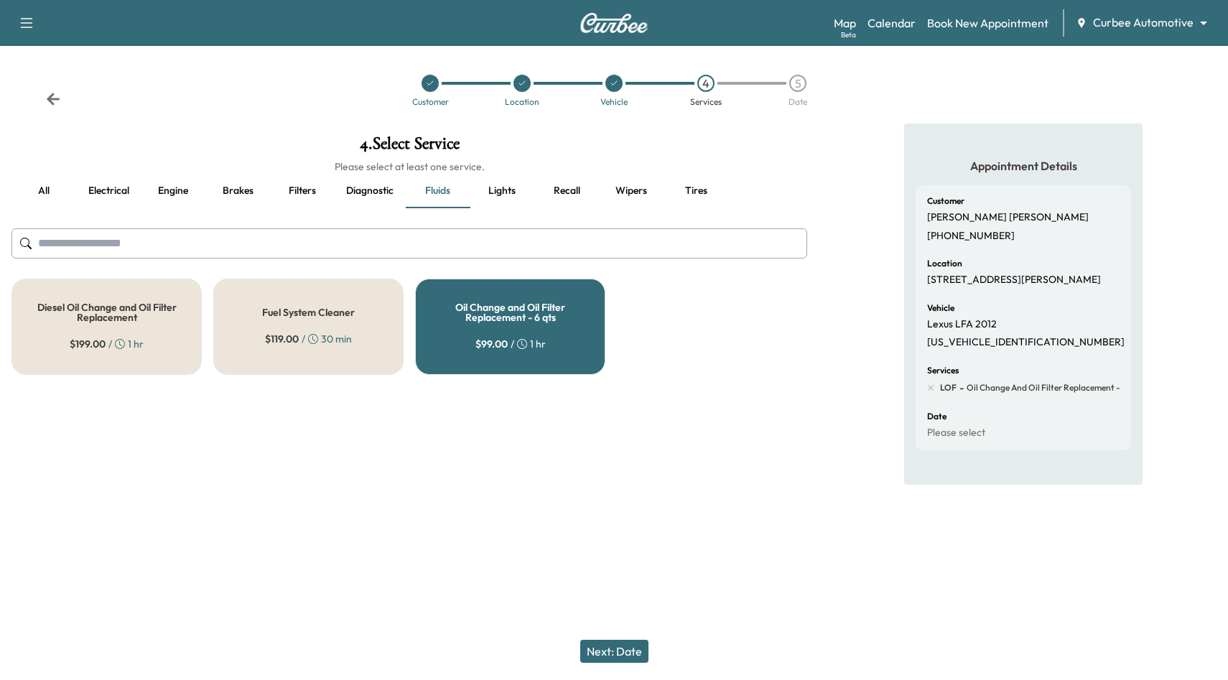
click at [335, 339] on div "$ 119.00 / 30 min" at bounding box center [308, 339] width 87 height 14
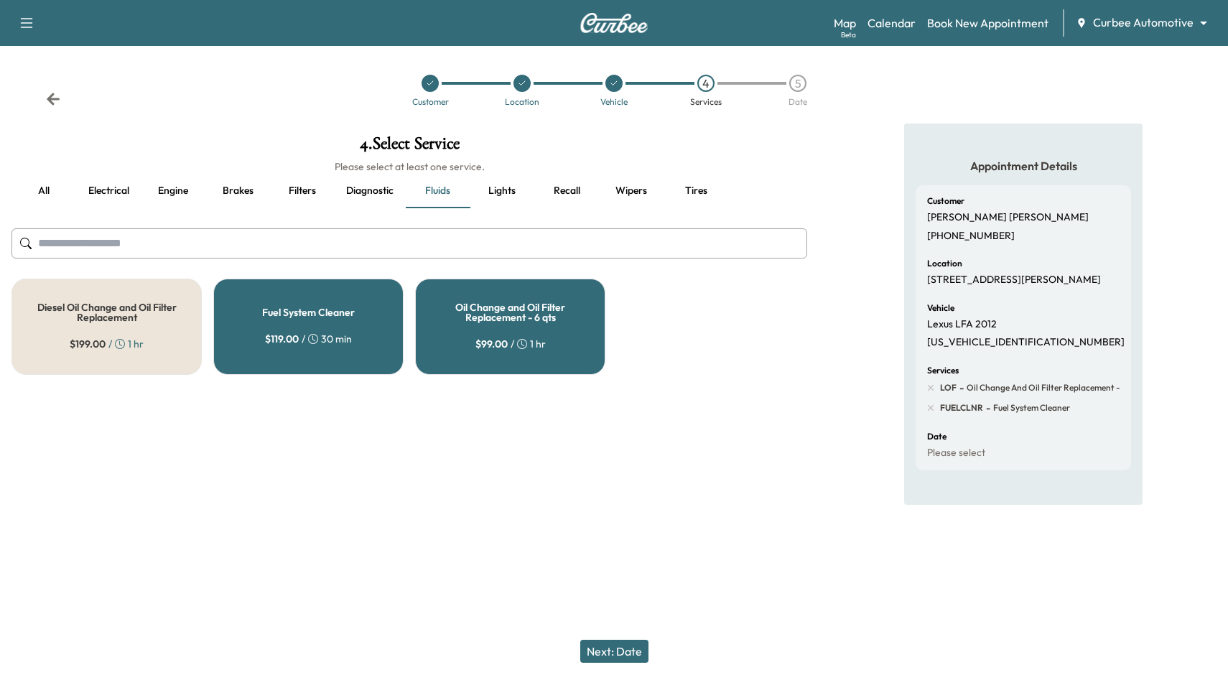
click at [625, 655] on button "Next: Date" at bounding box center [614, 651] width 68 height 23
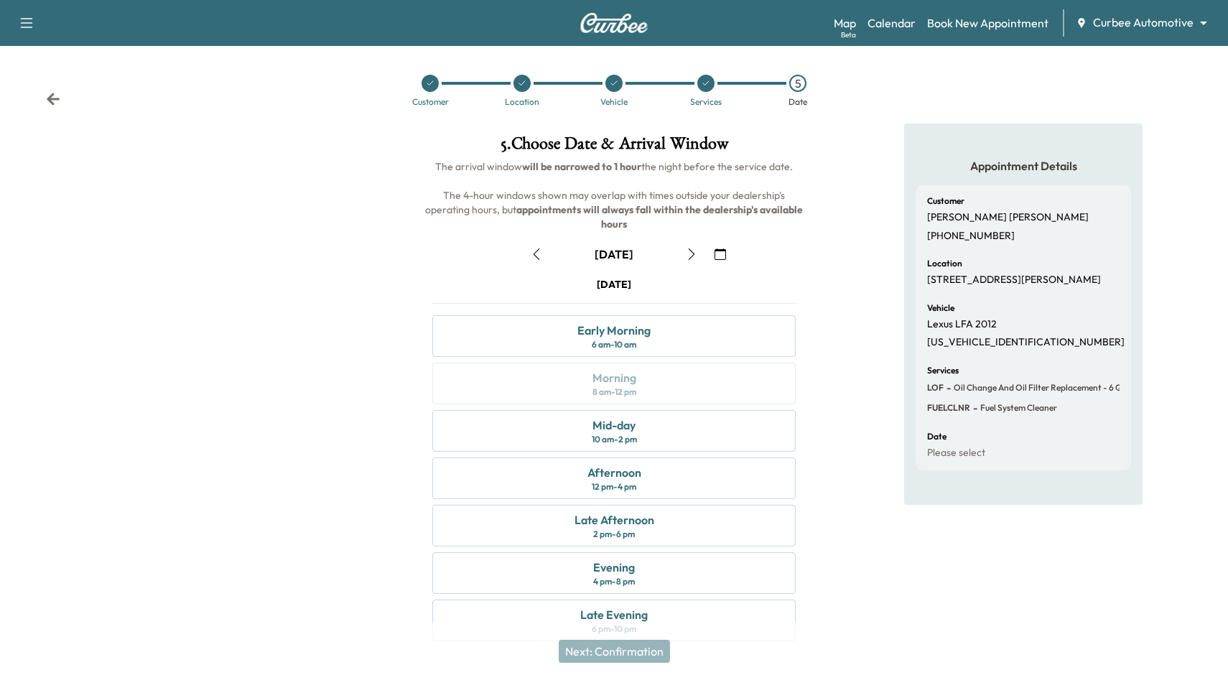
click at [541, 243] on button "button" at bounding box center [536, 254] width 24 height 23
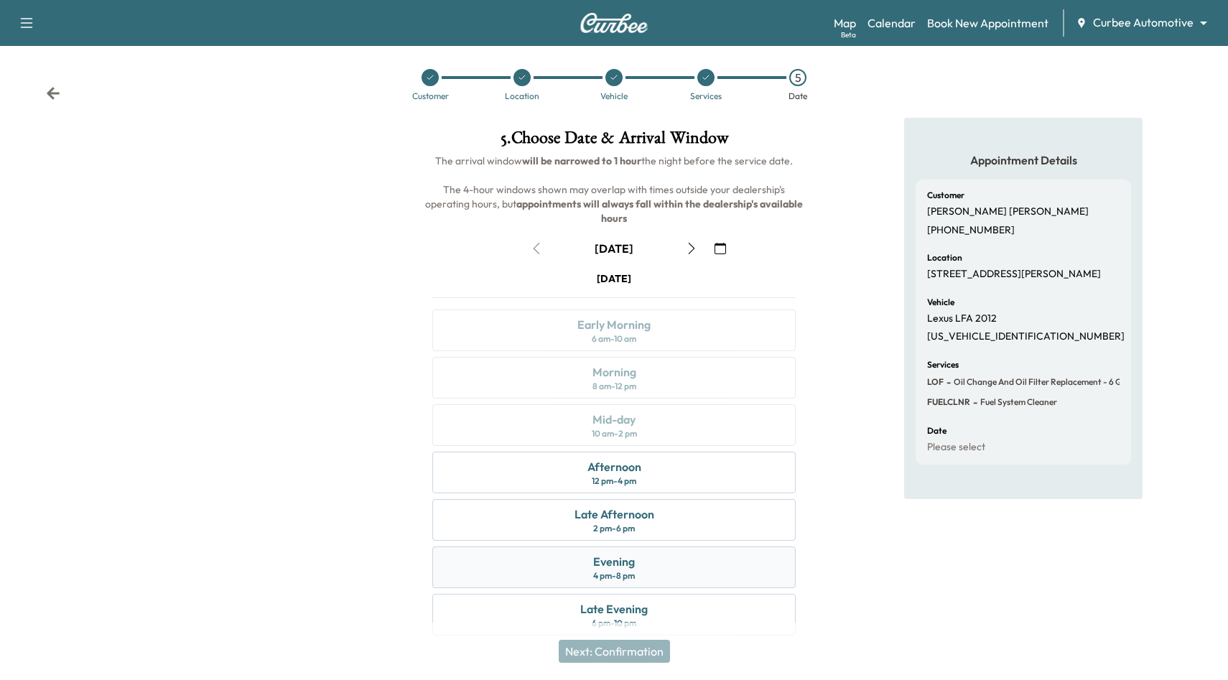
click at [639, 546] on div "Evening 4 pm - 8 pm" at bounding box center [613, 567] width 363 height 42
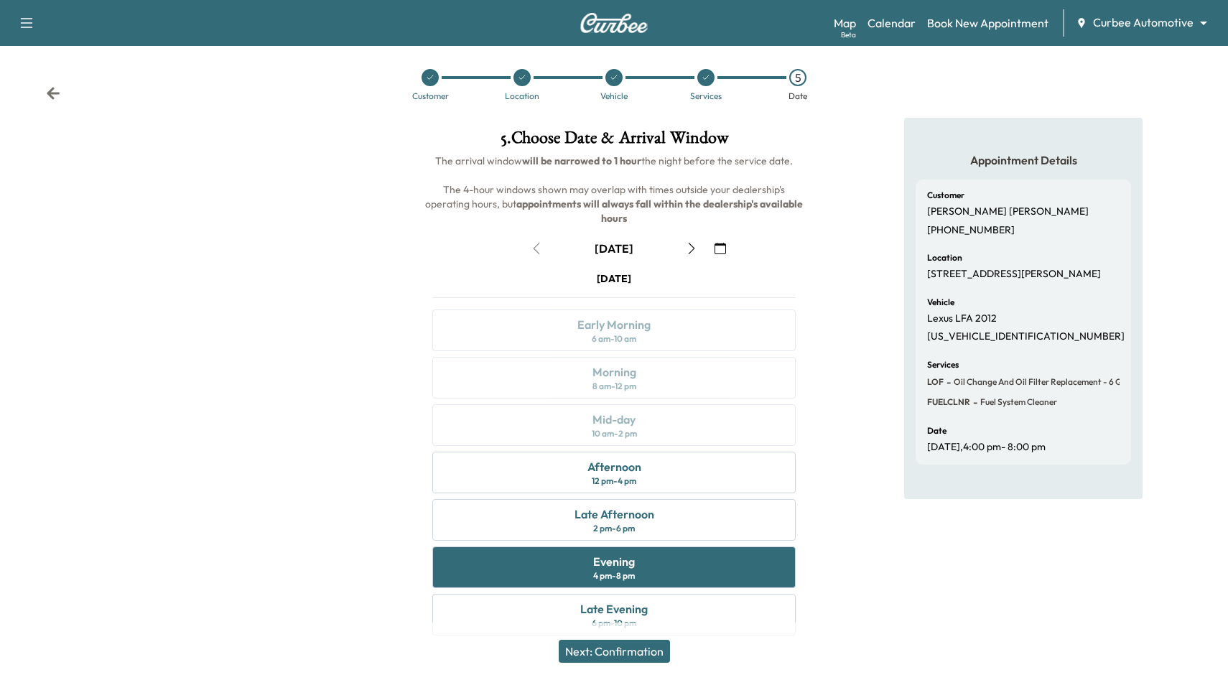
click at [630, 649] on button "Next: Confirmation" at bounding box center [614, 651] width 111 height 23
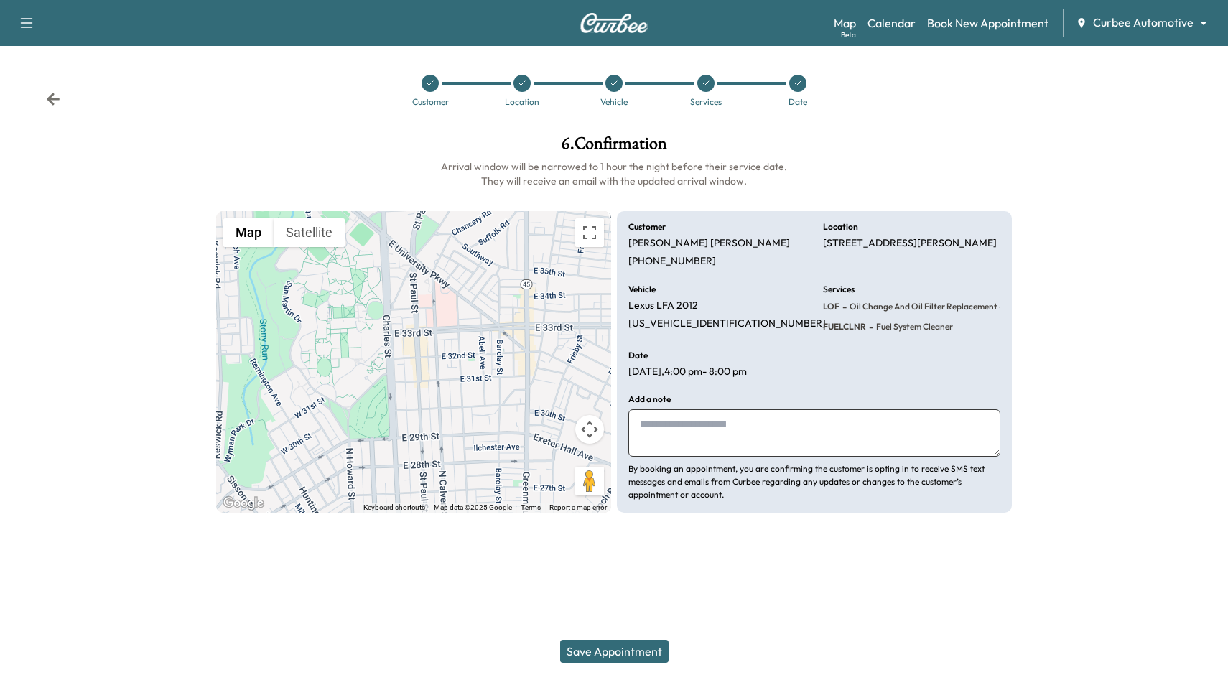
click at [632, 645] on button "Save Appointment" at bounding box center [614, 651] width 108 height 23
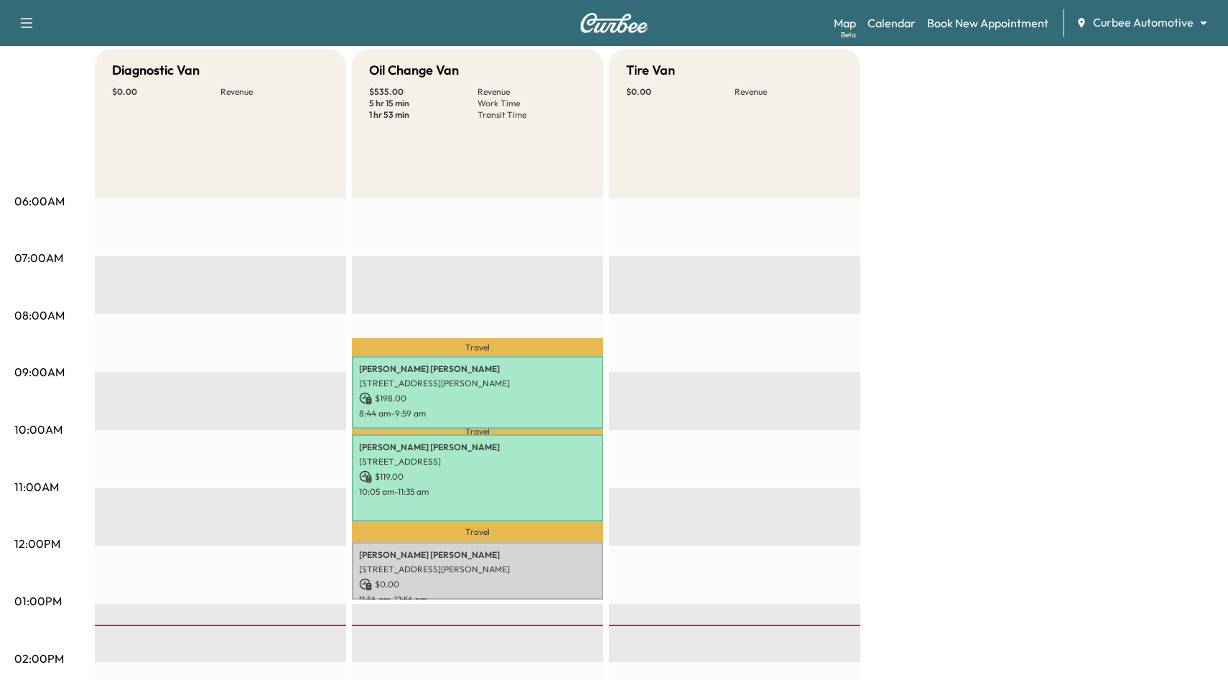
scroll to position [136, 0]
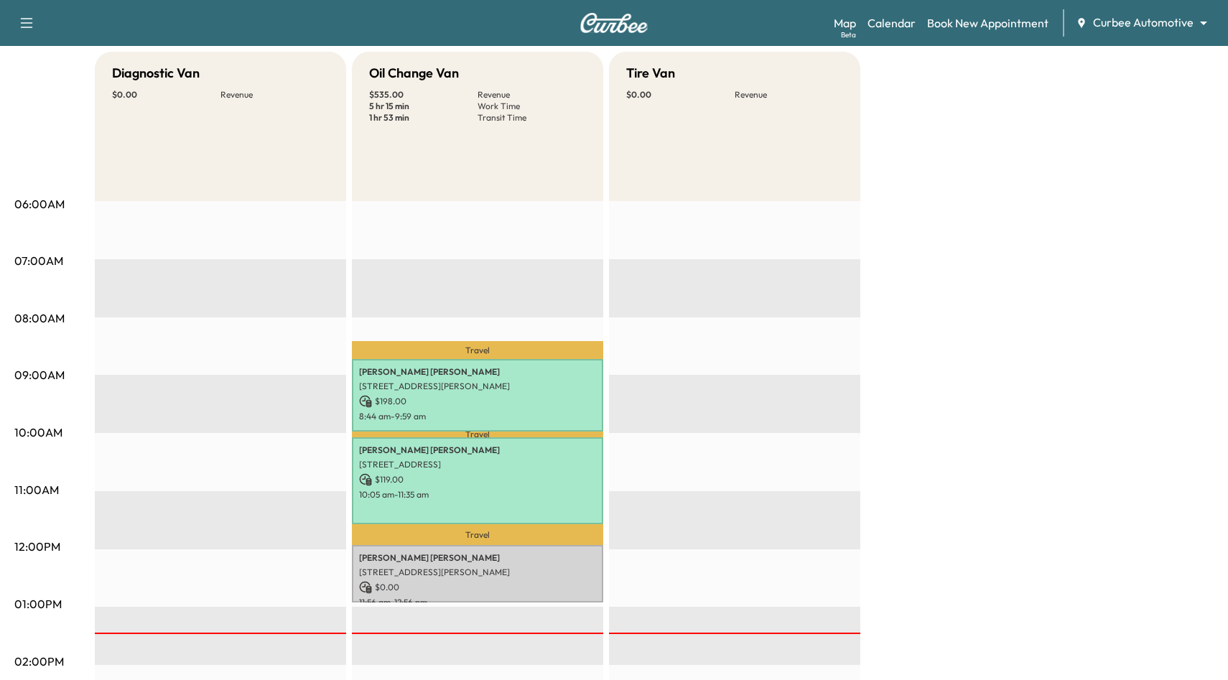
click at [1048, 185] on div "Diagnostic Van $ 0.00 Revenue EST Start Oil Change Van $ 535.00 Revenue 5 hr 15…" at bounding box center [654, 590] width 1119 height 1077
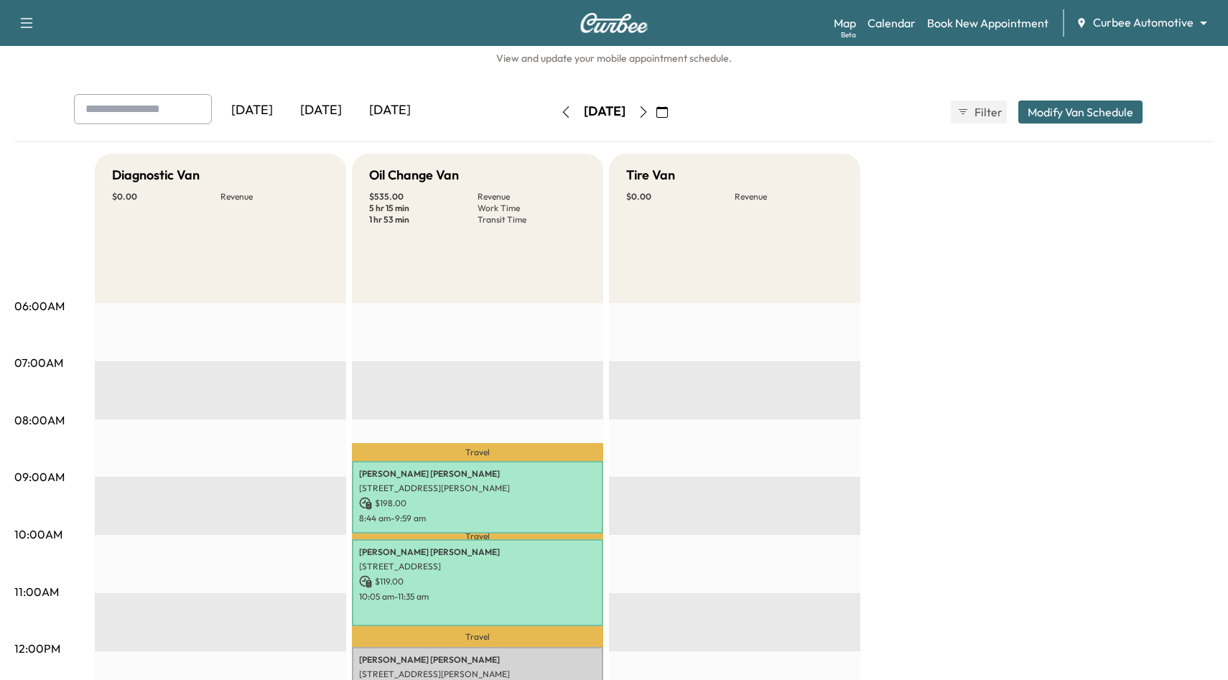
scroll to position [22, 0]
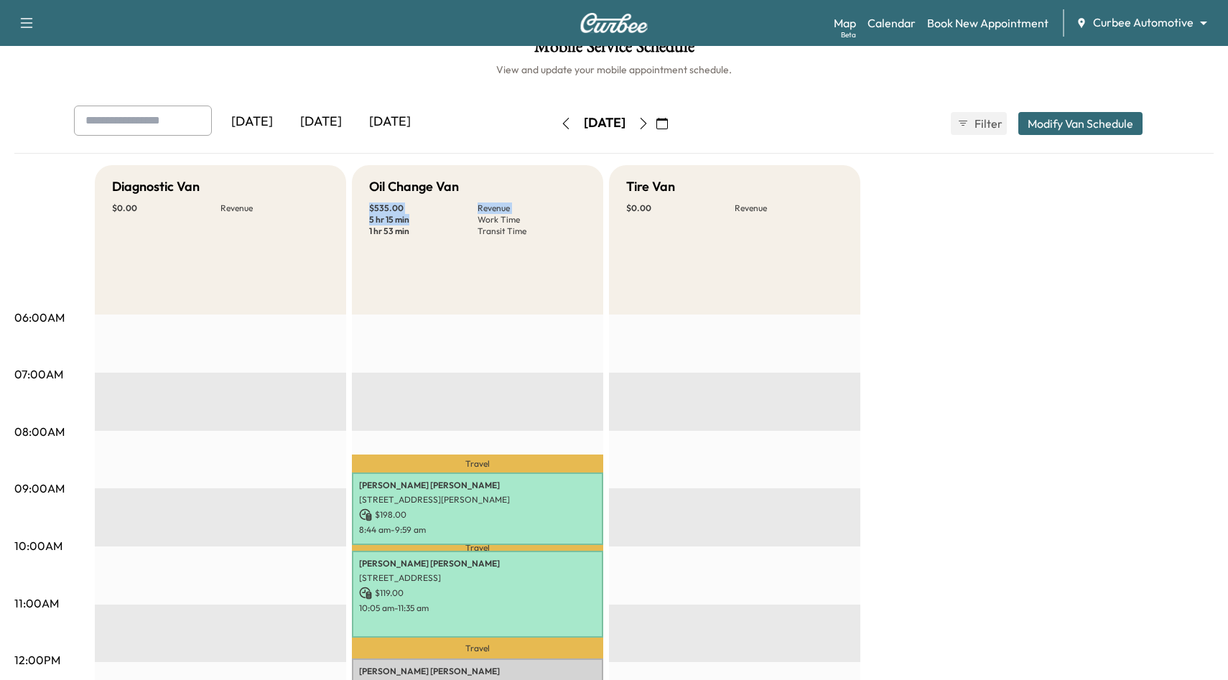
drag, startPoint x: 424, startPoint y: 221, endPoint x: 368, endPoint y: 212, distance: 56.8
click at [368, 212] on div "Oil Change Van $ 535.00 Revenue 5 hr 15 min Work Time 1 hr 53 min Transit Time" at bounding box center [477, 239] width 251 height 149
click at [579, 153] on div "[DATE] [DATE] [DATE] [DATE] August 2025 S M T W T F S 27 28 29 30 31 1 2 3 4 5 …" at bounding box center [613, 130] width 1199 height 48
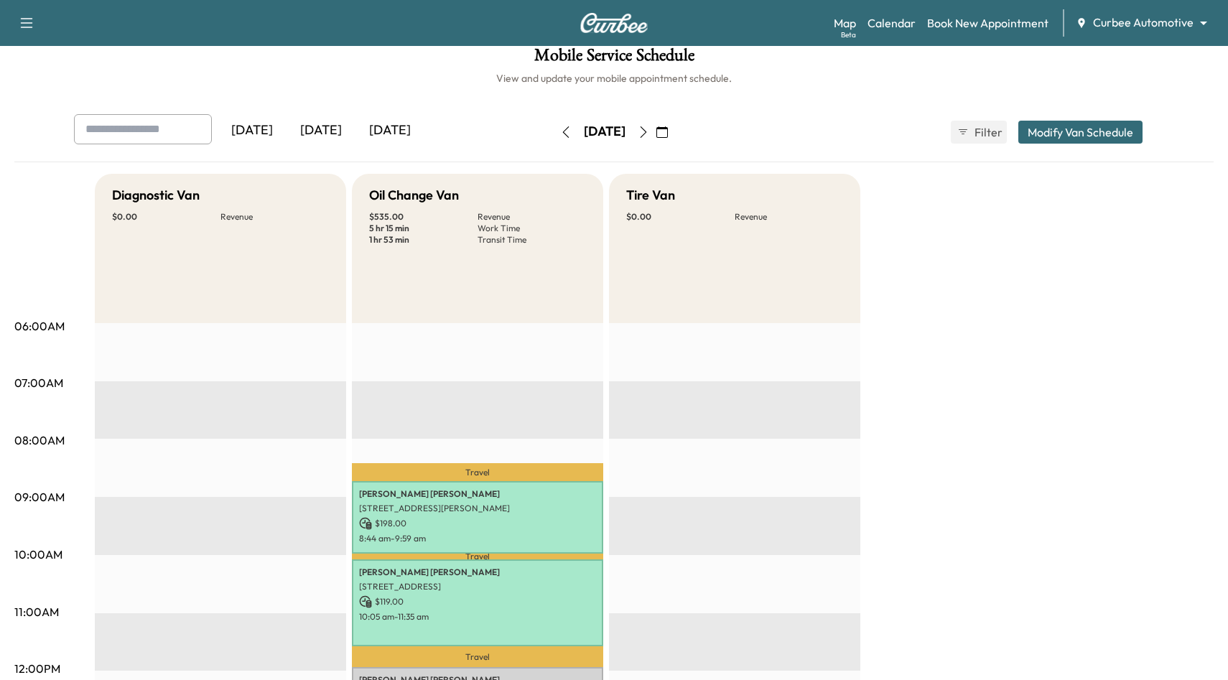
scroll to position [0, 0]
